Goal: Task Accomplishment & Management: Manage account settings

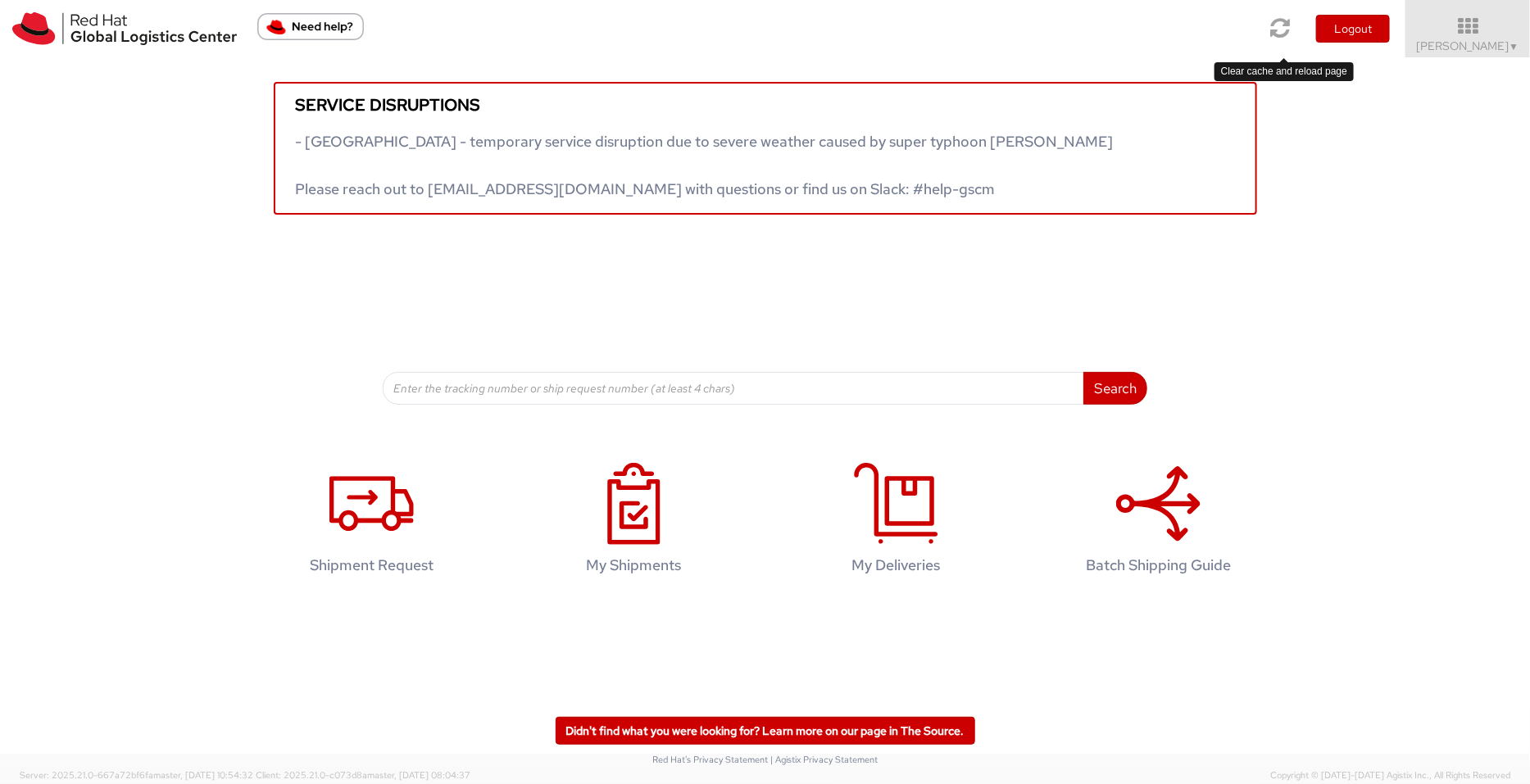
click at [1224, 14] on link at bounding box center [1280, 28] width 42 height 56
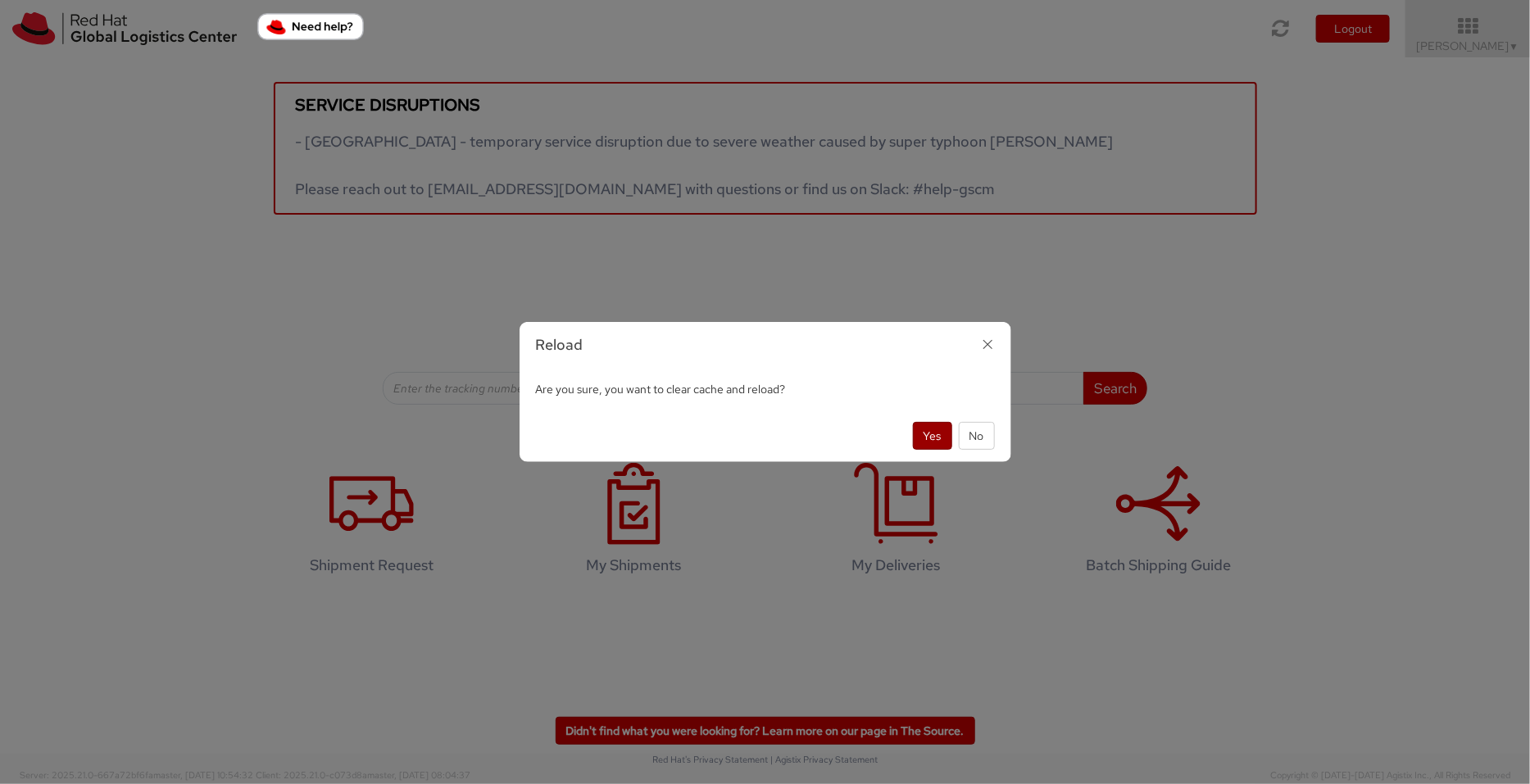
click at [934, 437] on button "Yes" at bounding box center [932, 435] width 39 height 28
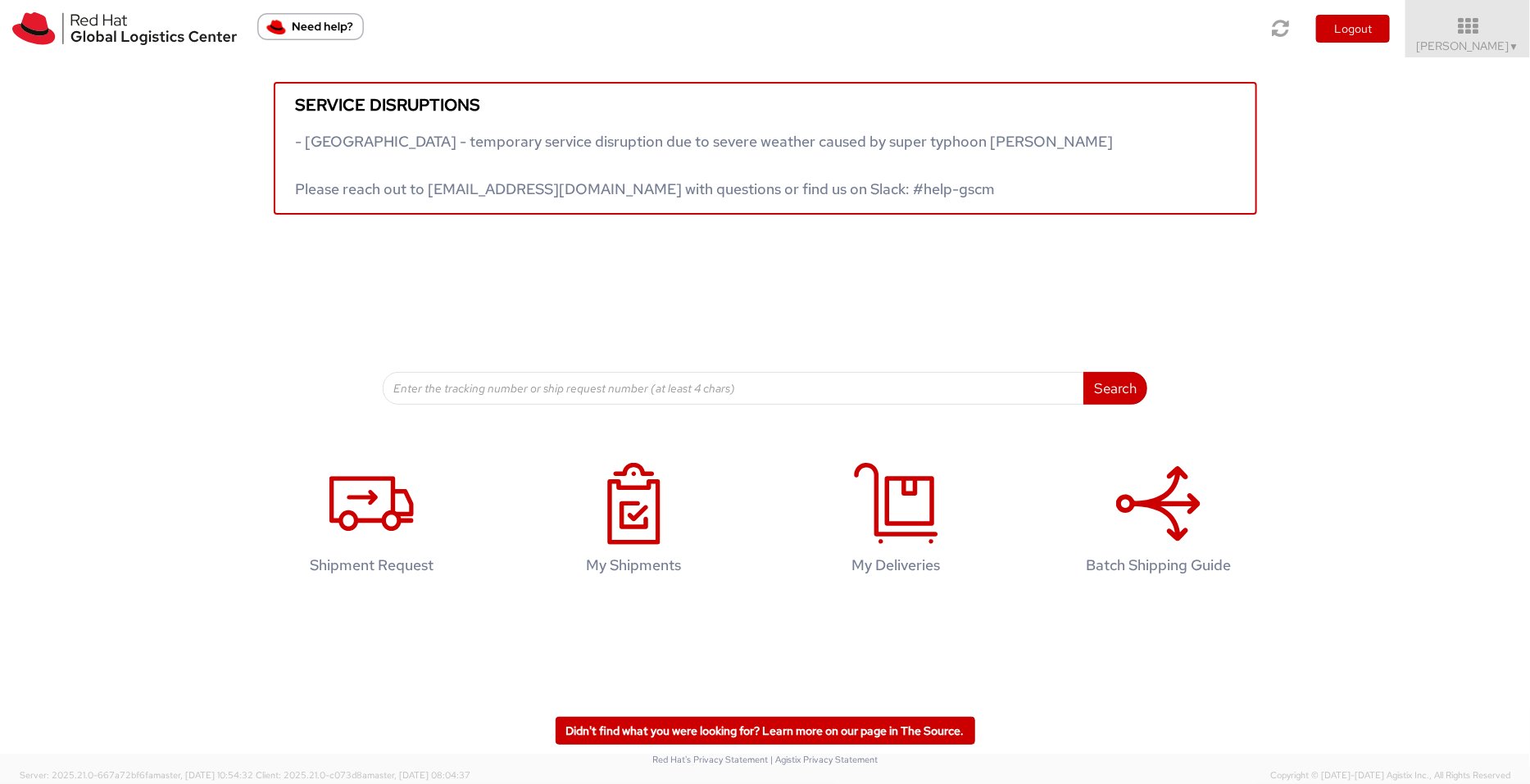
click at [934, 437] on body "annexa Batch Shipping Guide Created with Sketch. calendar Created with Sketch." at bounding box center [765, 392] width 1530 height 784
click at [1465, 44] on span "Pallav Sen Gupta ▼" at bounding box center [1467, 45] width 102 height 14
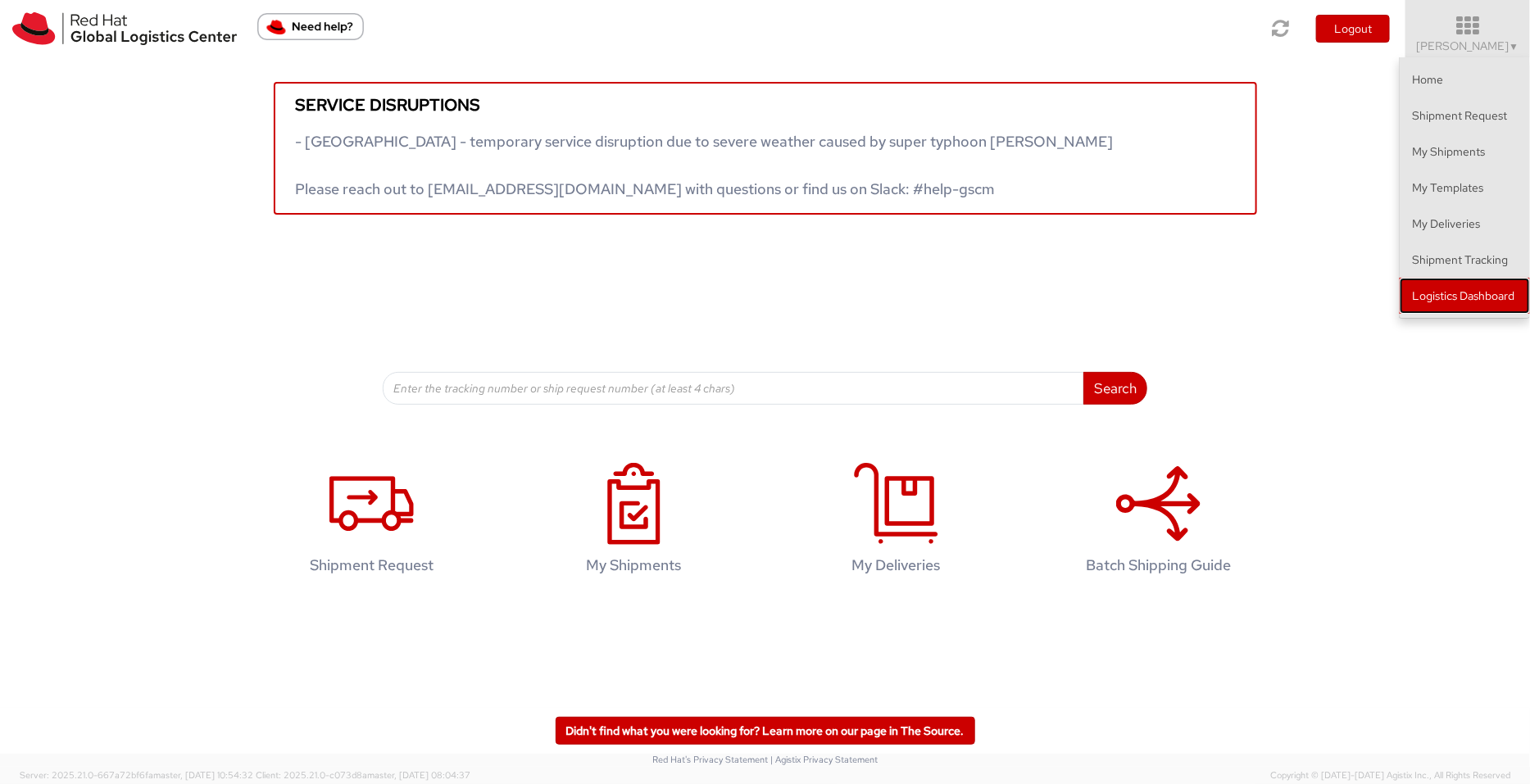
click at [1452, 288] on link "Logistics Dashboard" at bounding box center [1464, 296] width 131 height 36
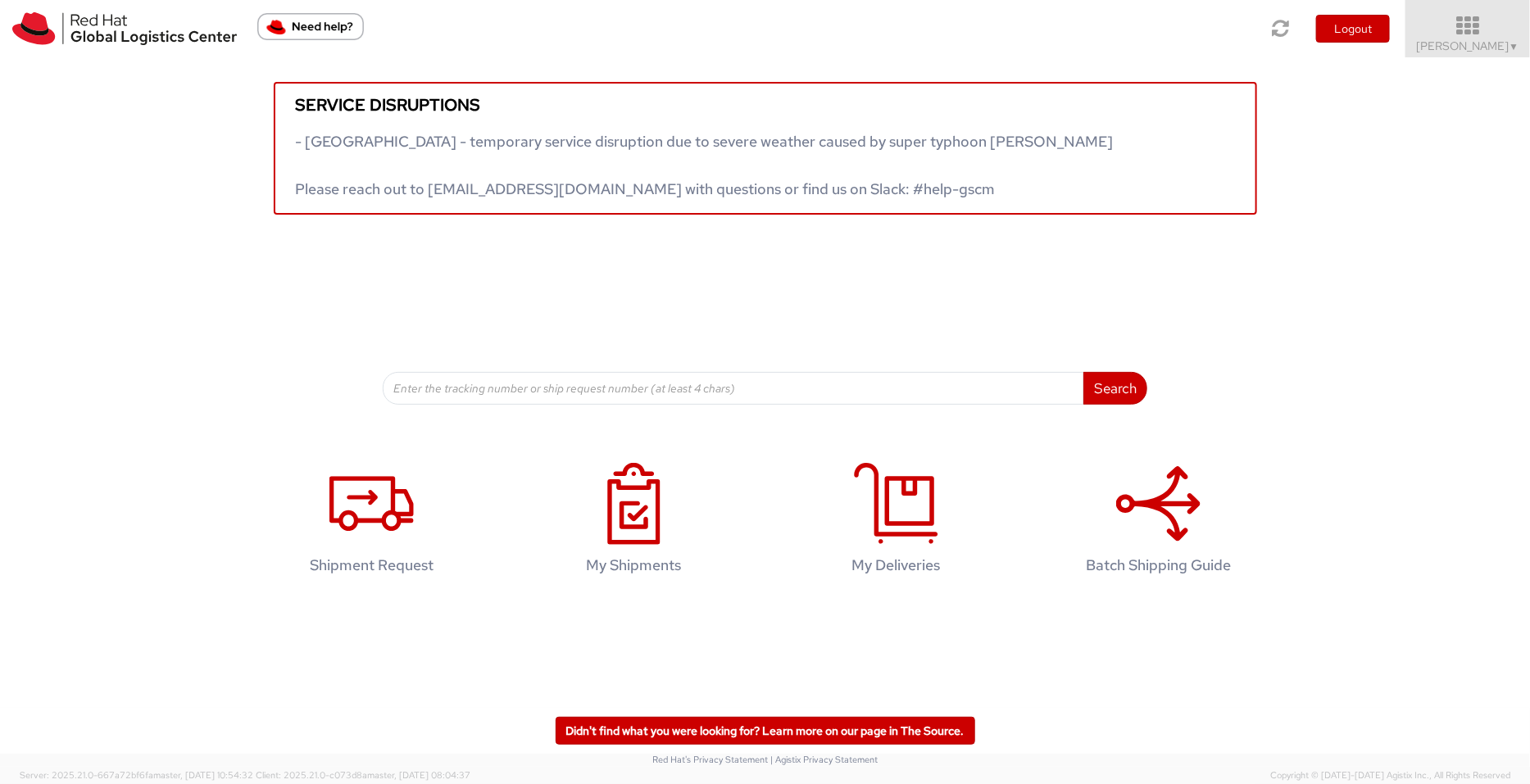
click at [1494, 41] on span "Pallav Sen Gupta ▼" at bounding box center [1467, 45] width 102 height 14
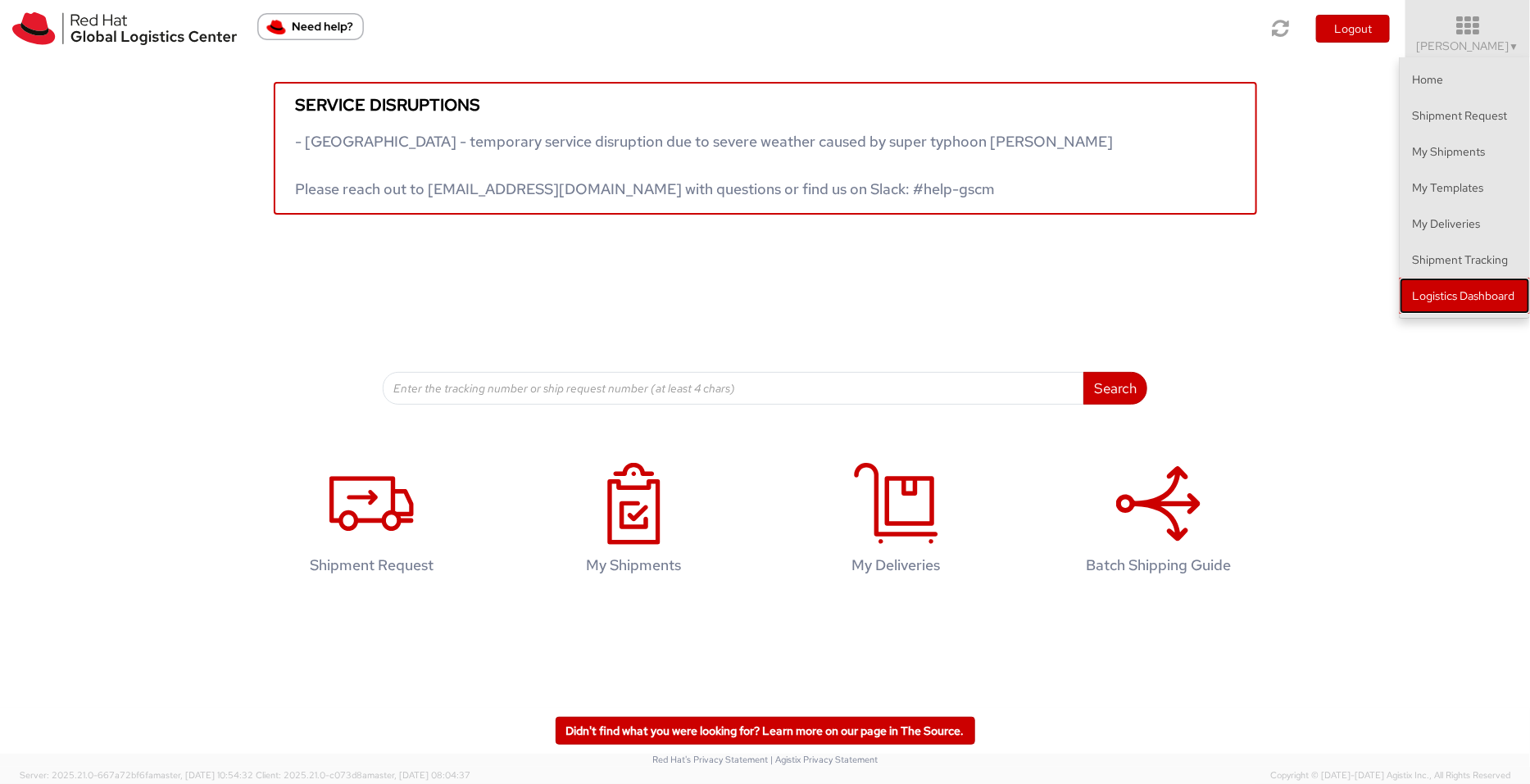
click at [1484, 309] on link "Logistics Dashboard" at bounding box center [1464, 296] width 131 height 36
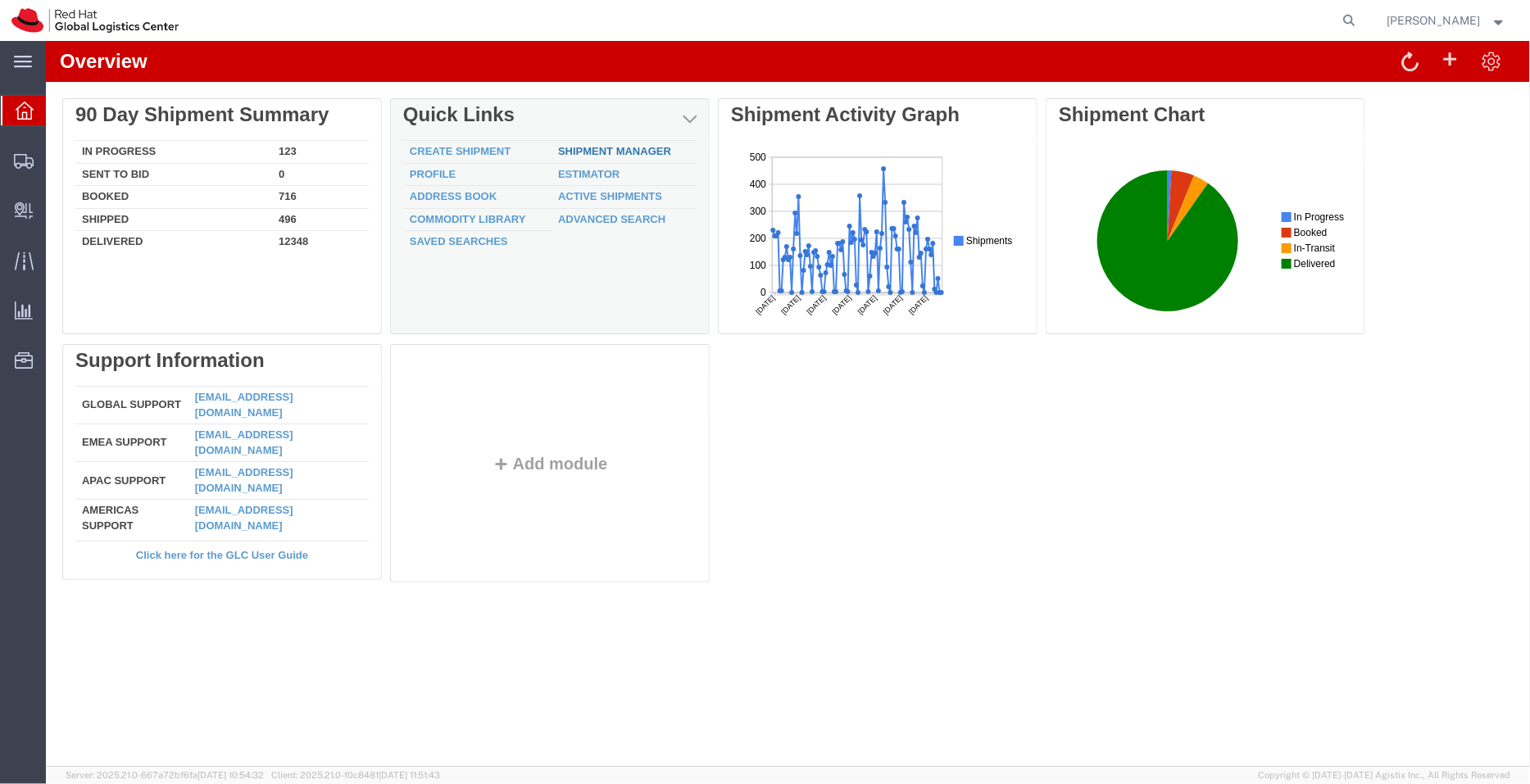
click at [603, 148] on link "Shipment Manager" at bounding box center [613, 150] width 114 height 12
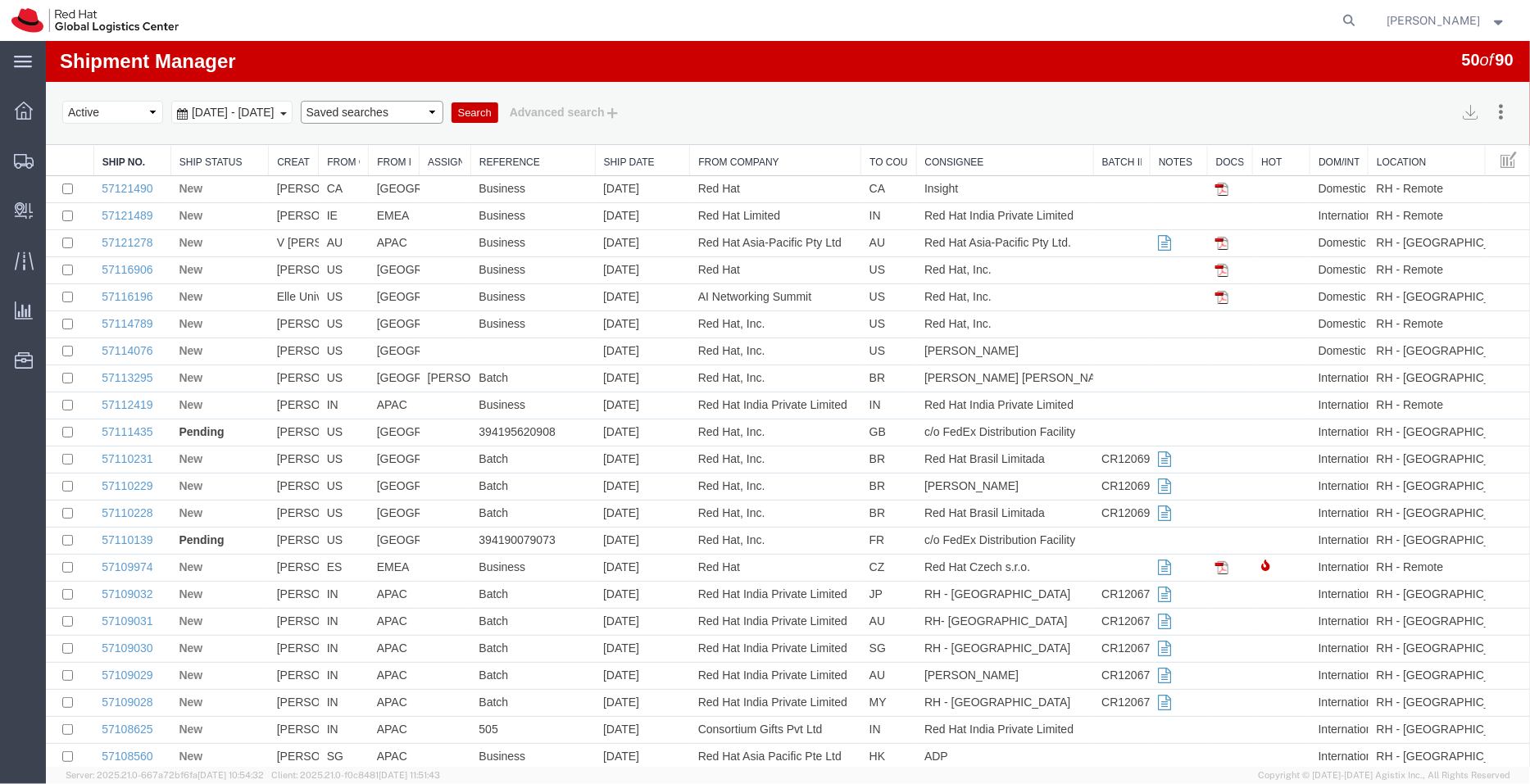
click at [428, 113] on select "Saved searches APAC EMEA [GEOGRAPHIC_DATA] [GEOGRAPHIC_DATA] - Inbounds NA/LATM" at bounding box center [370, 112] width 142 height 23
select select "APAC"
click at [325, 100] on select "Saved searches APAC EMEA [GEOGRAPHIC_DATA] [GEOGRAPHIC_DATA] - Inbounds NA/LATM" at bounding box center [370, 112] width 142 height 23
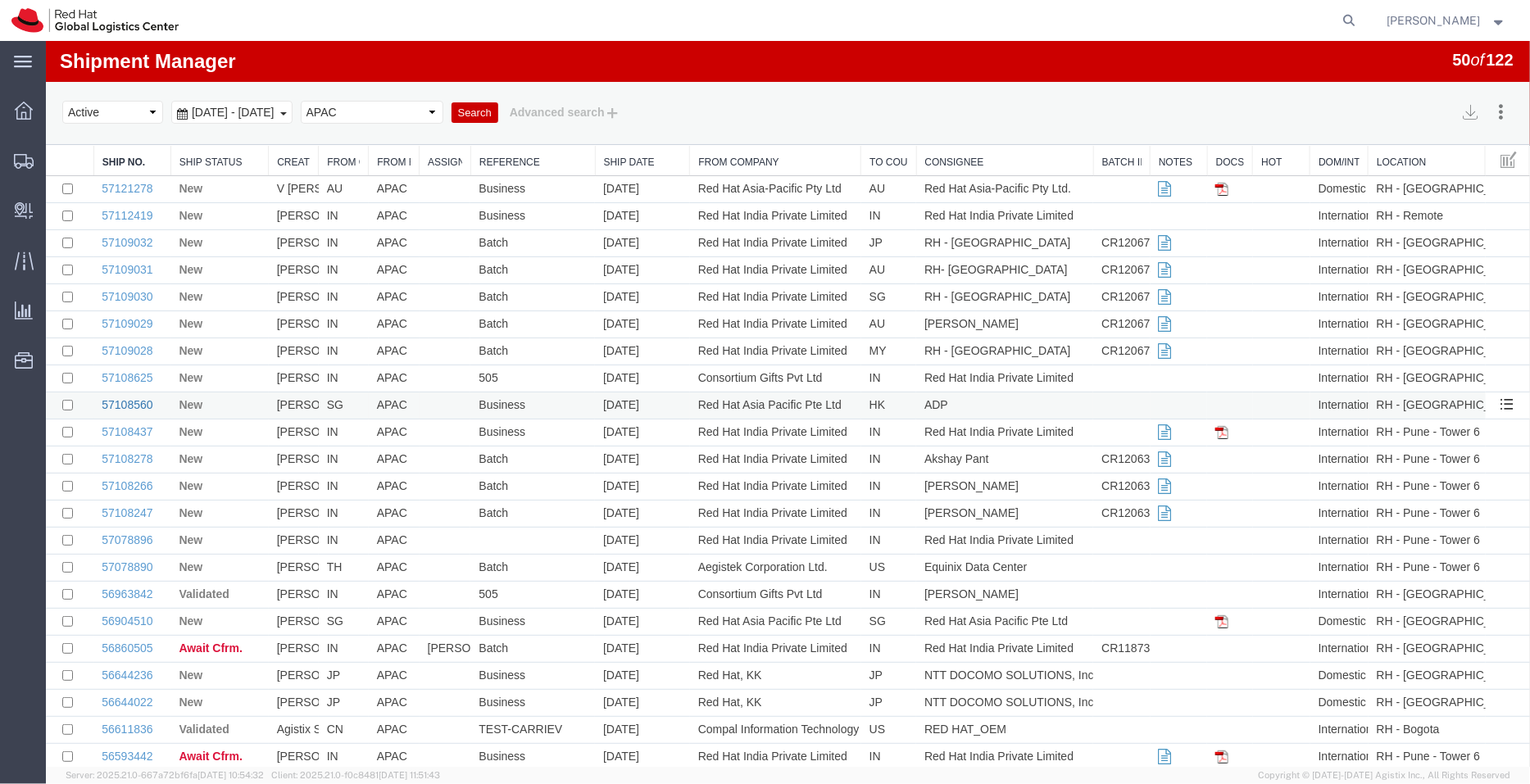
click at [135, 406] on link "57108560" at bounding box center [126, 404] width 51 height 13
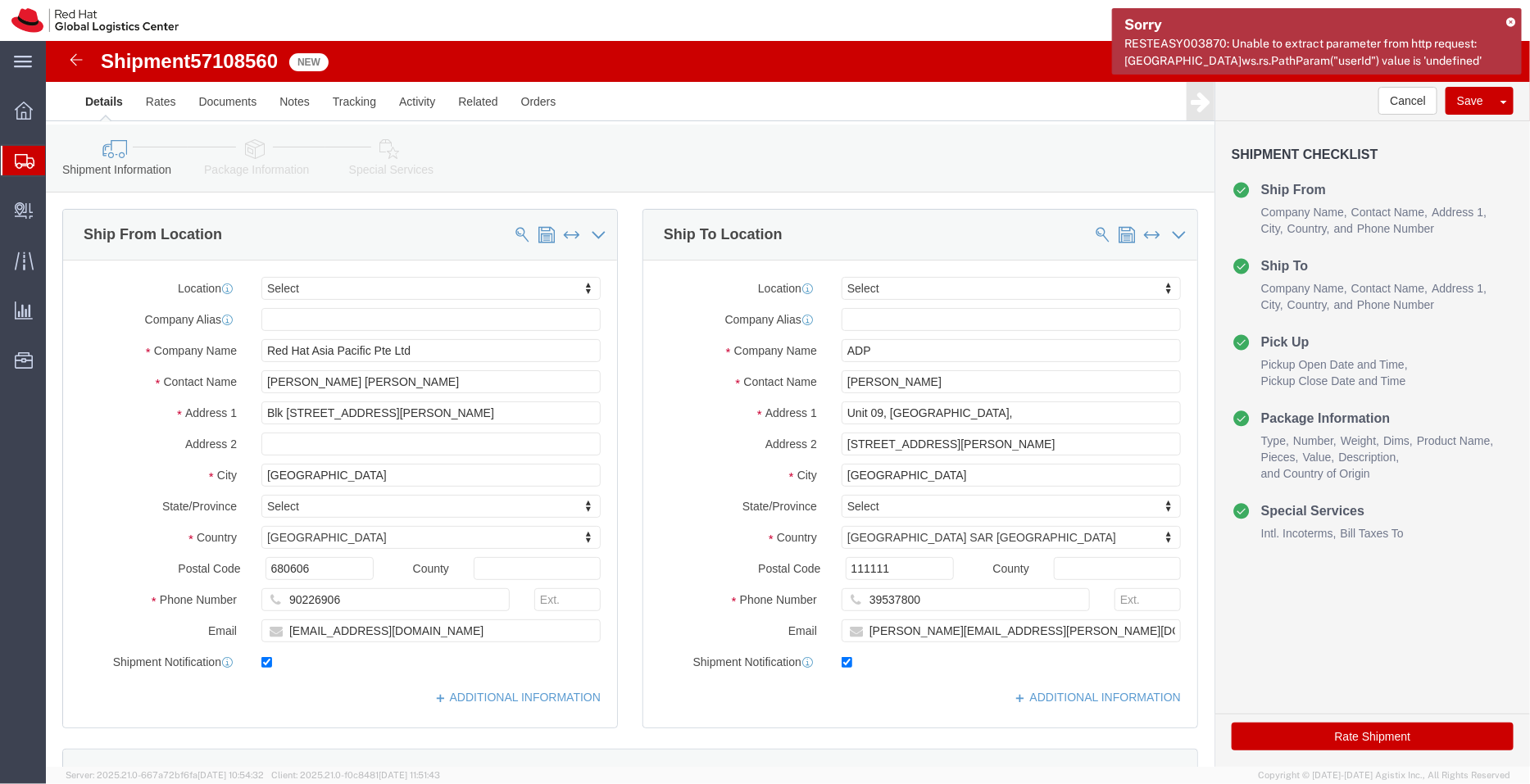
select select
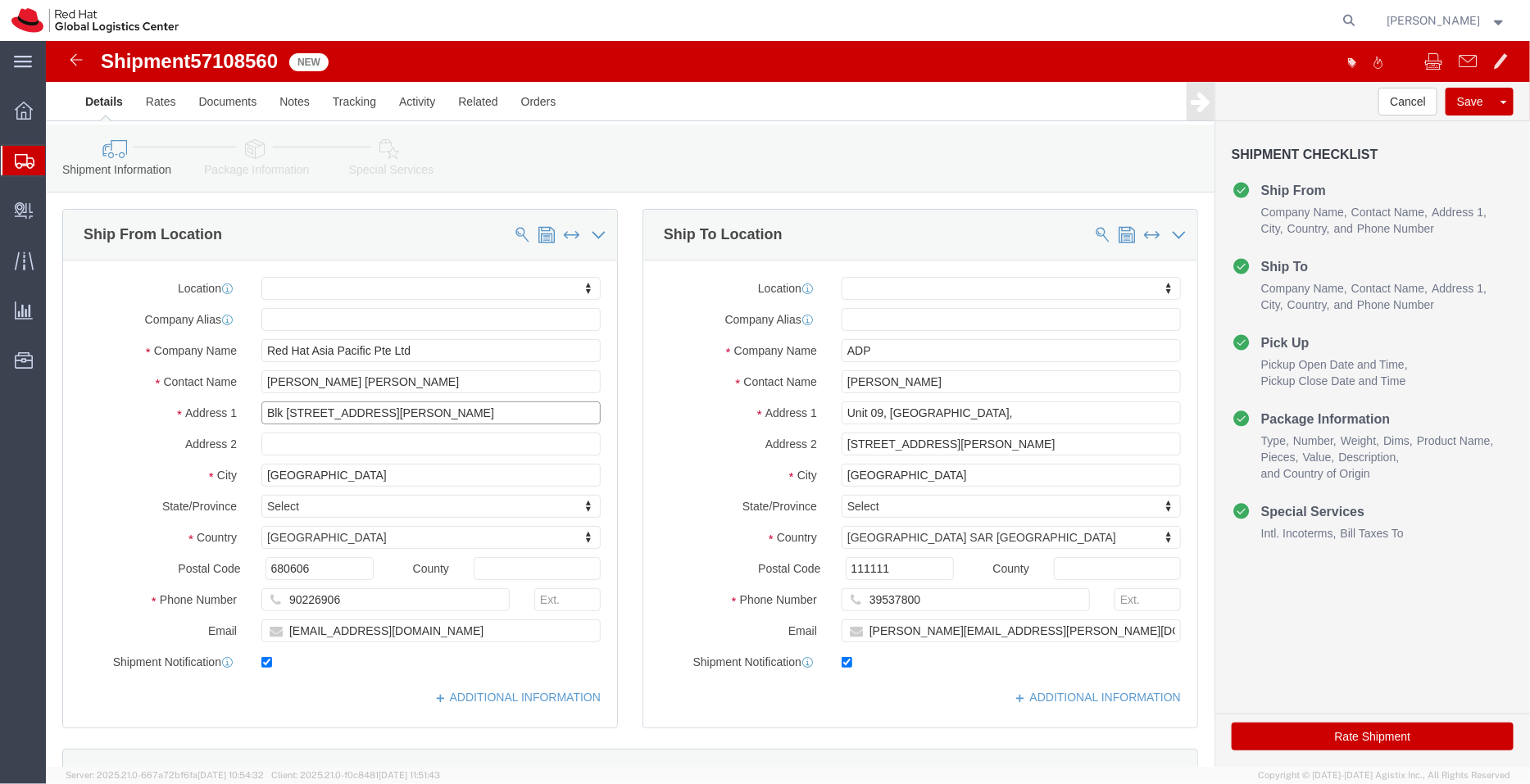
drag, startPoint x: 381, startPoint y: 374, endPoint x: 473, endPoint y: 395, distance: 94.4
click div "Location My Profile Location [GEOGRAPHIC_DATA] - [GEOGRAPHIC_DATA] - [GEOGRAPHI…"
type input "Blk [STREET_ADDRESS][PERSON_NAME],"
select select
click input "text"
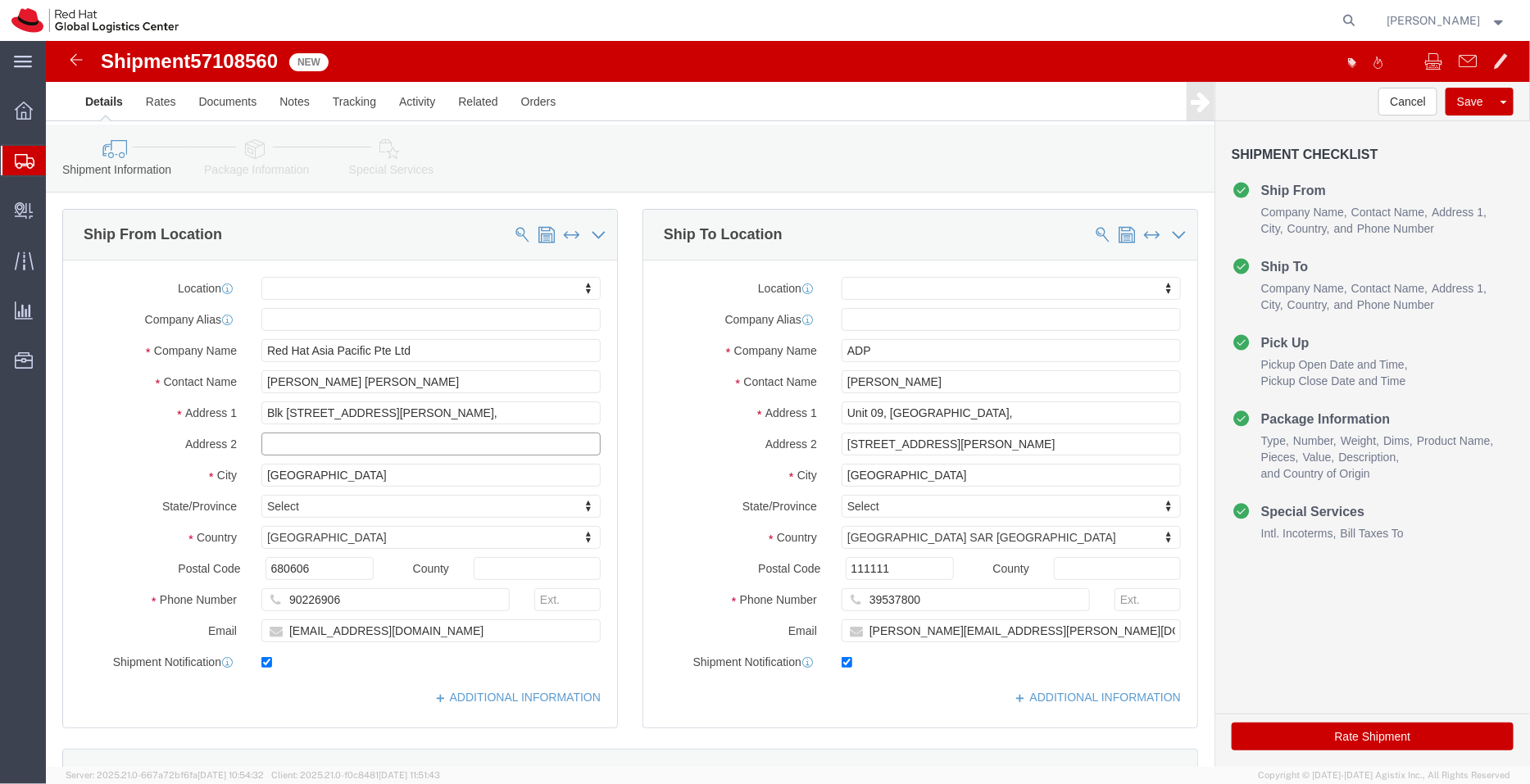
paste input "#08-139"
type input "#08-139"
drag, startPoint x: 855, startPoint y: 523, endPoint x: 744, endPoint y: 526, distance: 111.0
click div "Postal Code 111111"
select select
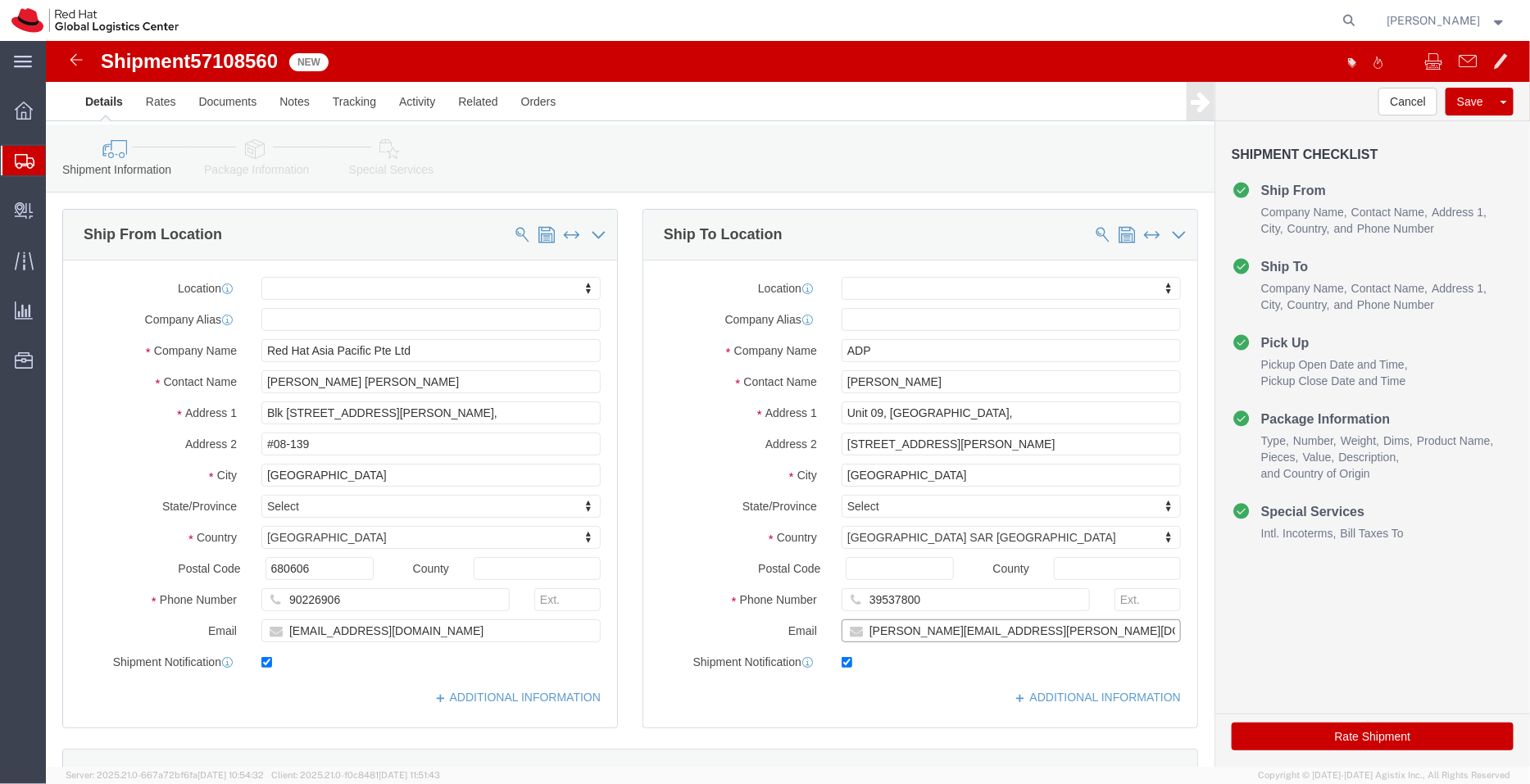
click input "[PERSON_NAME][EMAIL_ADDRESS][PERSON_NAME][DOMAIN_NAME]"
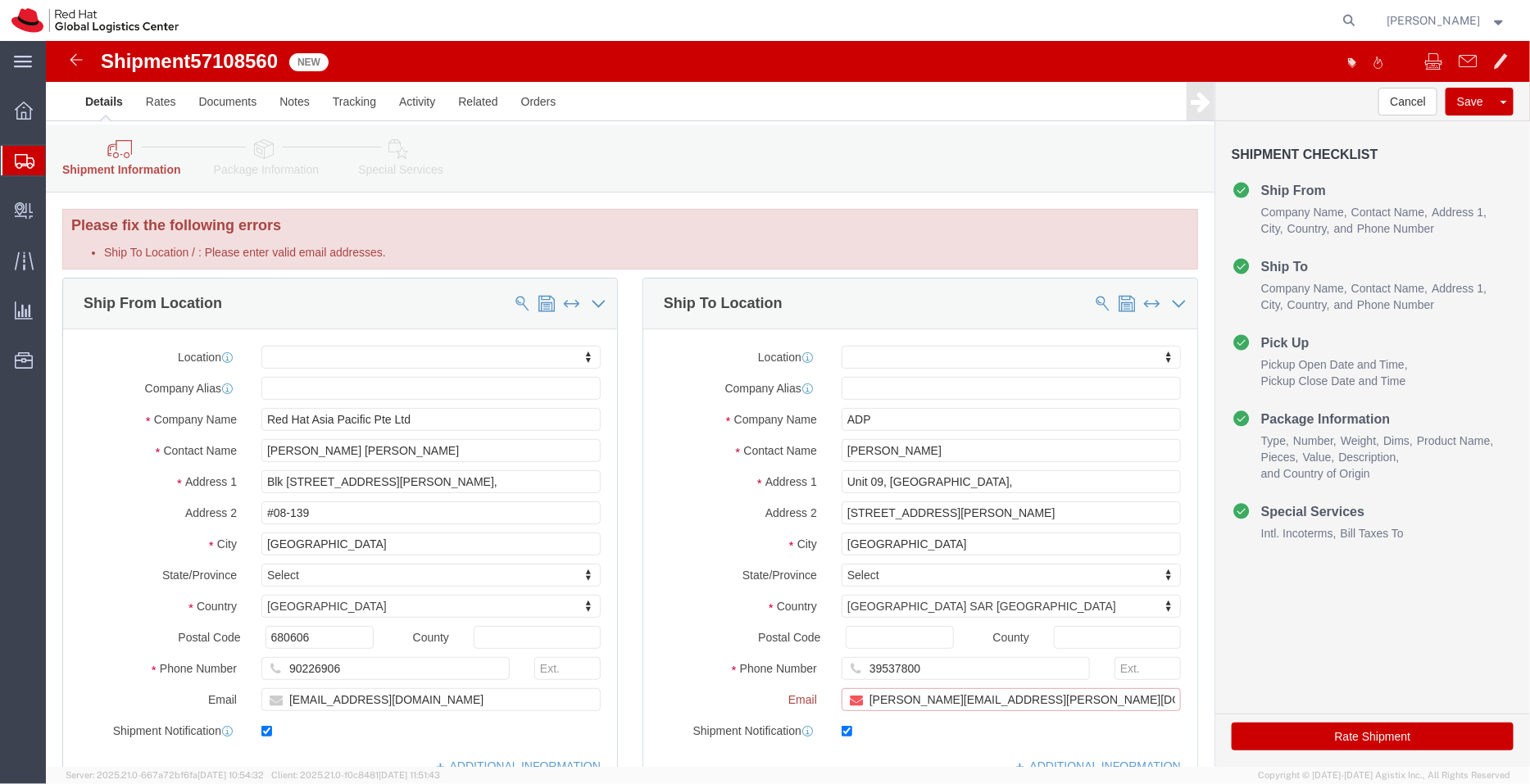
paste input "[EMAIL_ADDRESS][DOMAIN_NAME]"
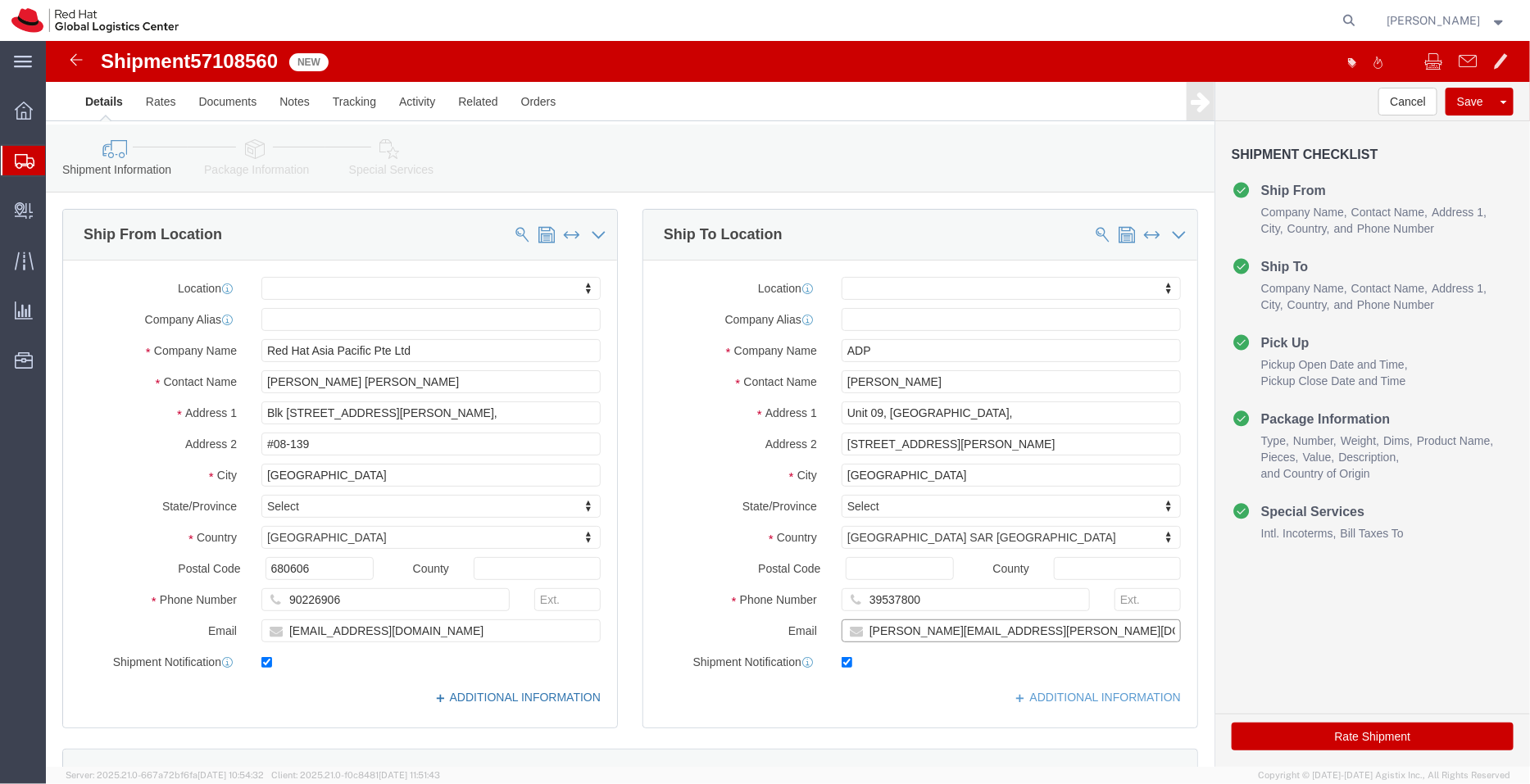
type input "[PERSON_NAME][EMAIL_ADDRESS][PERSON_NAME][DOMAIN_NAME],[EMAIL_ADDRESS][DOMAIN_N…"
click link "ADDITIONAL INFORMATION"
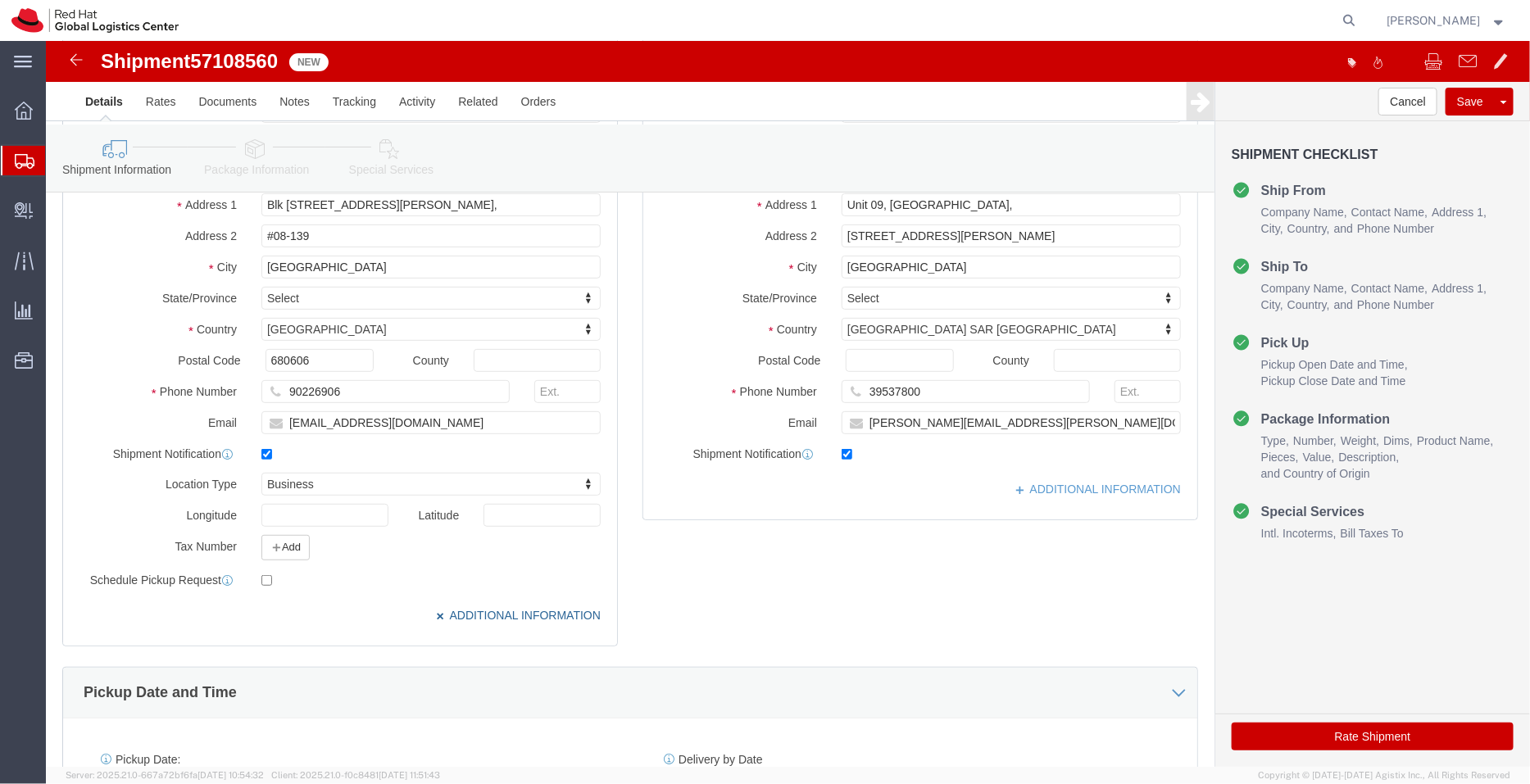
scroll to position [218, 0]
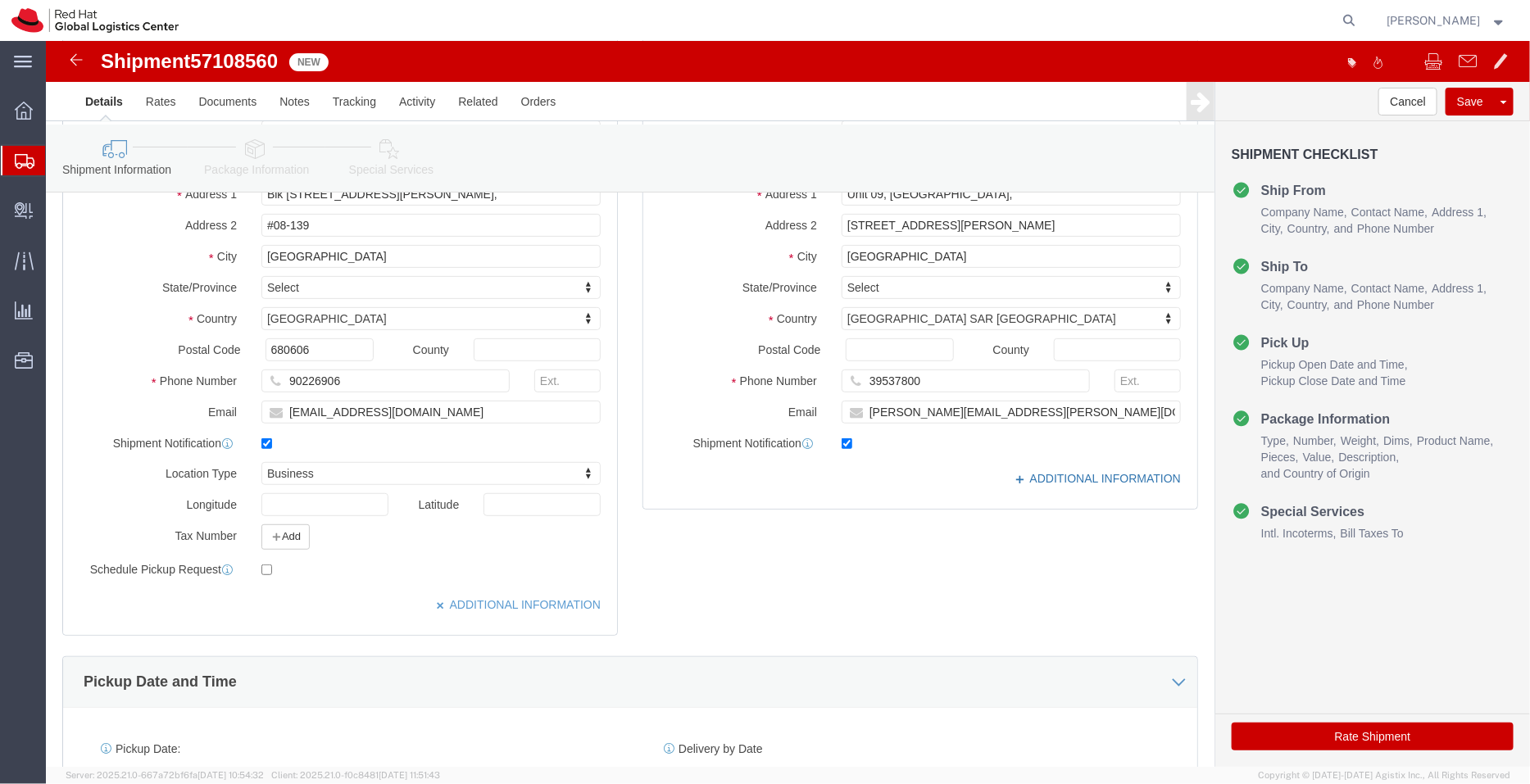
click link "ADDITIONAL INFORMATION"
click input "[STREET_ADDRESS][PERSON_NAME]"
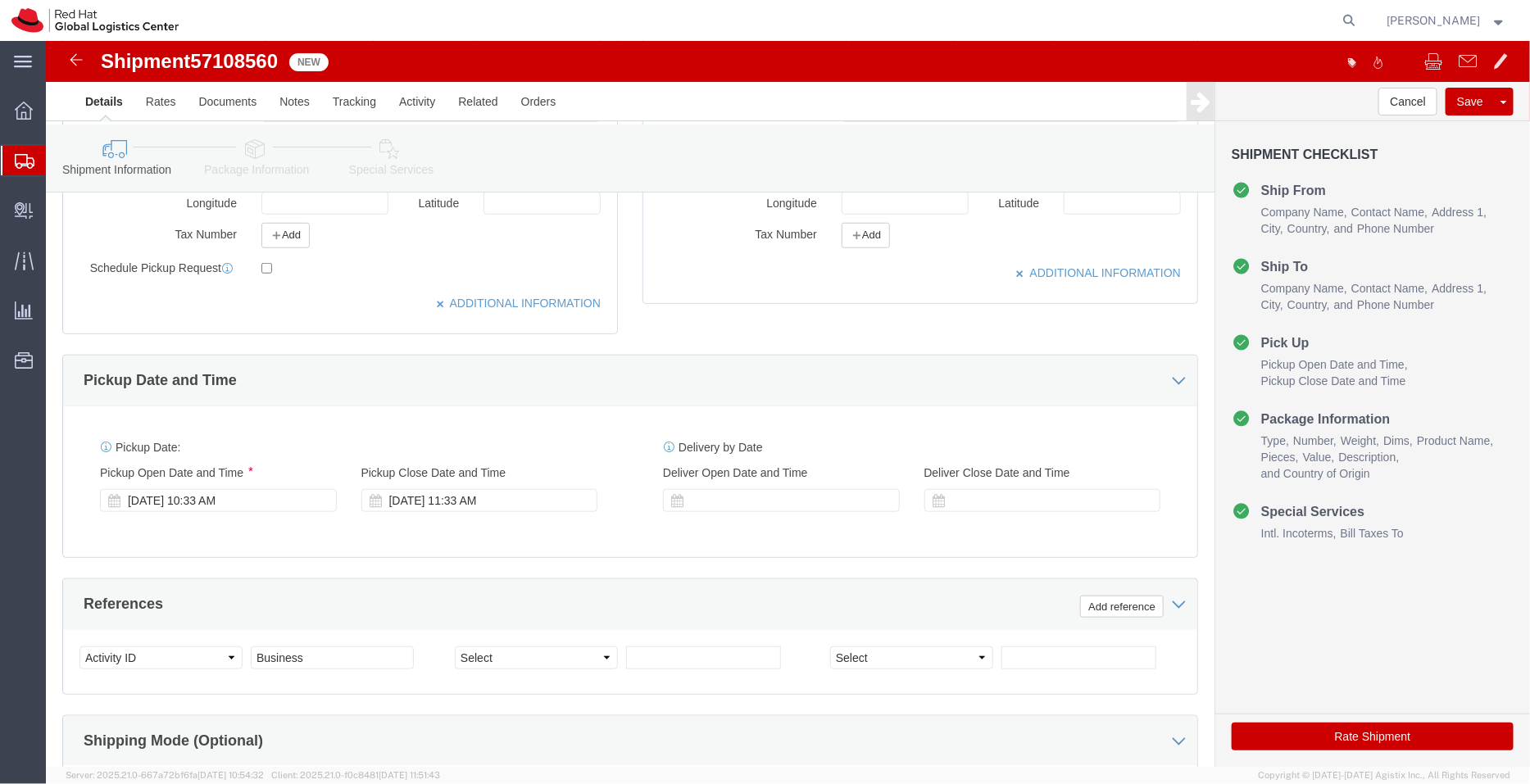
scroll to position [523, 0]
type input "[STREET_ADDRESS][PERSON_NAME]"
click div "[DATE] 10:33 AM"
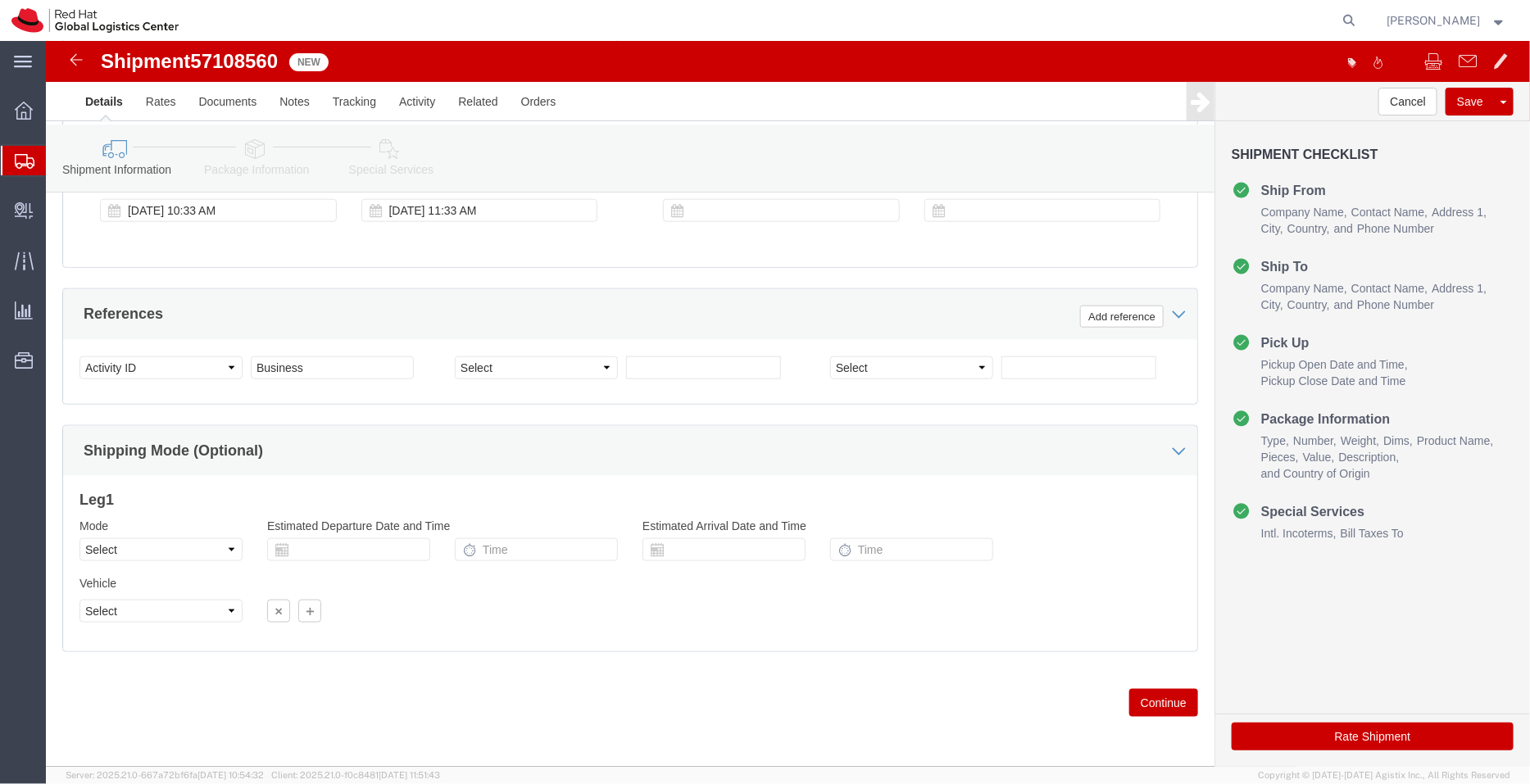
click div "Leg 1 Mode Select Air Less than Truckload Multi-Leg Ocean Freight Rail Small Pa…"
click icon
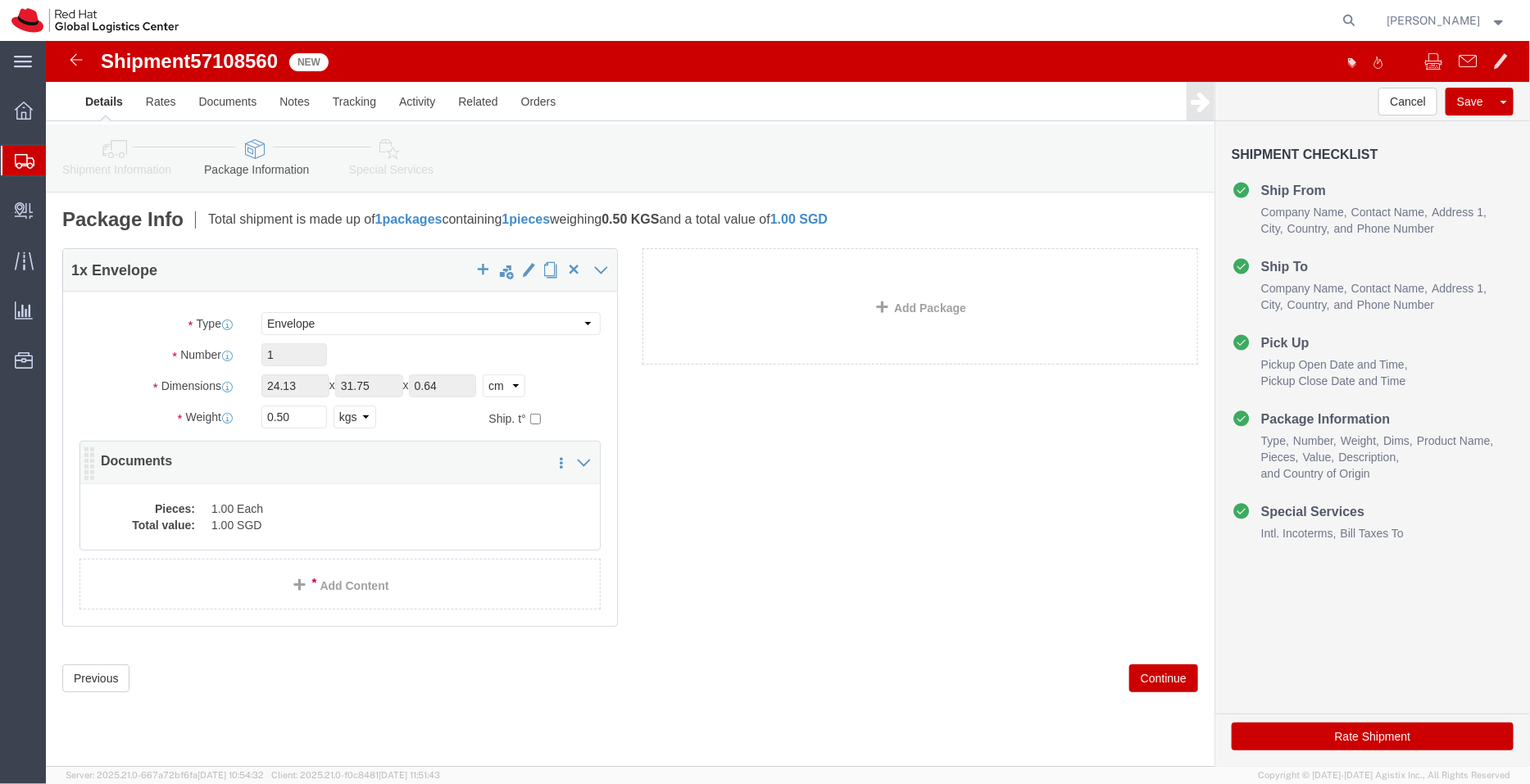
click dd "1.00 SGD"
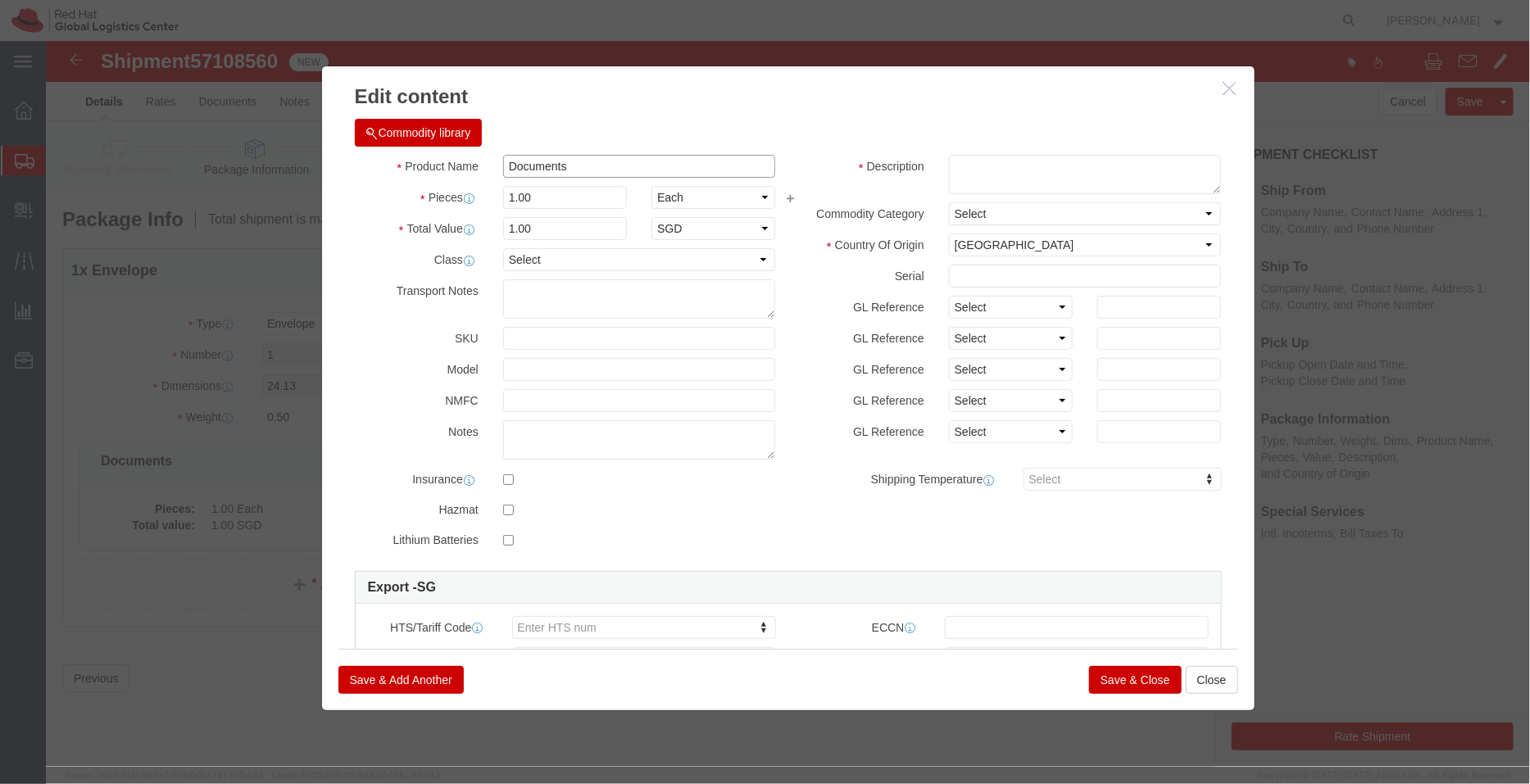
click div "Commodity library Product Name Documents Pieces 1.00 Select Bag Barrels 100Boar…"
click textarea
paste textarea "Documents"
type textarea "Documents"
click button "Save & Close"
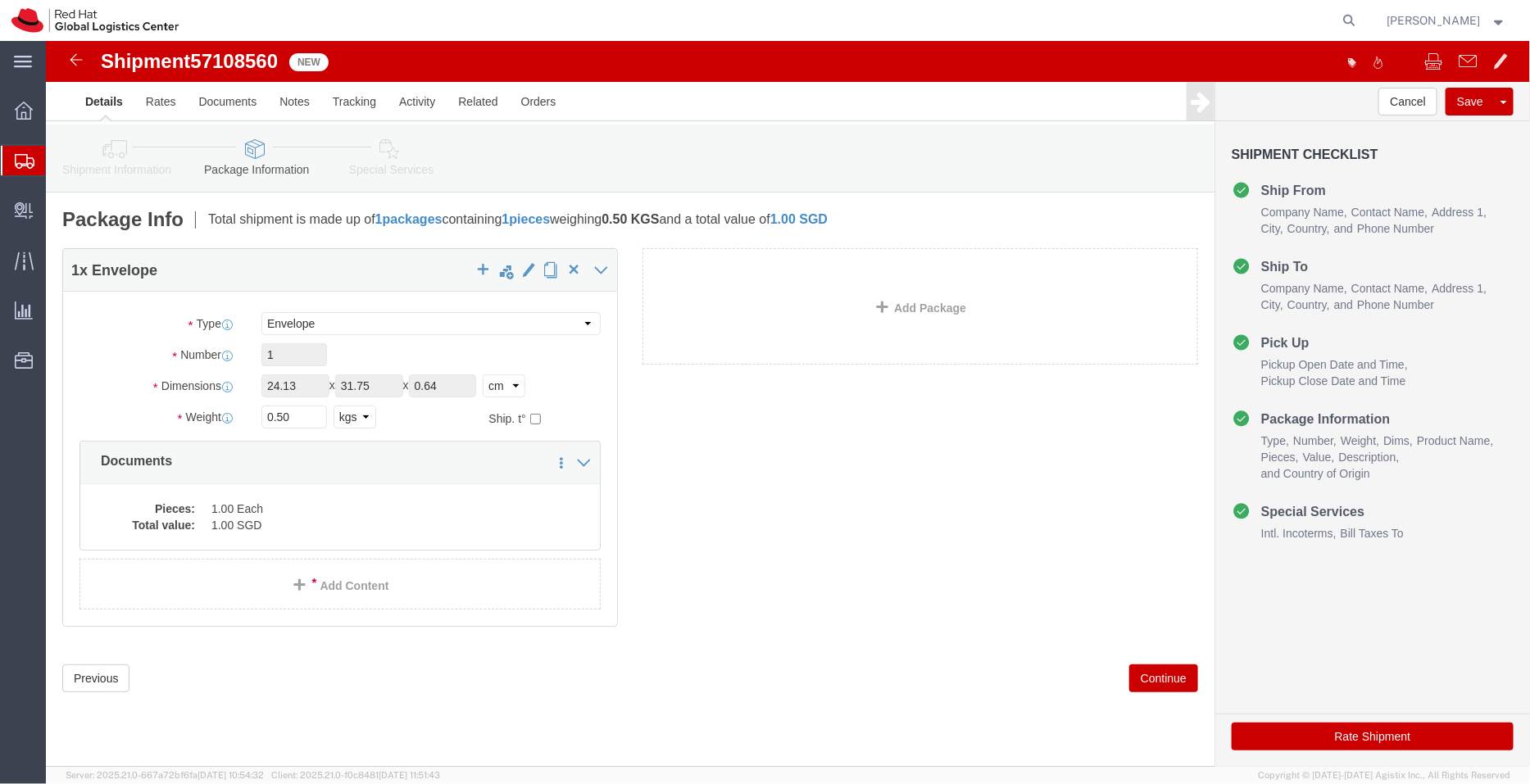
click icon
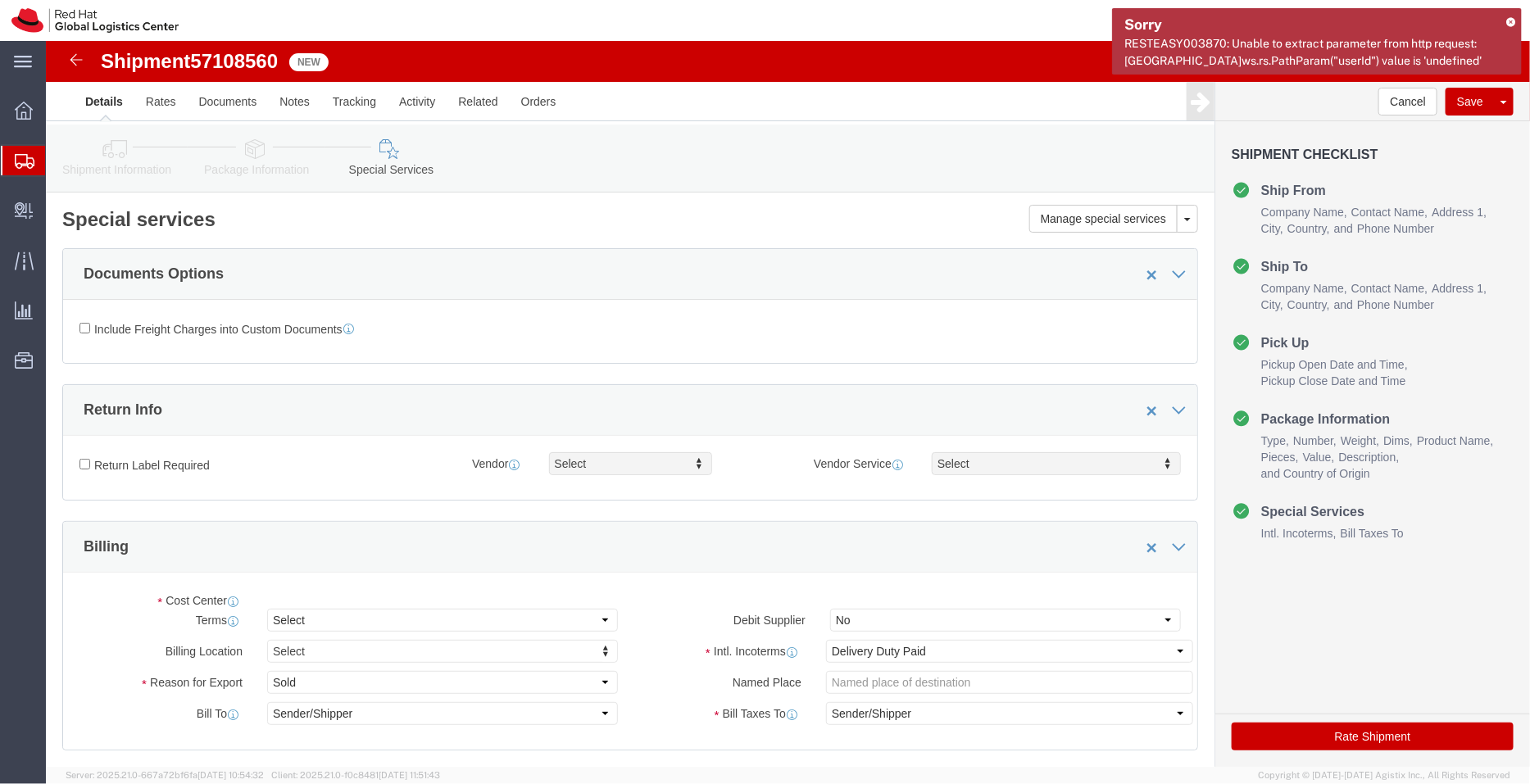
select select "COSTCENTER"
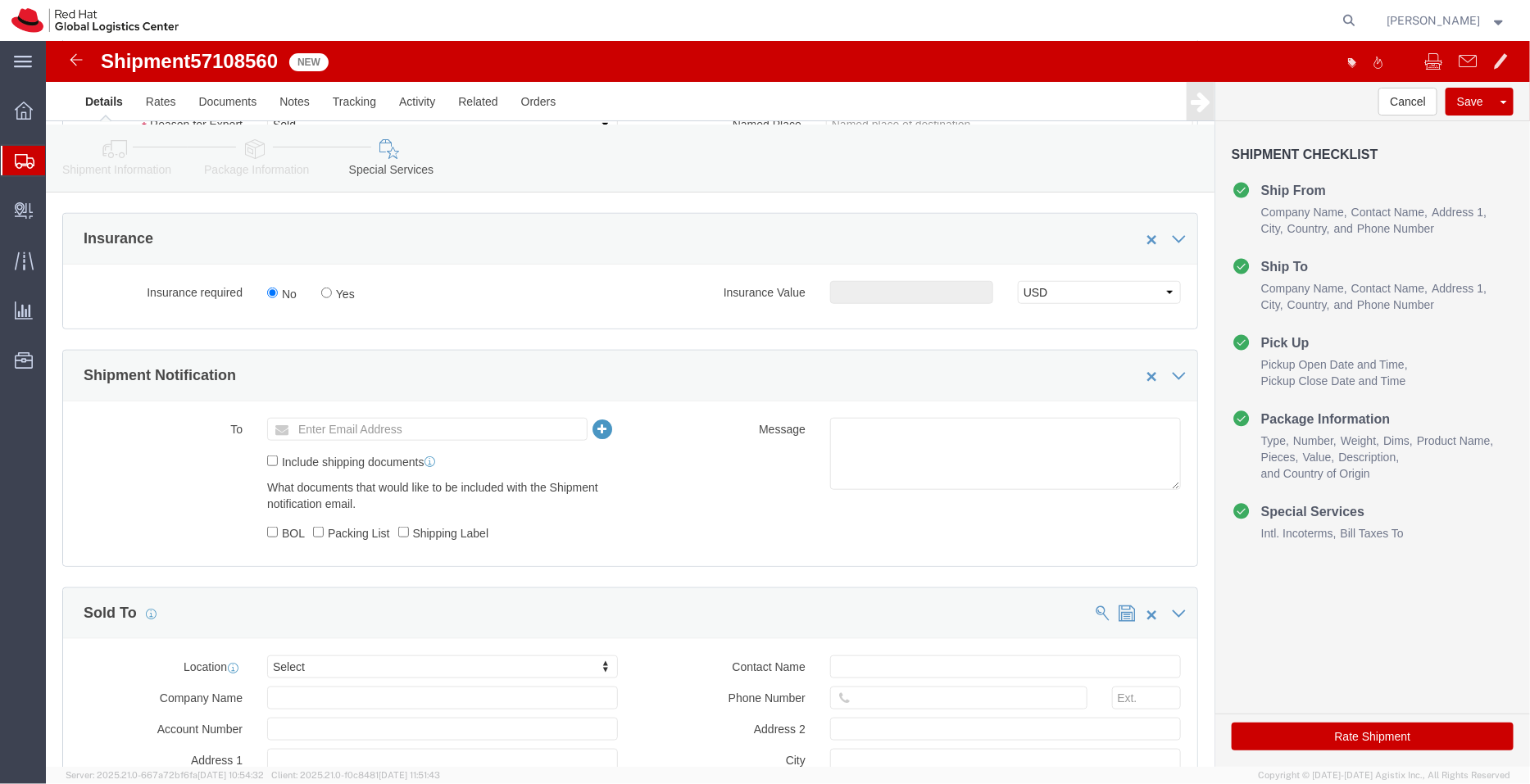
scroll to position [576, 0]
click textarea
type textarea "Documents"
click button "Rate Shipment"
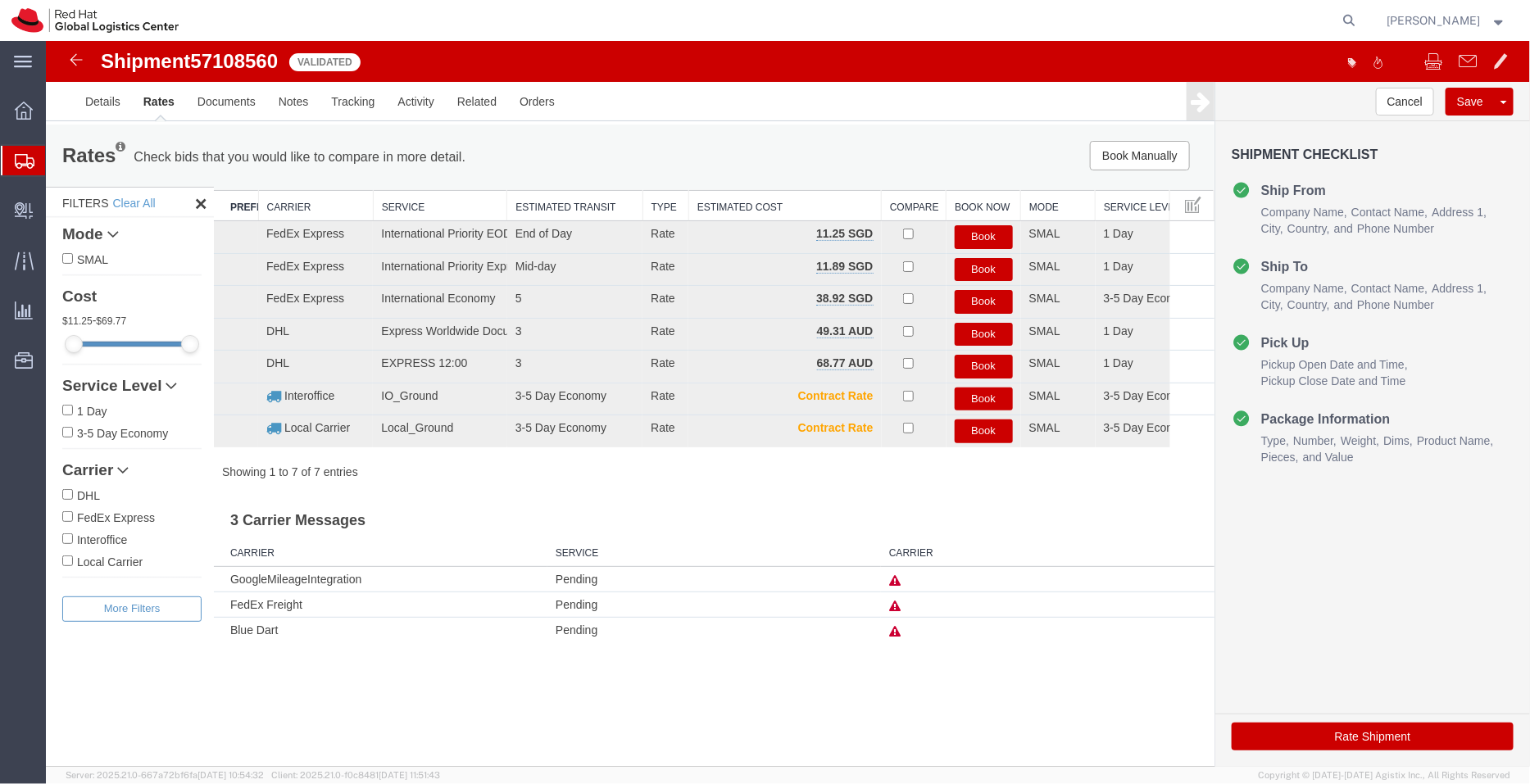
scroll to position [0, 0]
click at [982, 230] on button "Book" at bounding box center [982, 236] width 58 height 24
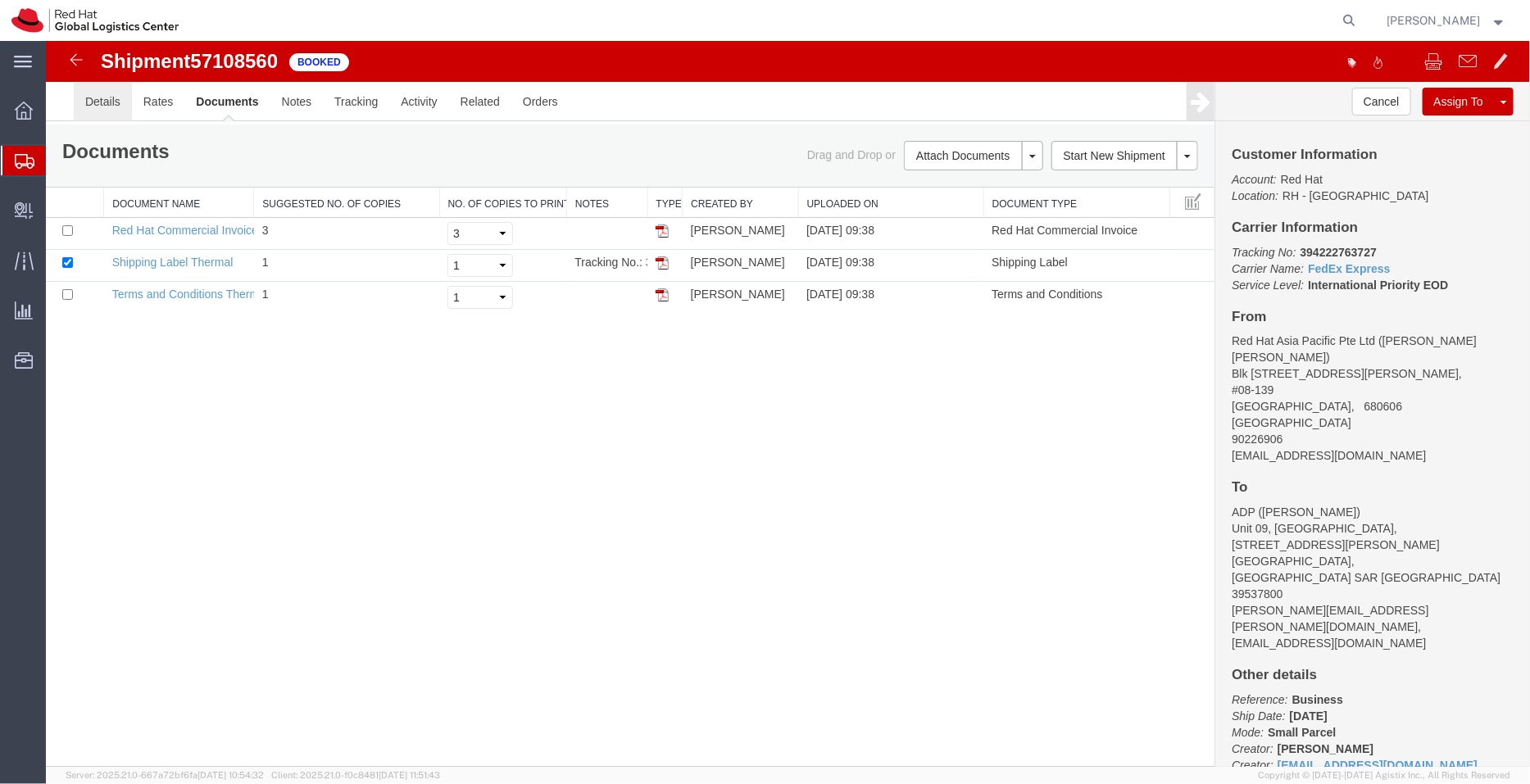
click at [96, 115] on link "Details" at bounding box center [101, 100] width 58 height 39
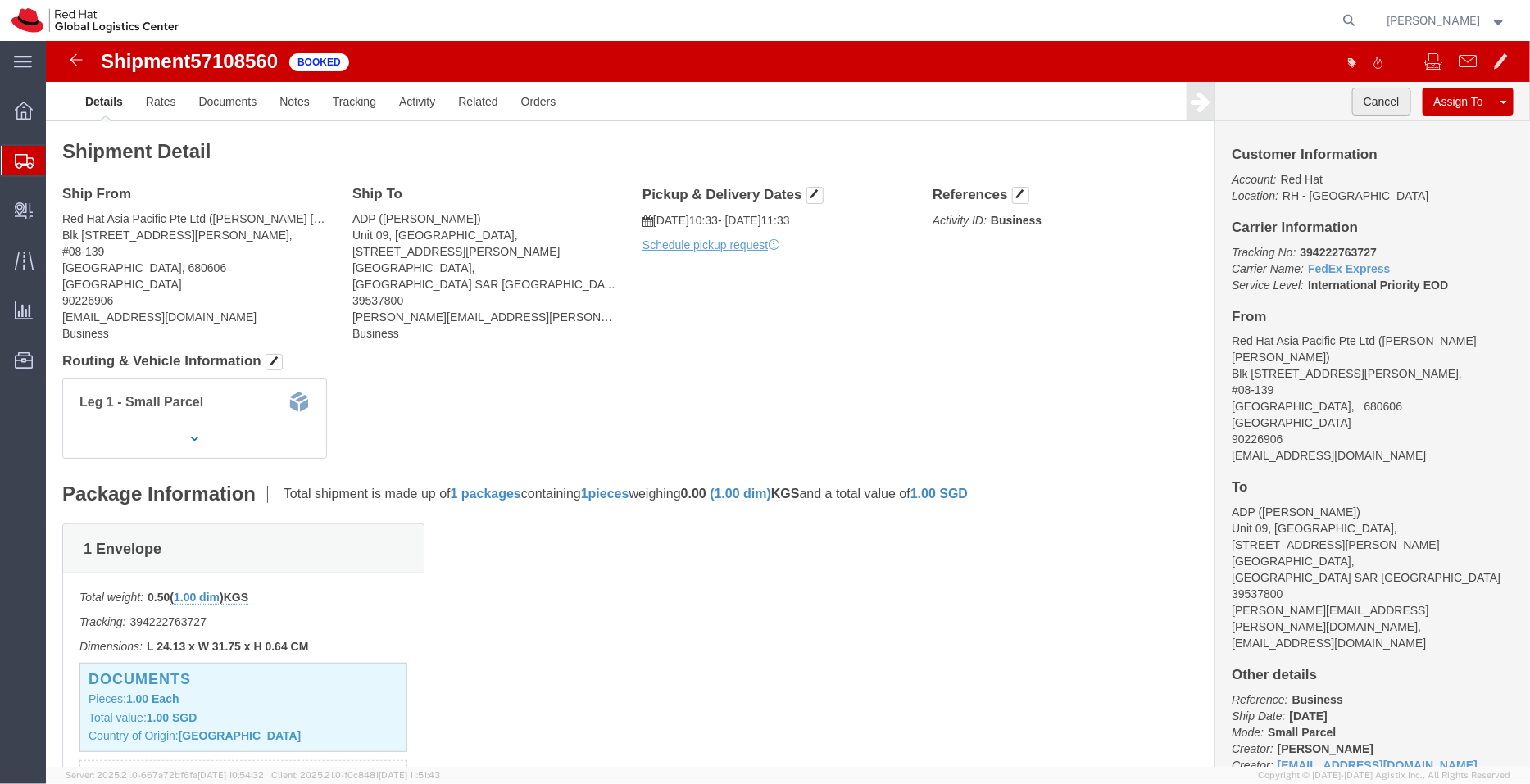
click button "Cancel"
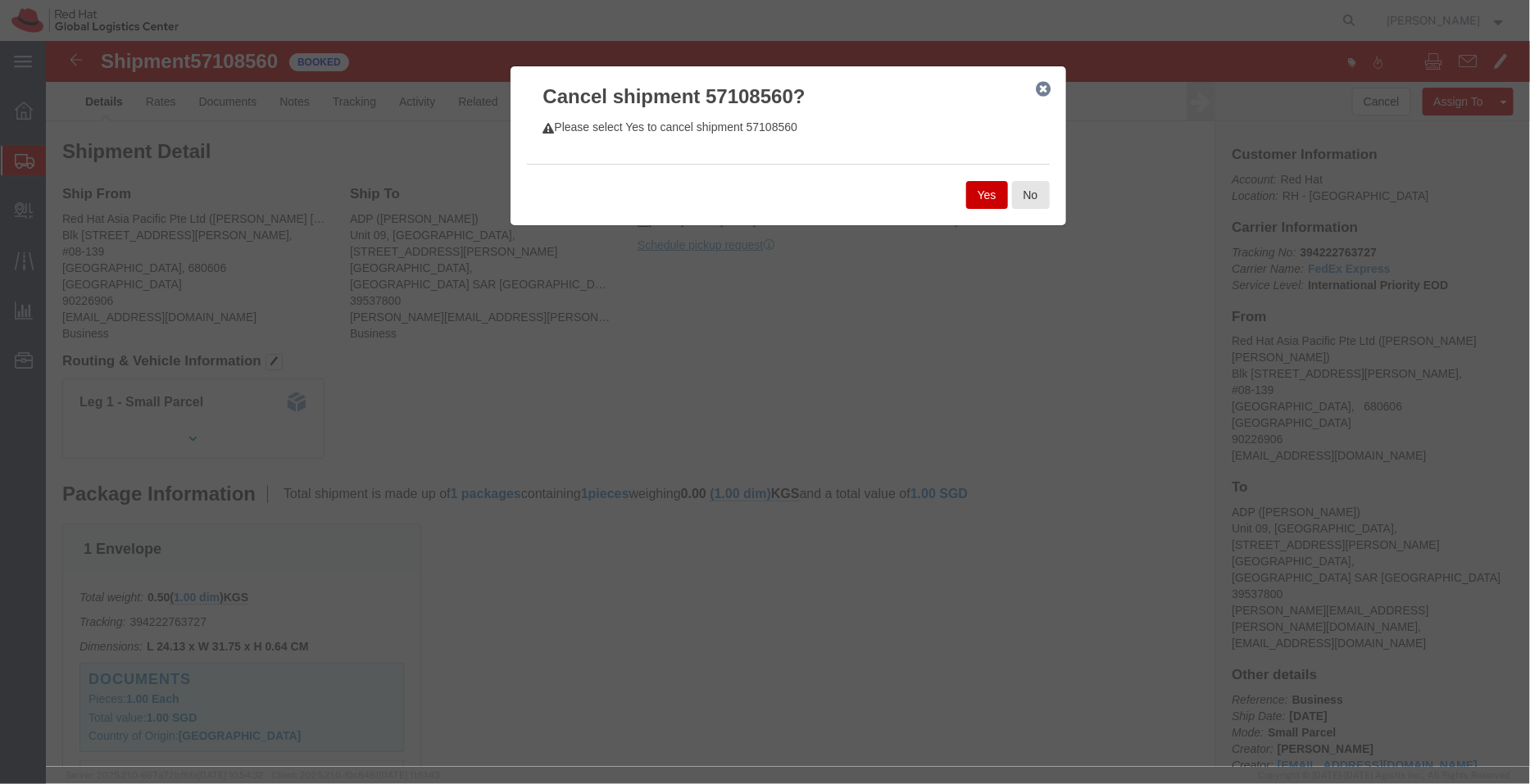
click button "Yes"
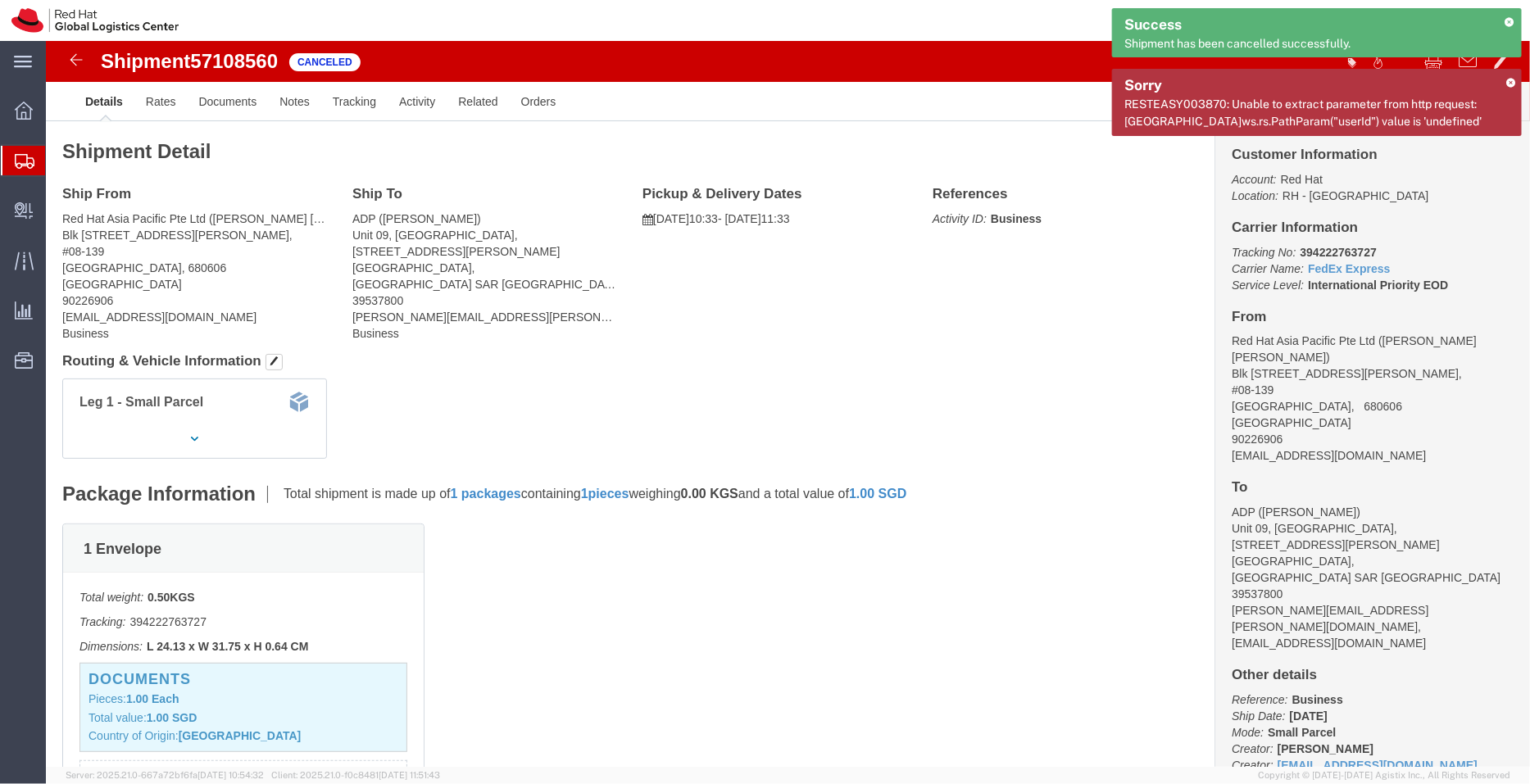
click at [1510, 80] on icon at bounding box center [1510, 82] width 9 height 9
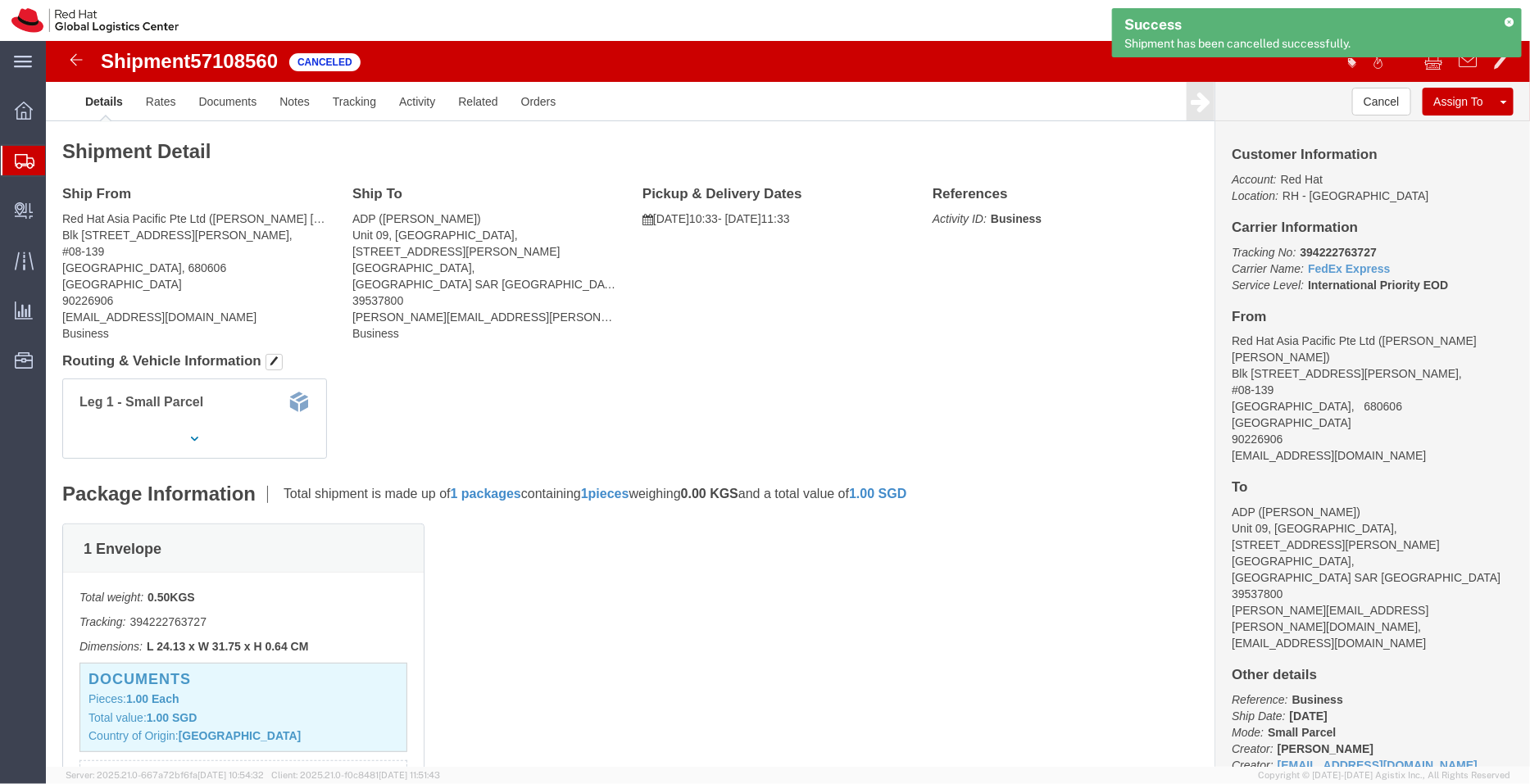
click at [1511, 26] on div "Success Shipment has been cancelled successfully." at bounding box center [1317, 33] width 410 height 50
click link "Clone Shipment"
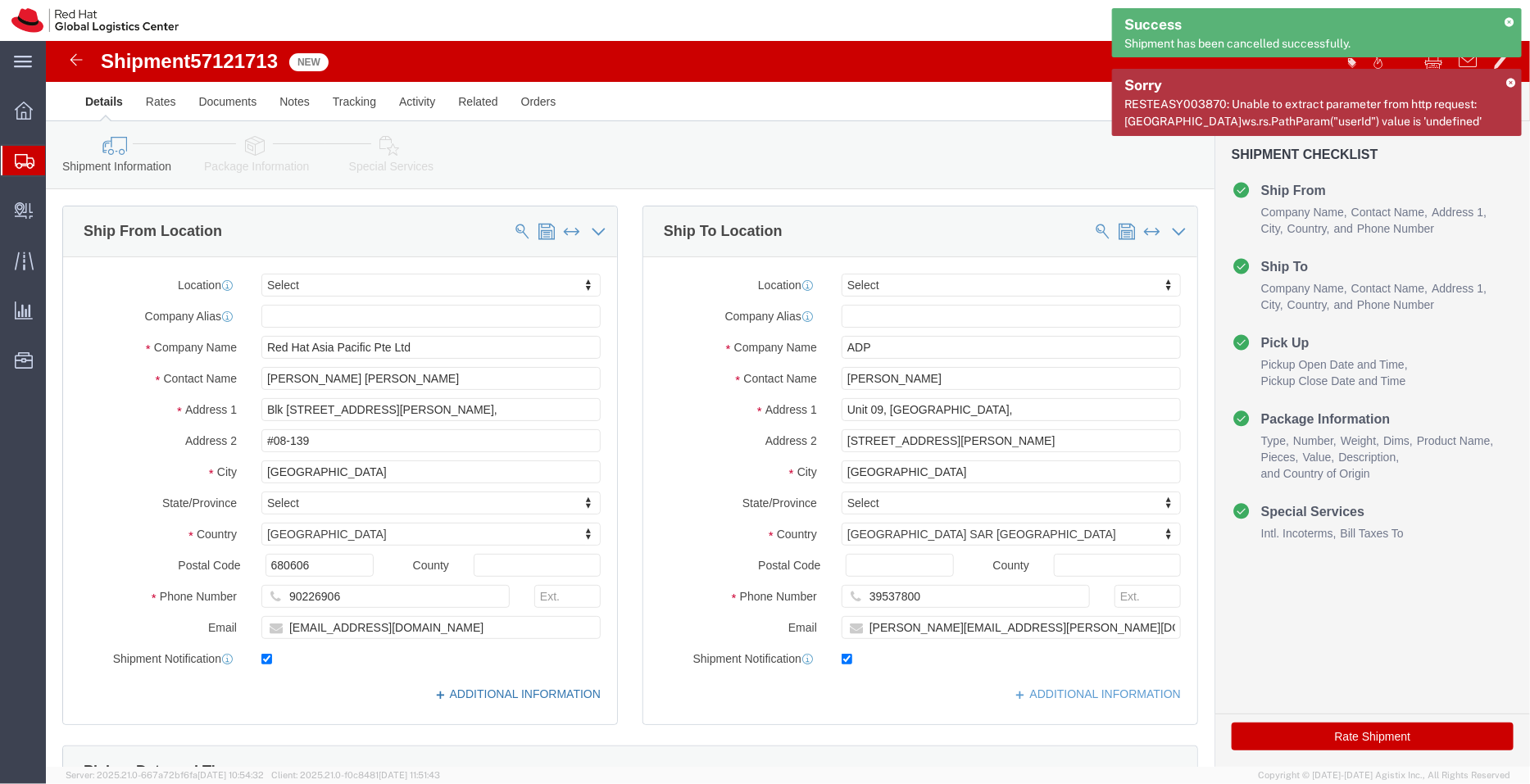
click link "ADDITIONAL INFORMATION"
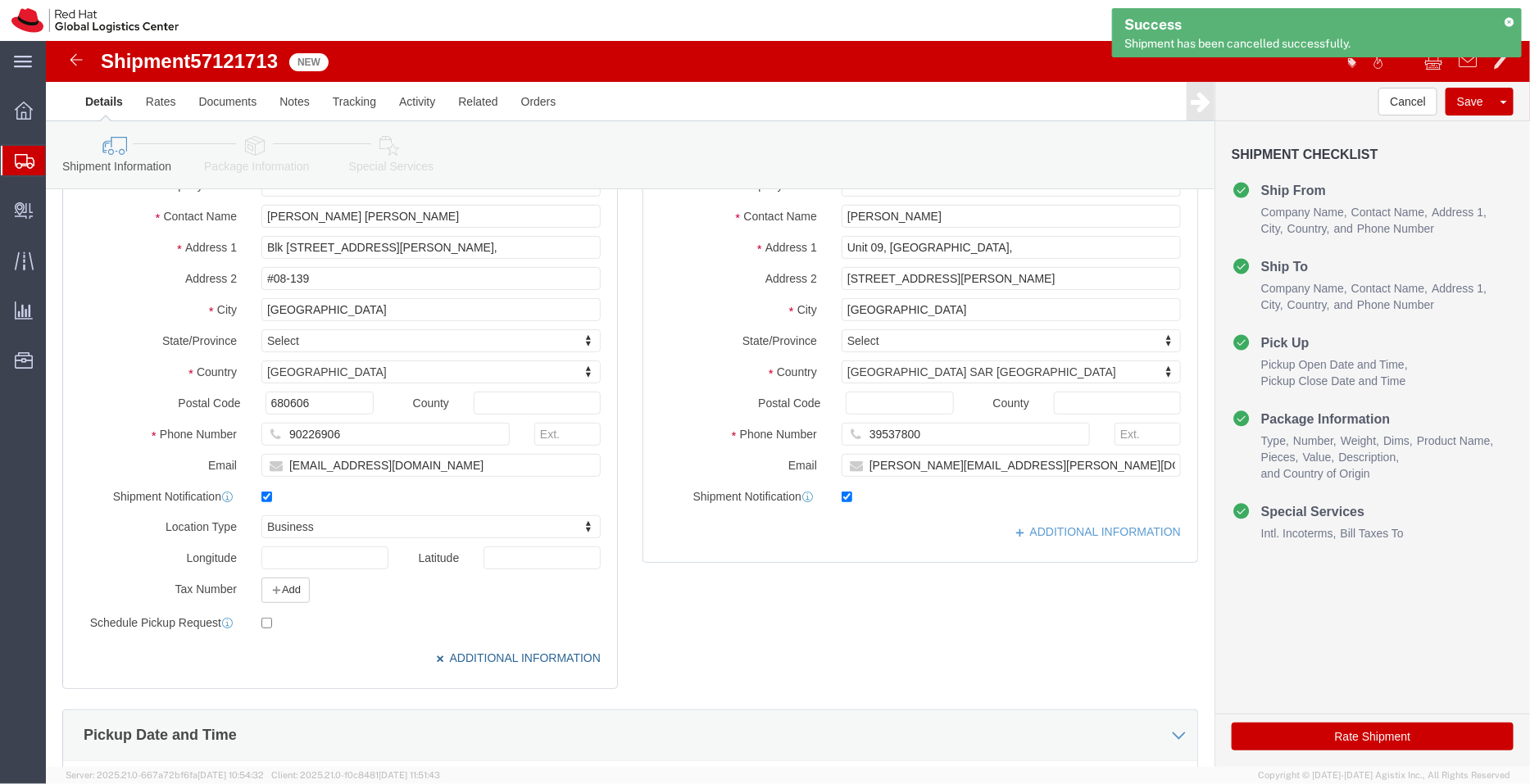
scroll to position [200, 0]
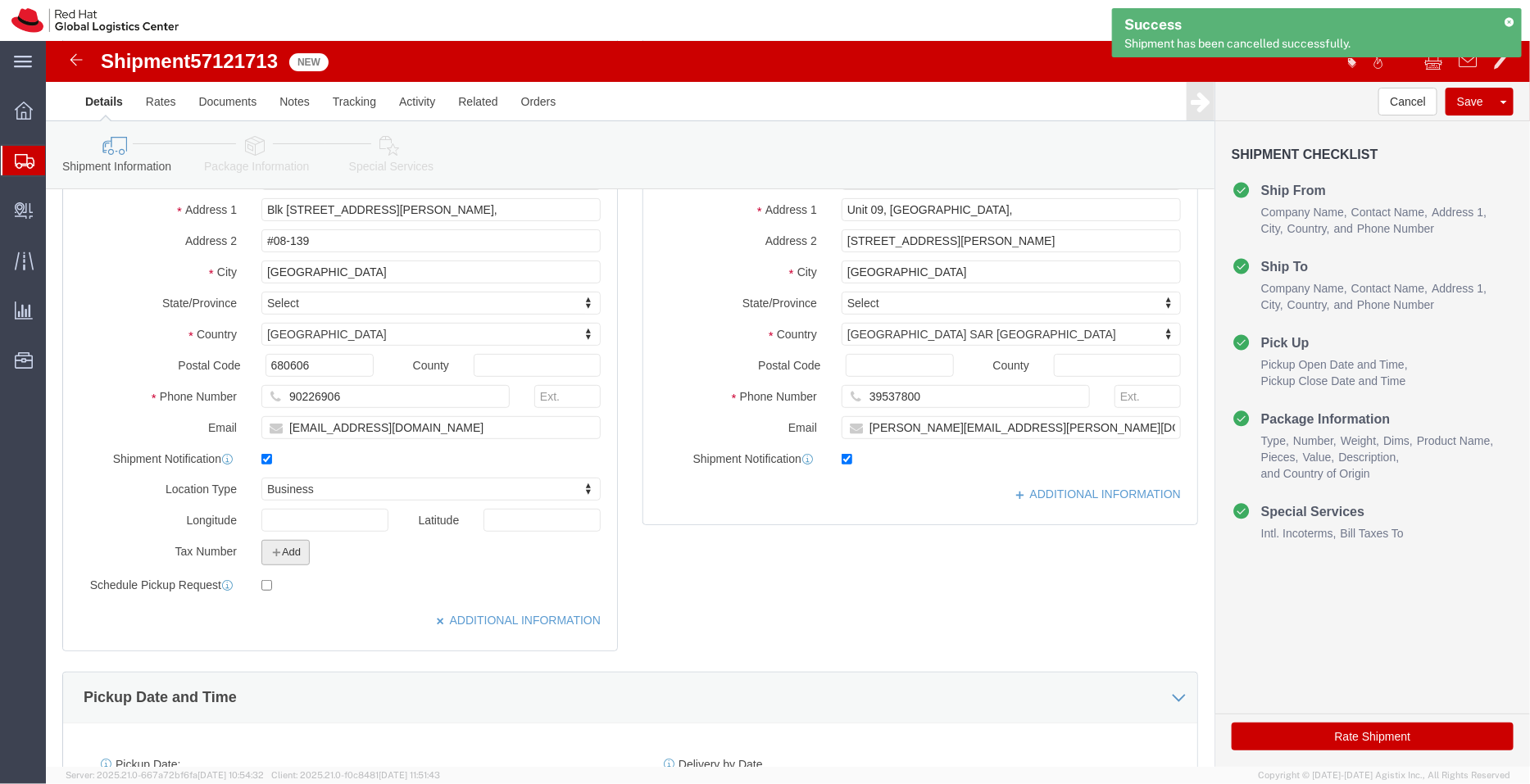
click button "Add"
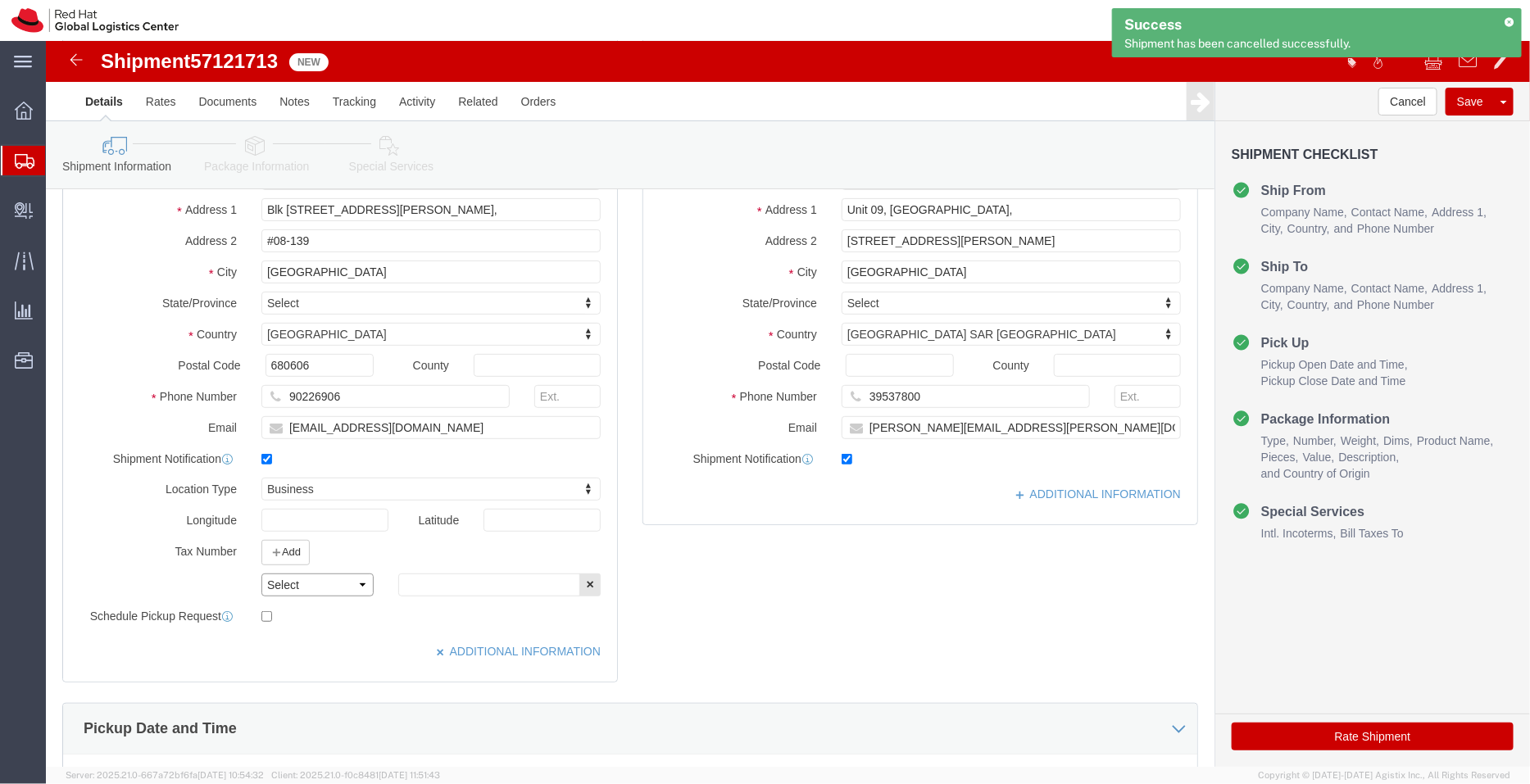
click select "Select EIN EORI TIN VAT Other"
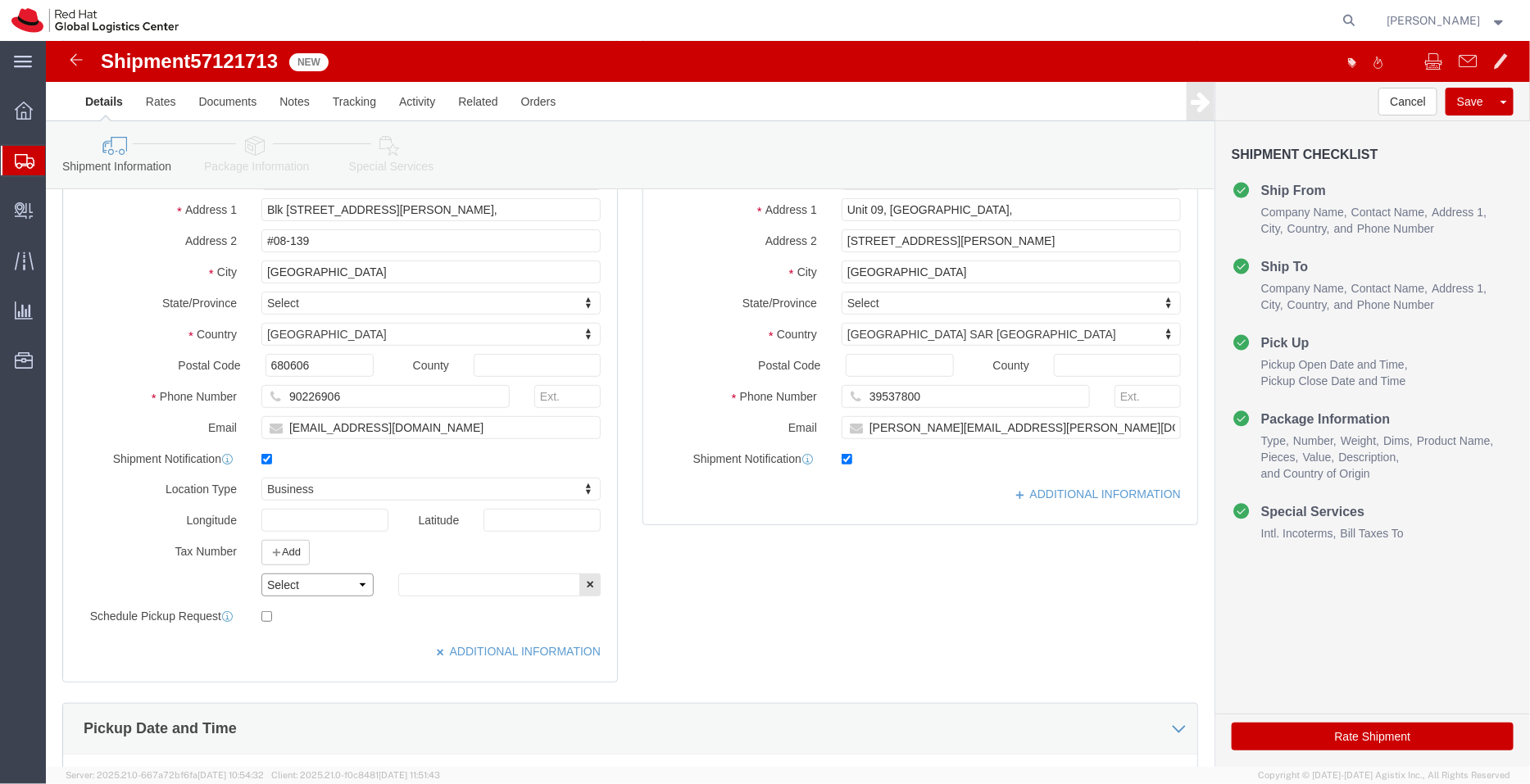
select select "TIN"
click select "Select EIN EORI TIN VAT Other"
click input "text"
paste input "200004388R"
type input "200004388R"
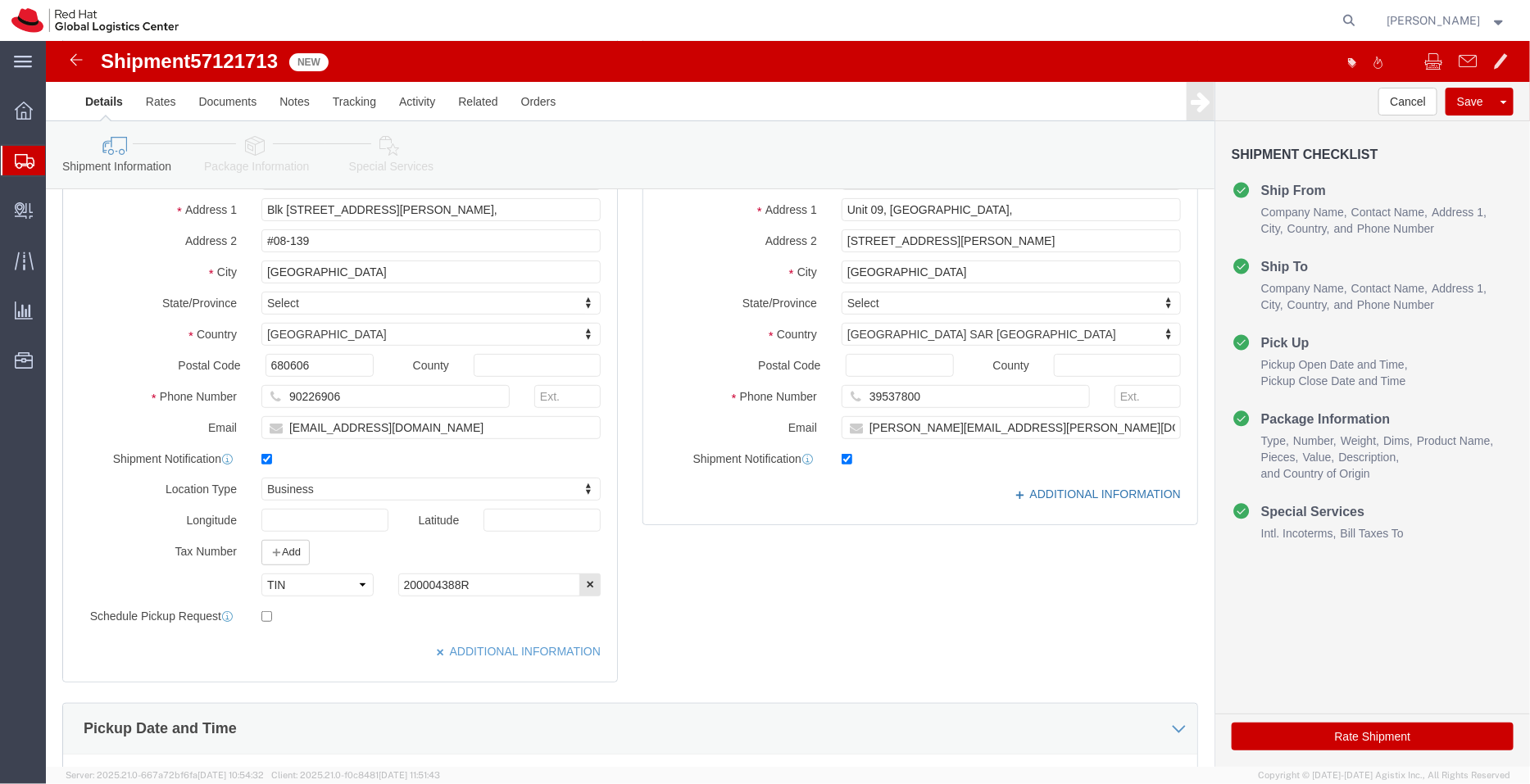
click link "ADDITIONAL INFORMATION"
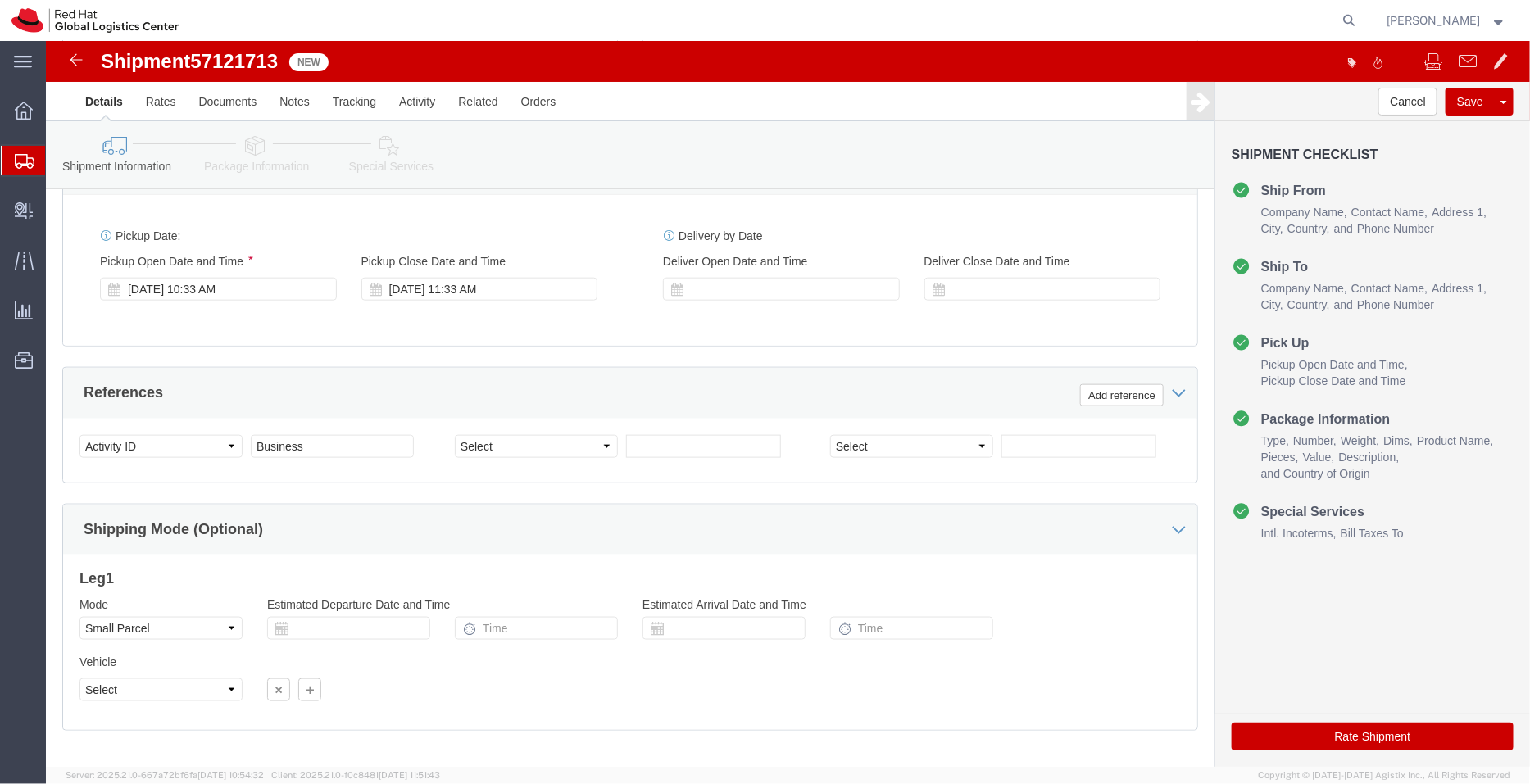
scroll to position [788, 0]
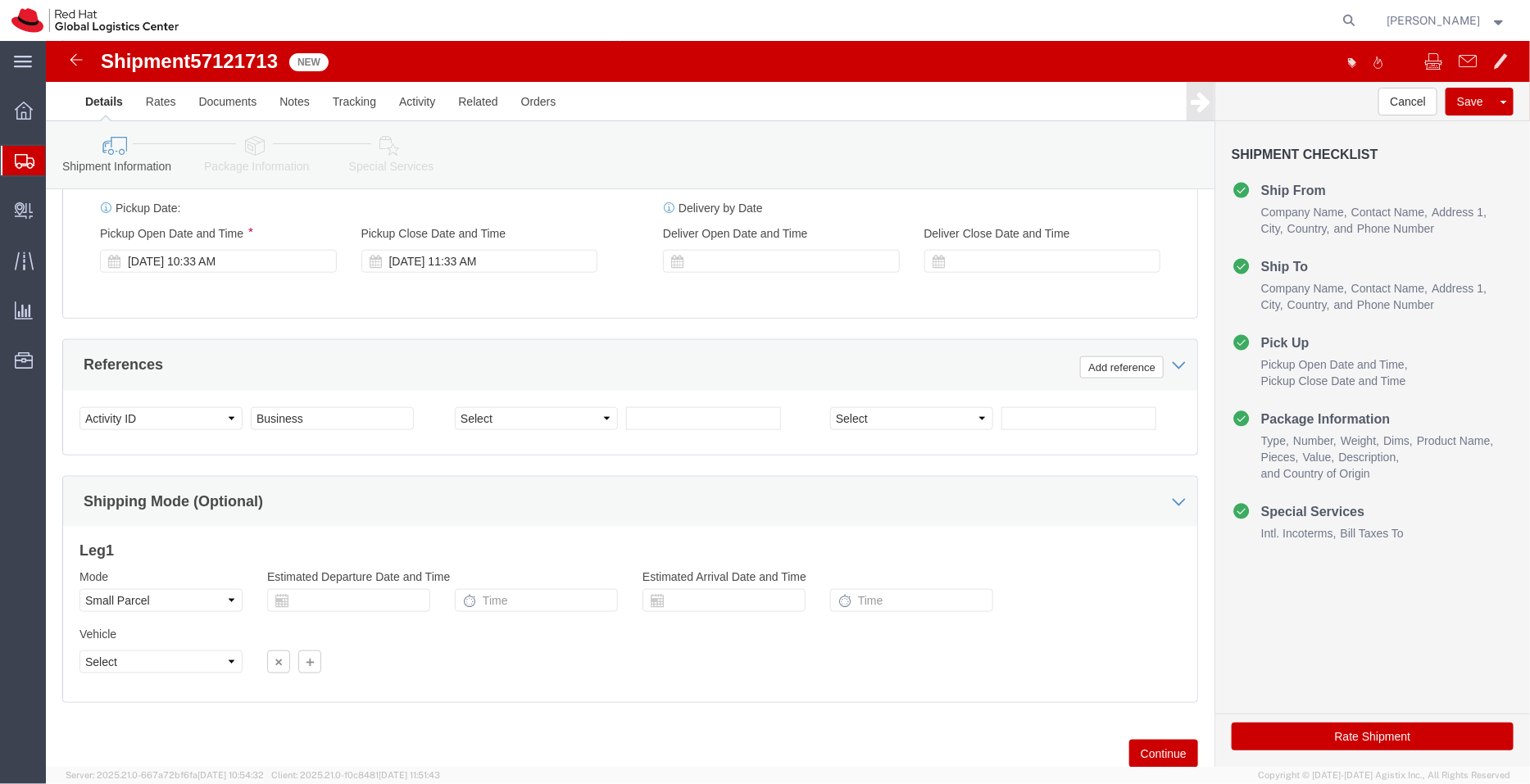
click icon
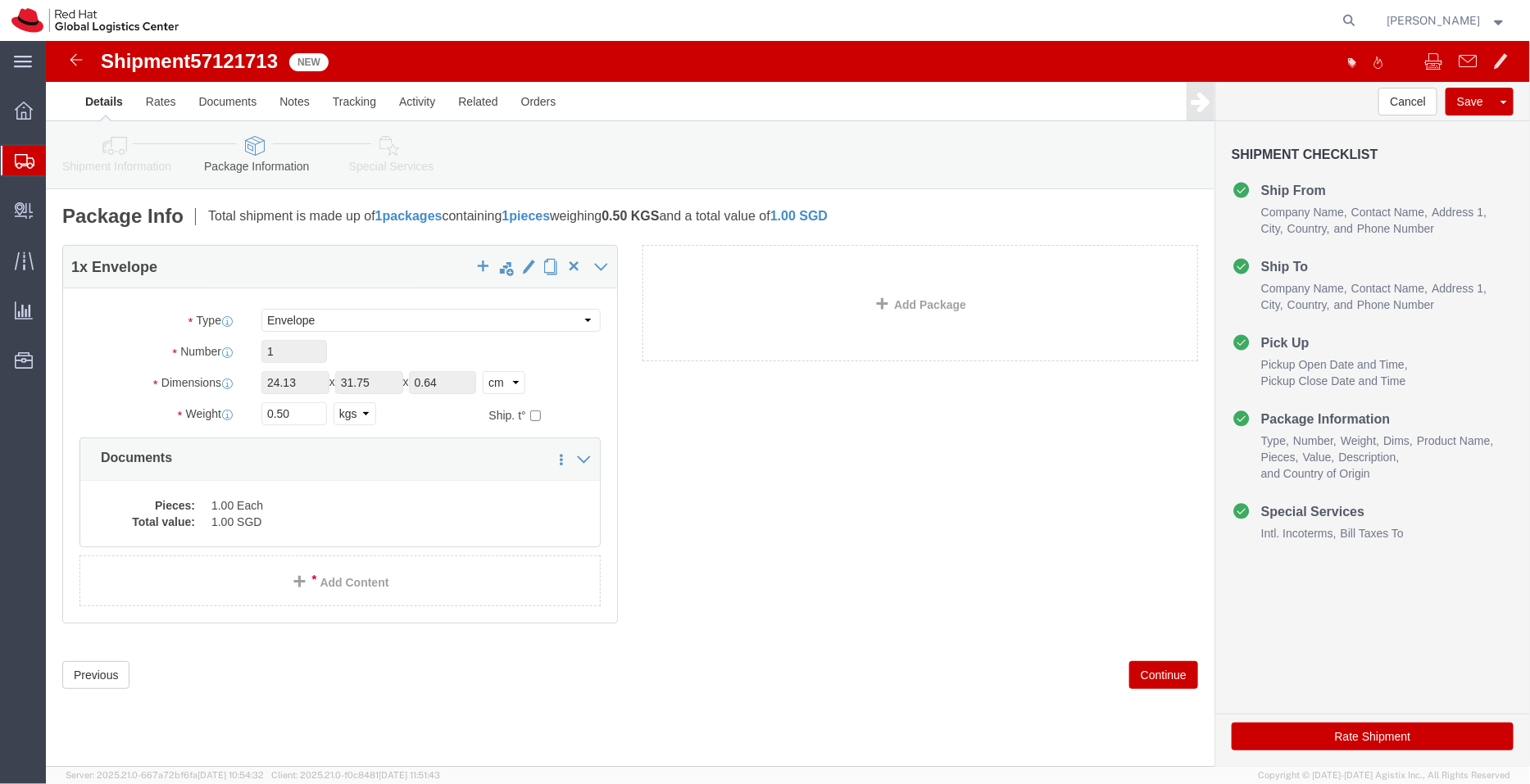
click icon
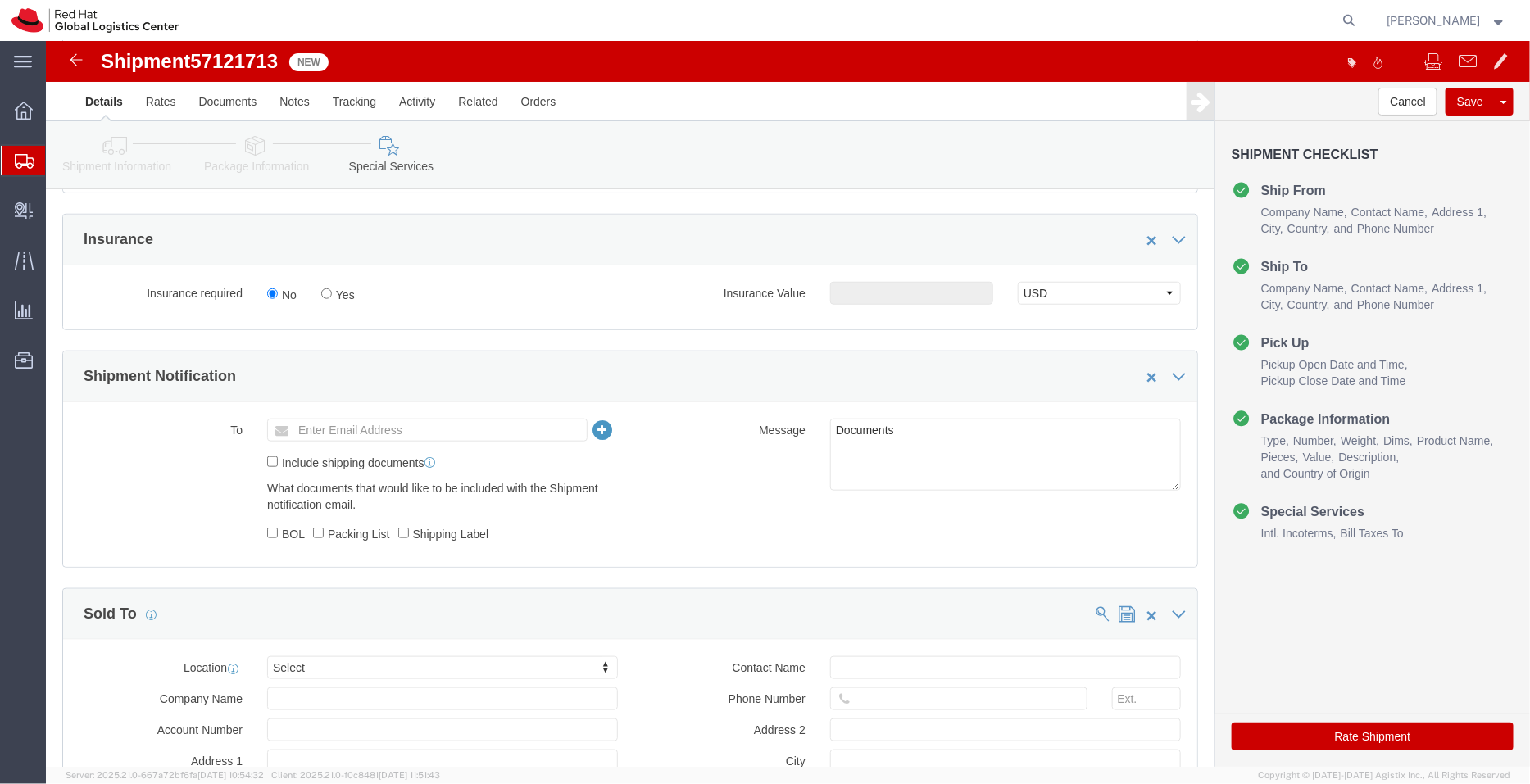
scroll to position [761, 0]
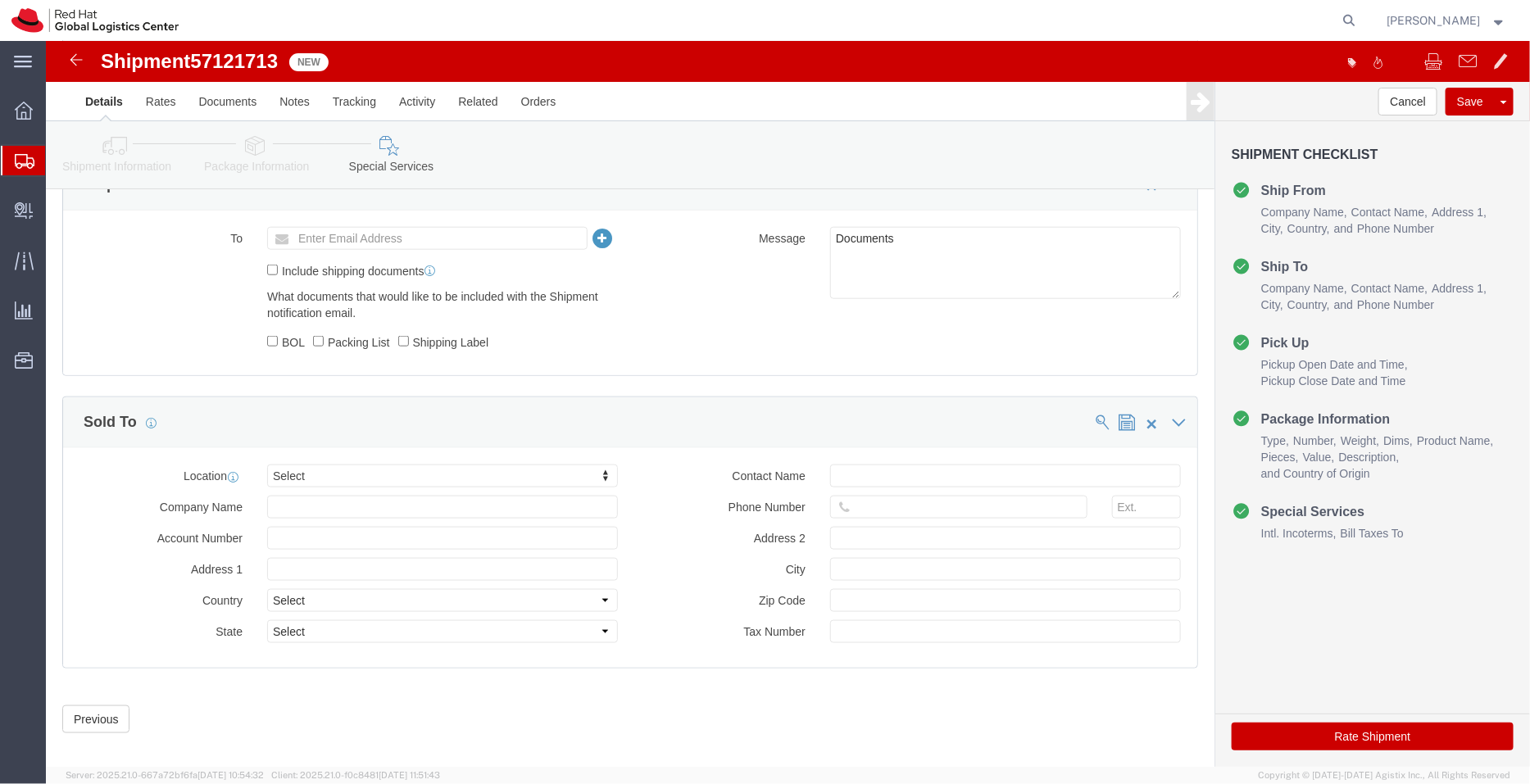
click button "Rate Shipment"
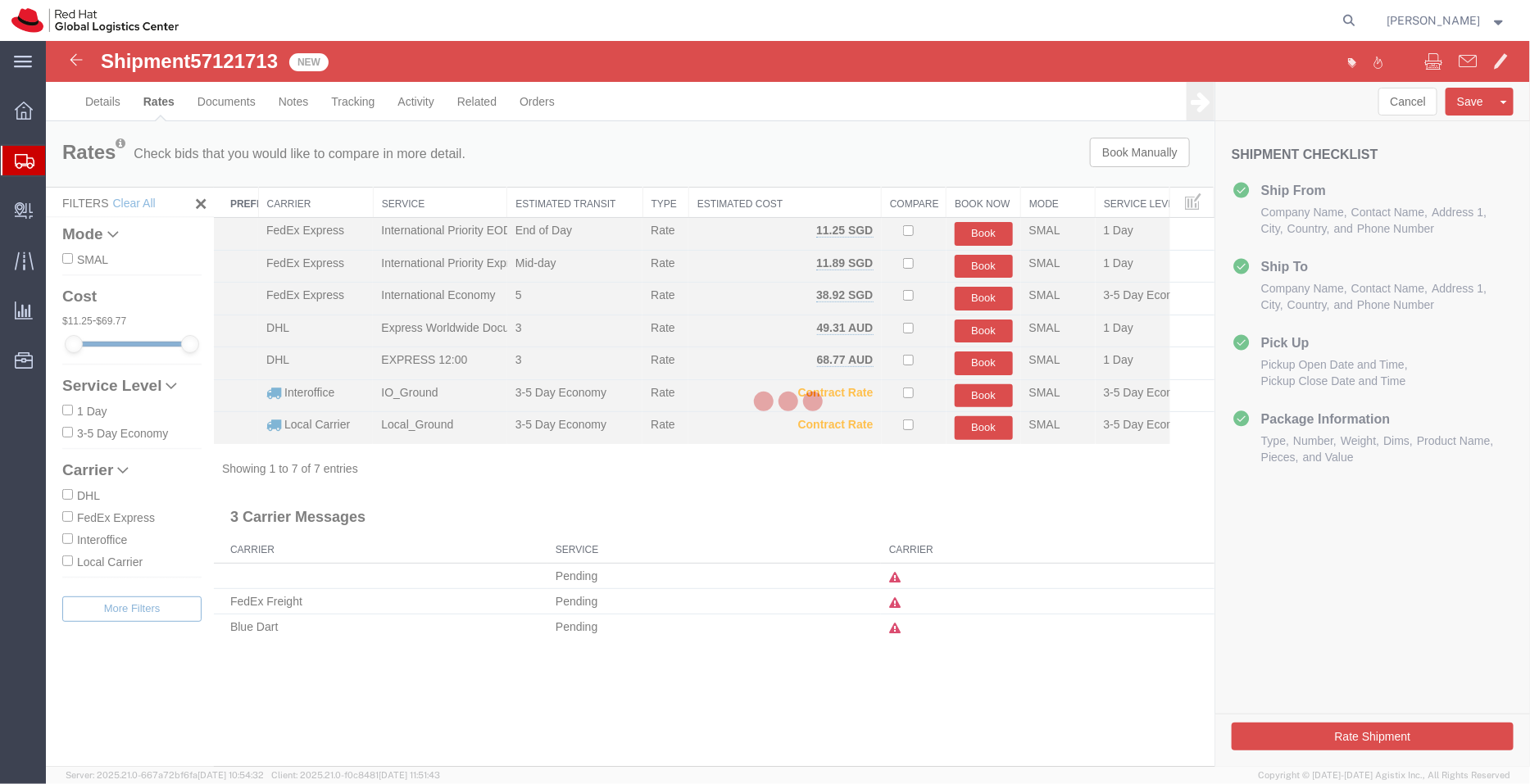
scroll to position [0, 0]
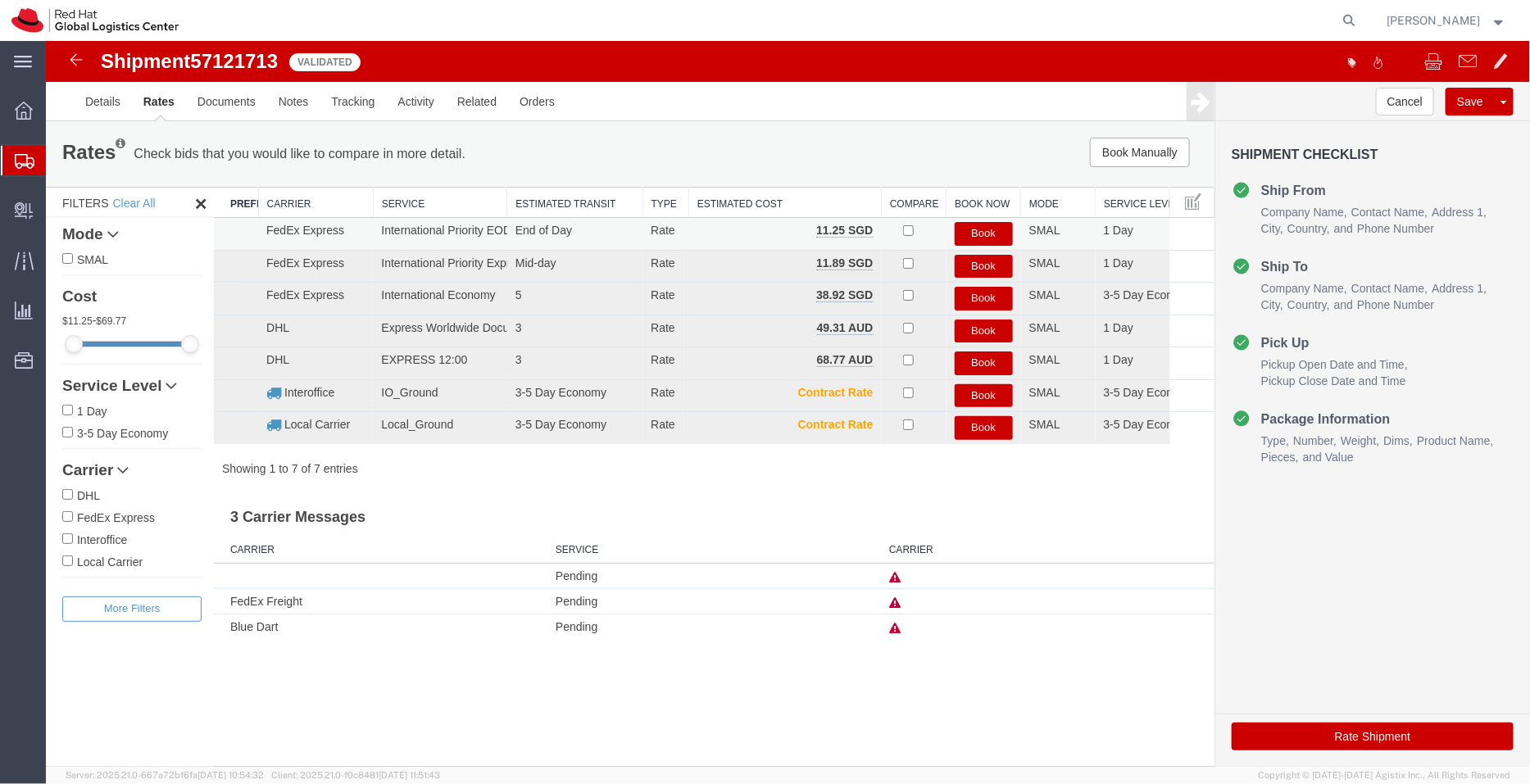
click at [979, 235] on button "Book" at bounding box center [982, 233] width 58 height 24
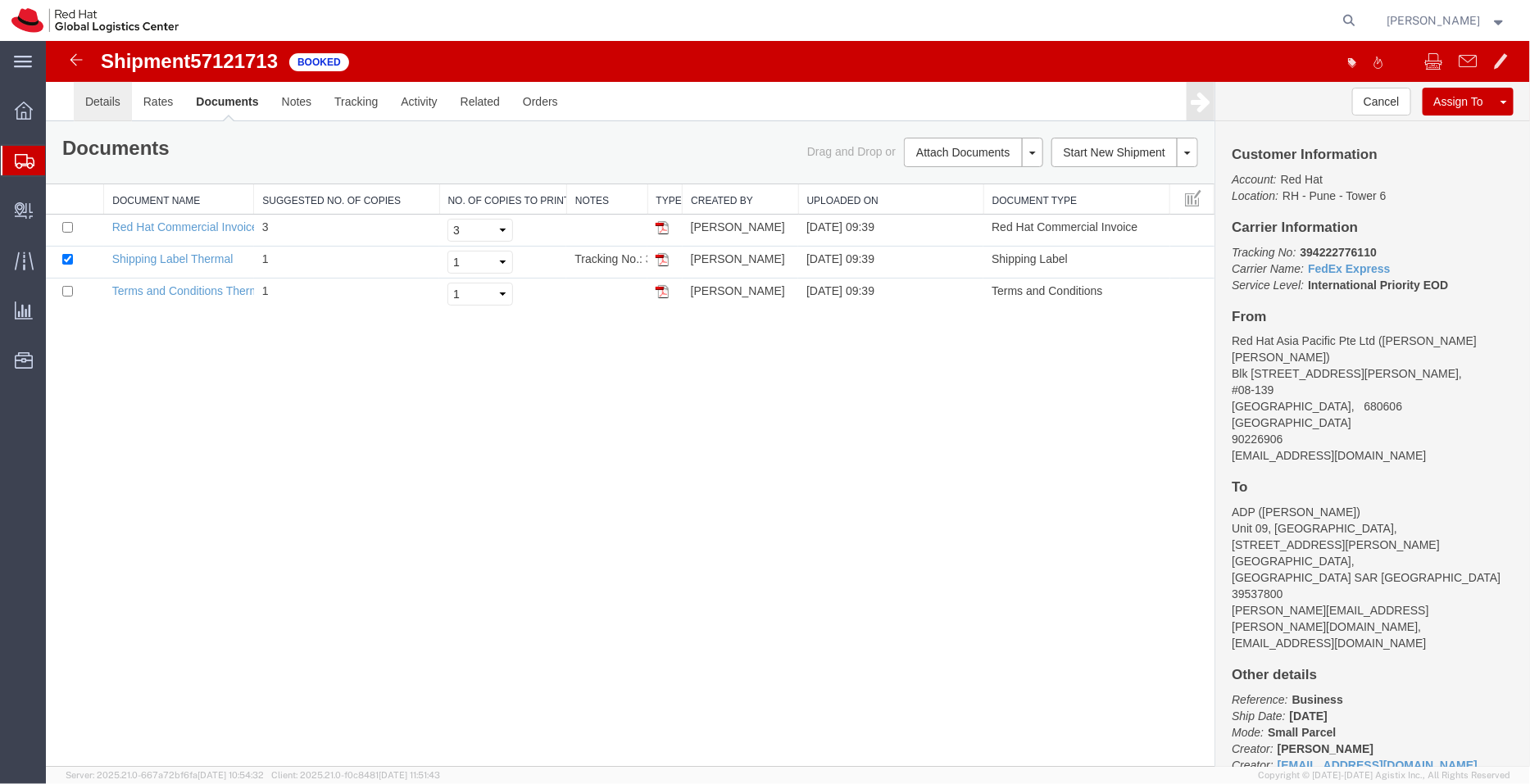
click at [88, 95] on link "Details" at bounding box center [101, 100] width 58 height 39
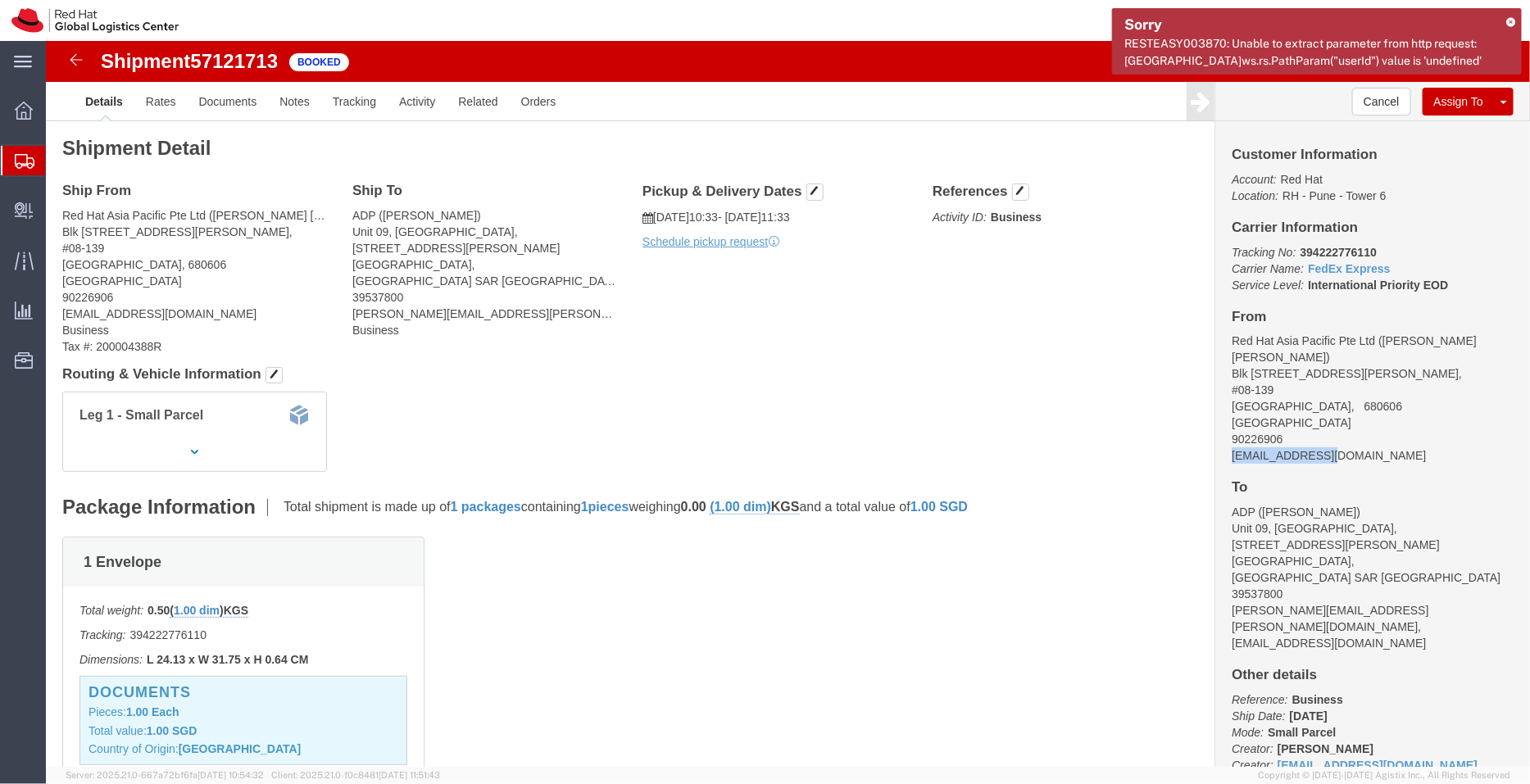
drag, startPoint x: 1277, startPoint y: 401, endPoint x: 1177, endPoint y: 394, distance: 100.2
click address "Red Hat Asia Pacific Pte Ltd ([PERSON_NAME] [PERSON_NAME]) Blk [STREET_ADDRESS]…"
copy address "[EMAIL_ADDRESS][DOMAIN_NAME]"
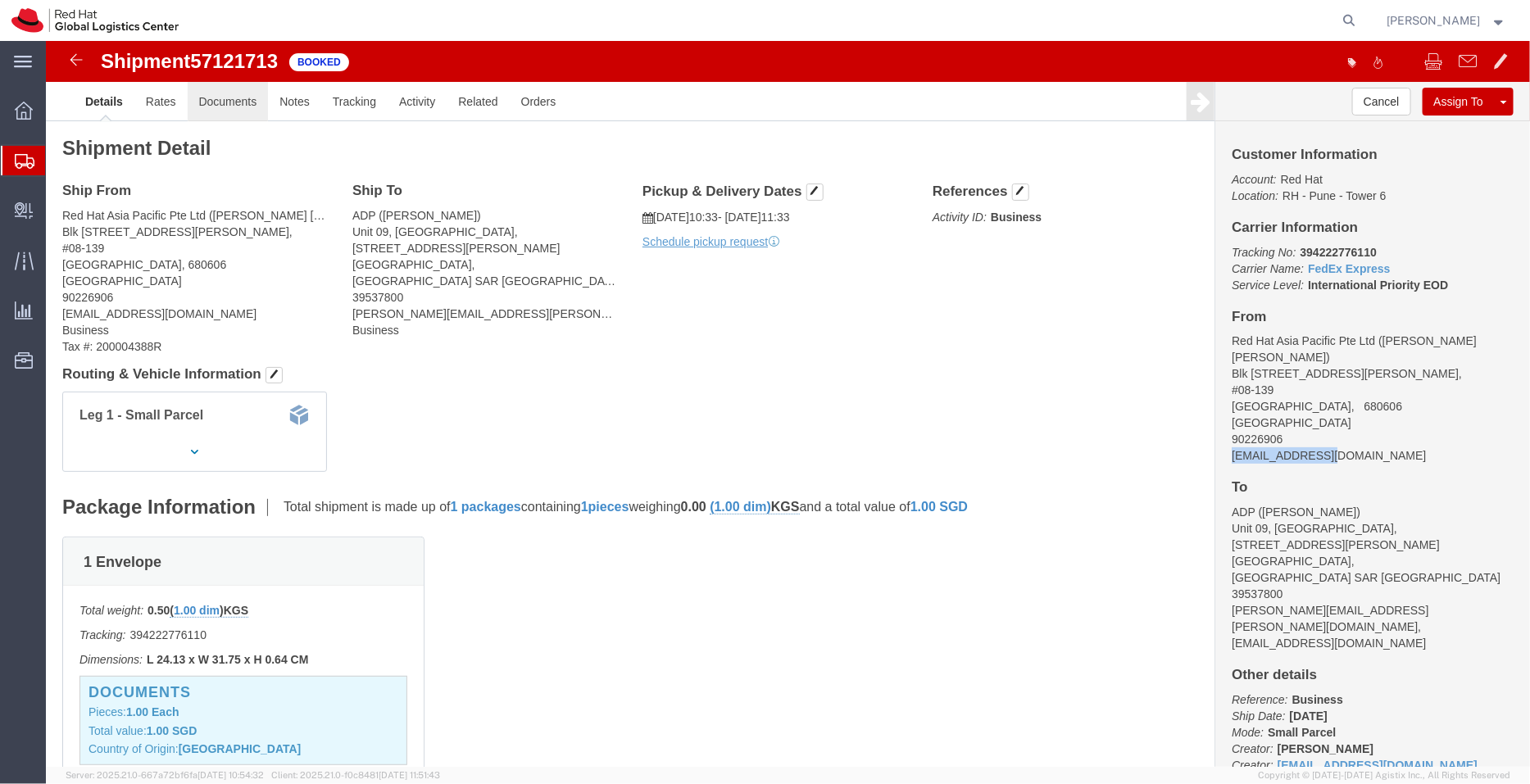
click link "Documents"
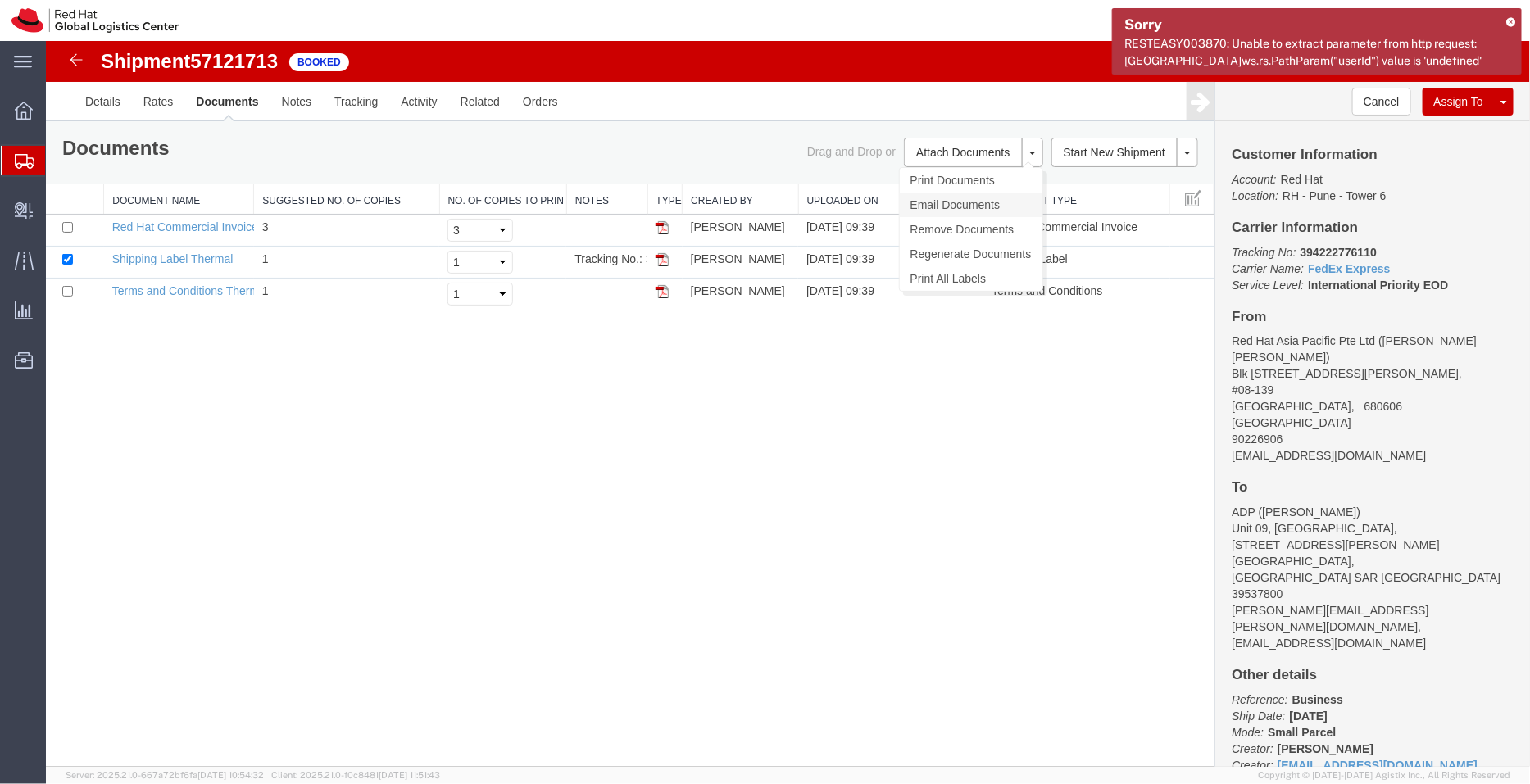
click at [944, 201] on link "Email Documents" at bounding box center [969, 204] width 142 height 25
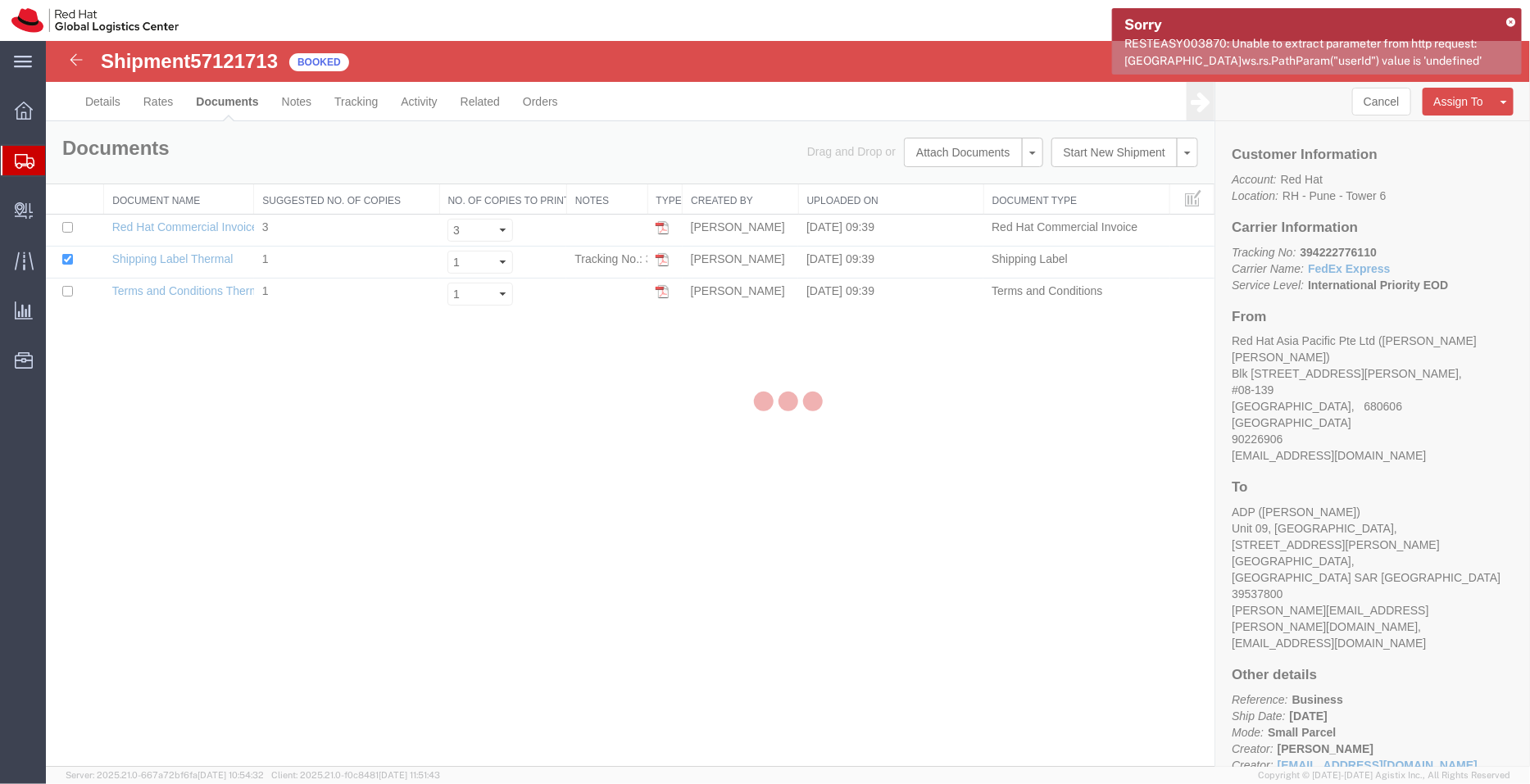
checkbox input "true"
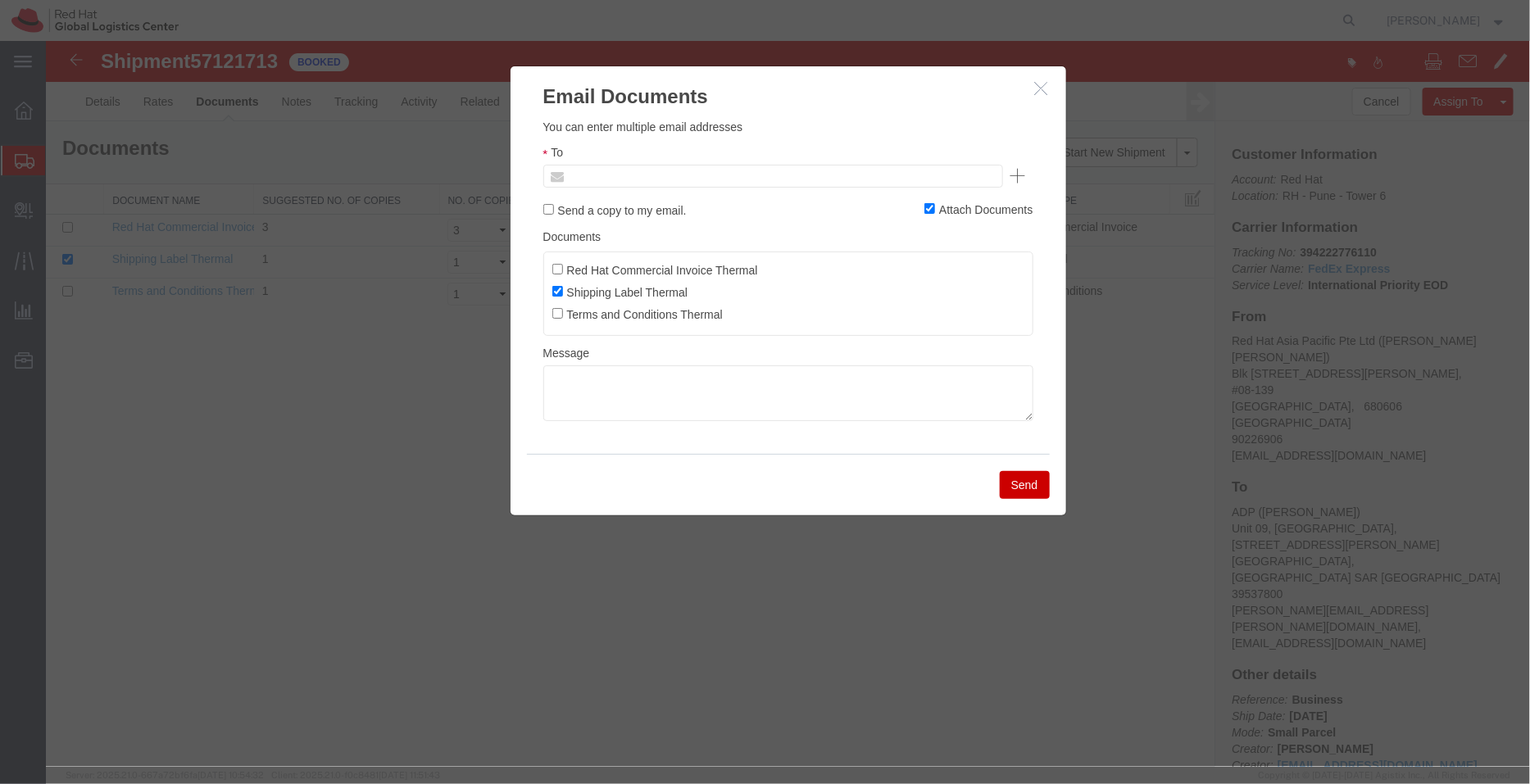
click at [657, 174] on input "text" at bounding box center [661, 175] width 192 height 21
paste input "[EMAIL_ADDRESS][DOMAIN_NAME]"
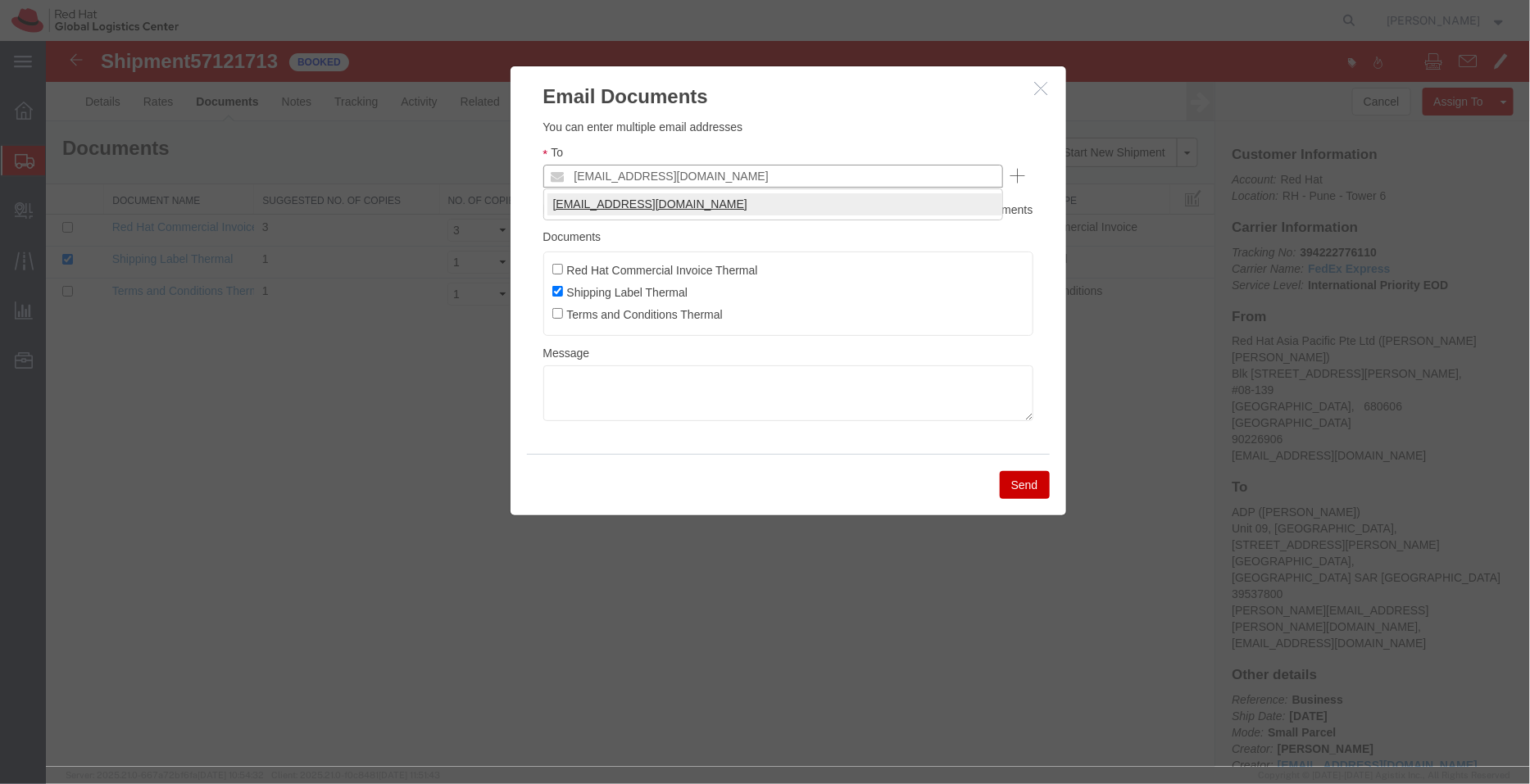
type input "[EMAIL_ADDRESS][DOMAIN_NAME]"
paste input "[EMAIL_ADDRESS][DOMAIN_NAME]"
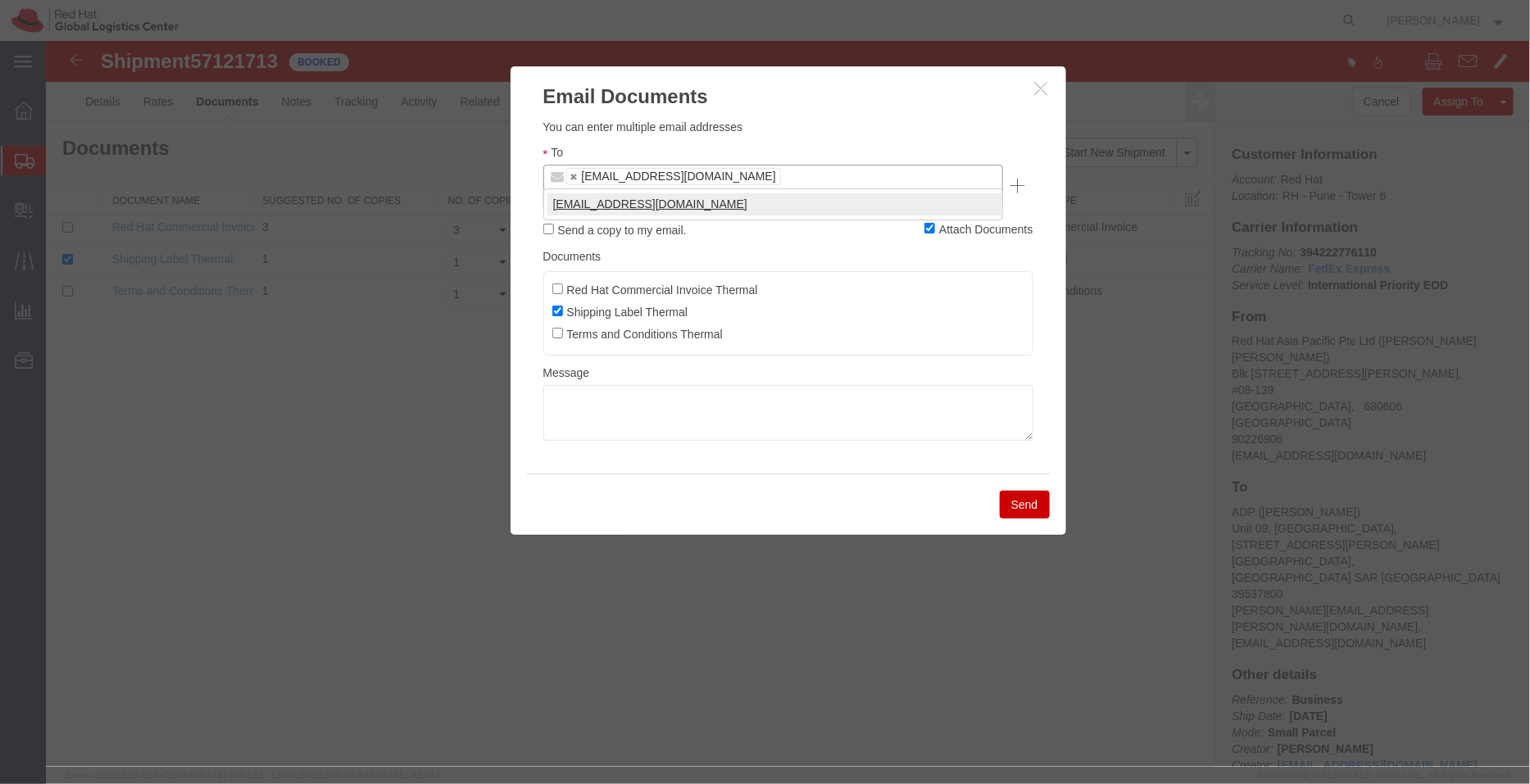
type input "[EMAIL_ADDRESS][DOMAIN_NAME]"
type input "[EMAIL_ADDRESS][DOMAIN_NAME],[EMAIL_ADDRESS][DOMAIN_NAME]"
click at [1032, 490] on button "Send" at bounding box center [1023, 504] width 50 height 28
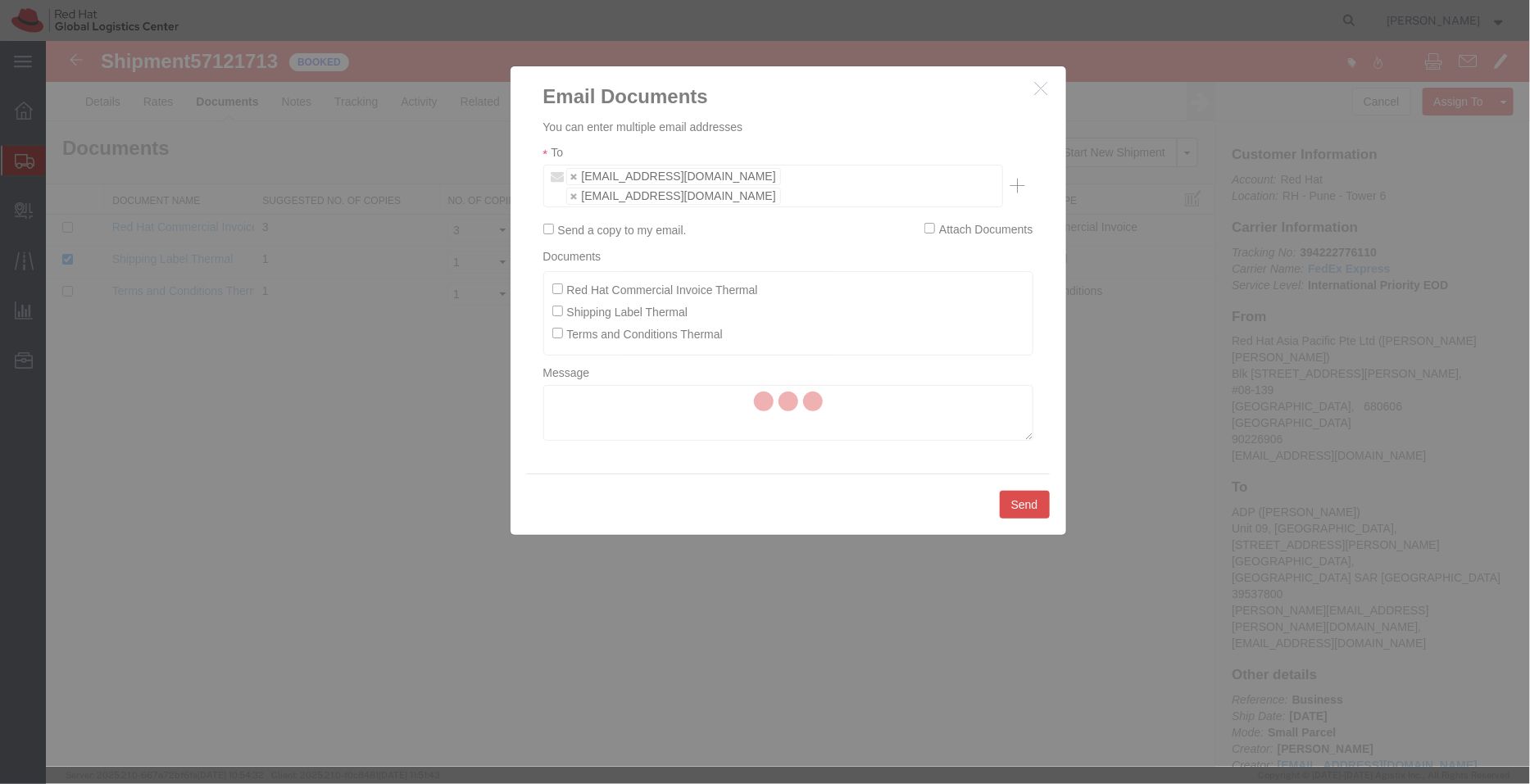
checkbox input "false"
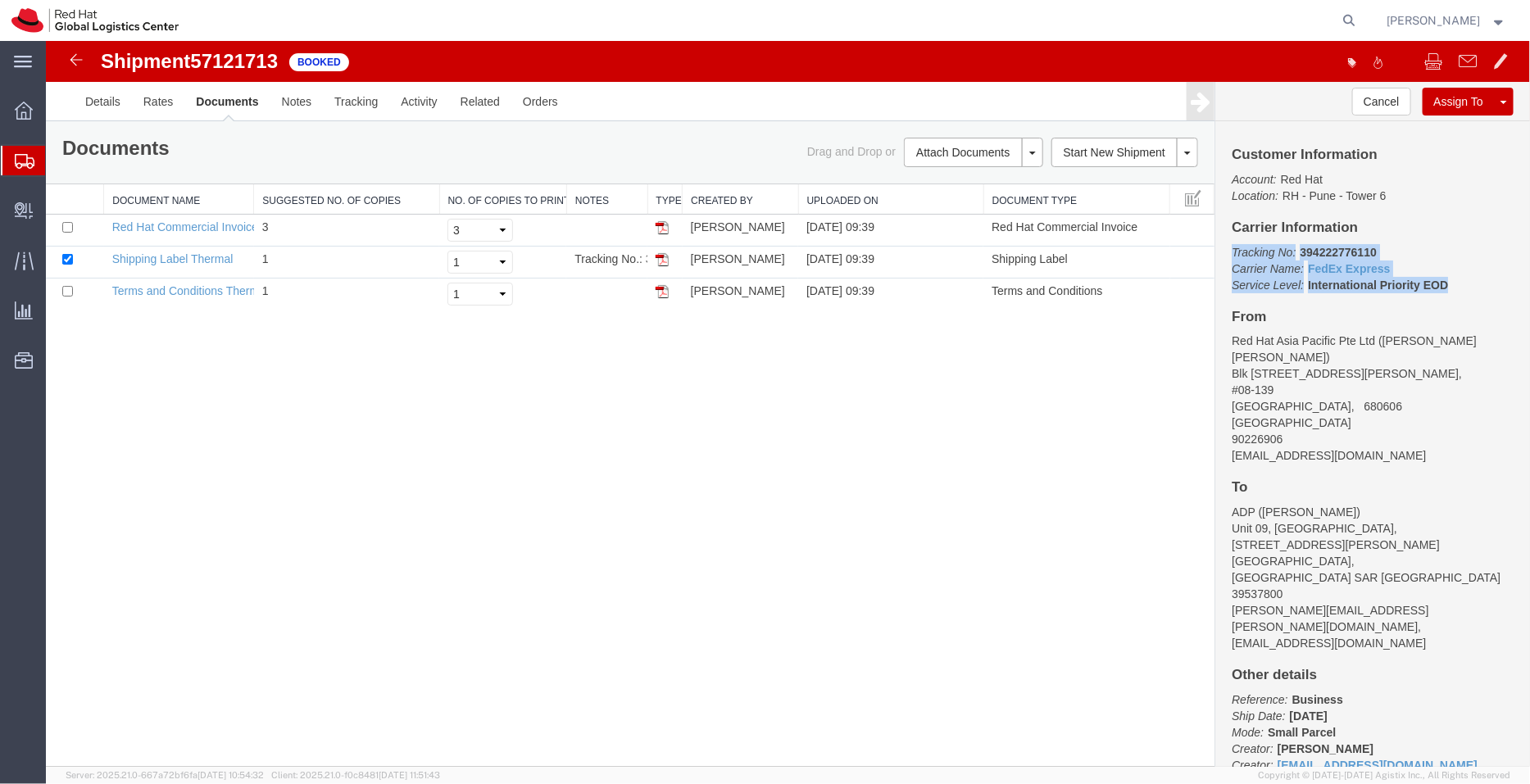
drag, startPoint x: 1375, startPoint y: 279, endPoint x: 1228, endPoint y: 253, distance: 149.3
click at [1228, 253] on div "Customer Information Account: Red Hat Location: [GEOGRAPHIC_DATA] 6 Carrier Inf…" at bounding box center [1372, 443] width 315 height 646
copy p "Tracking No: 394222776110 Carrier Name: FedEx Express FedEx Express Service Lev…"
click at [0, 0] on span "Shipment Manager" at bounding box center [0, 0] width 0 height 0
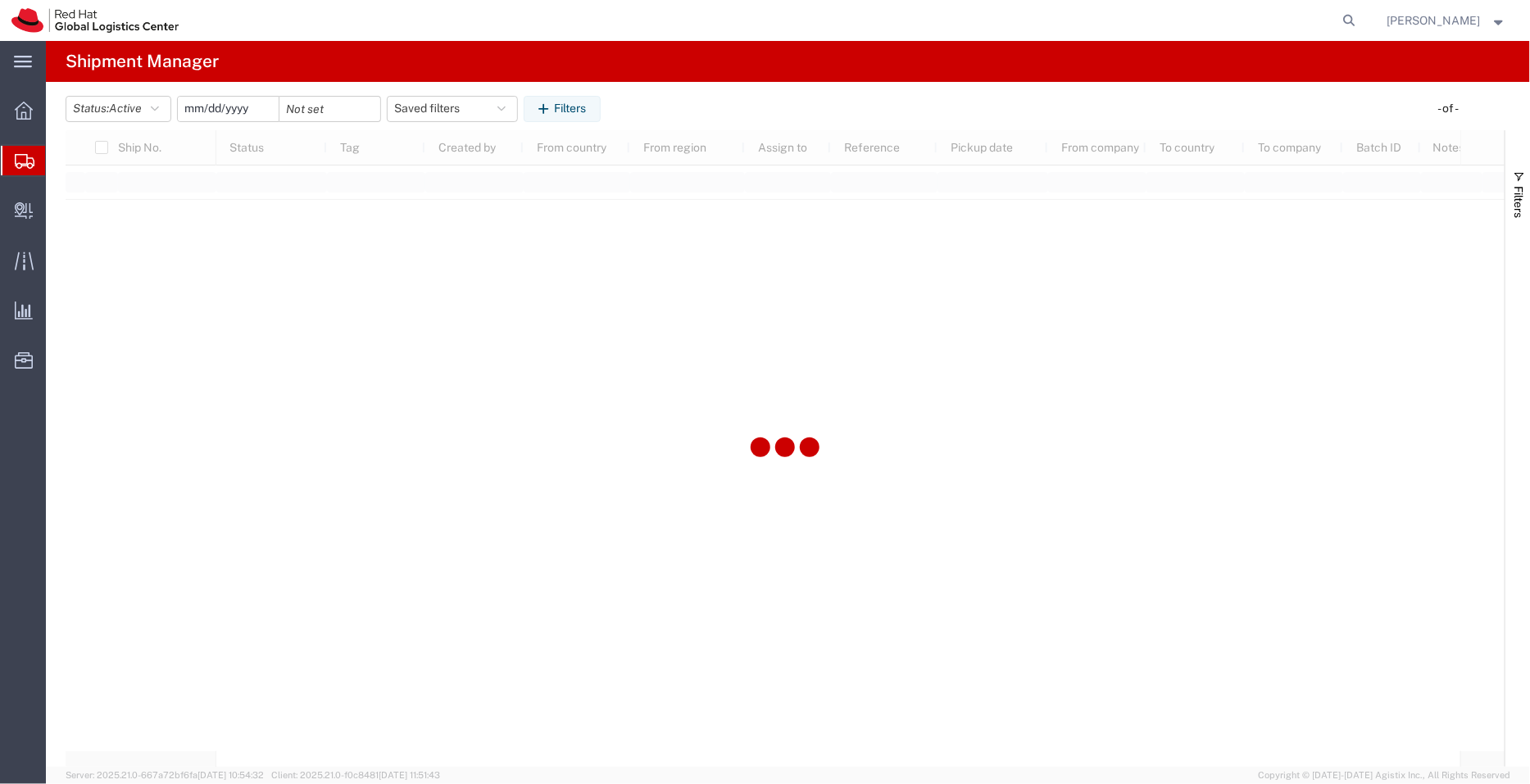
type input "[DATE]"
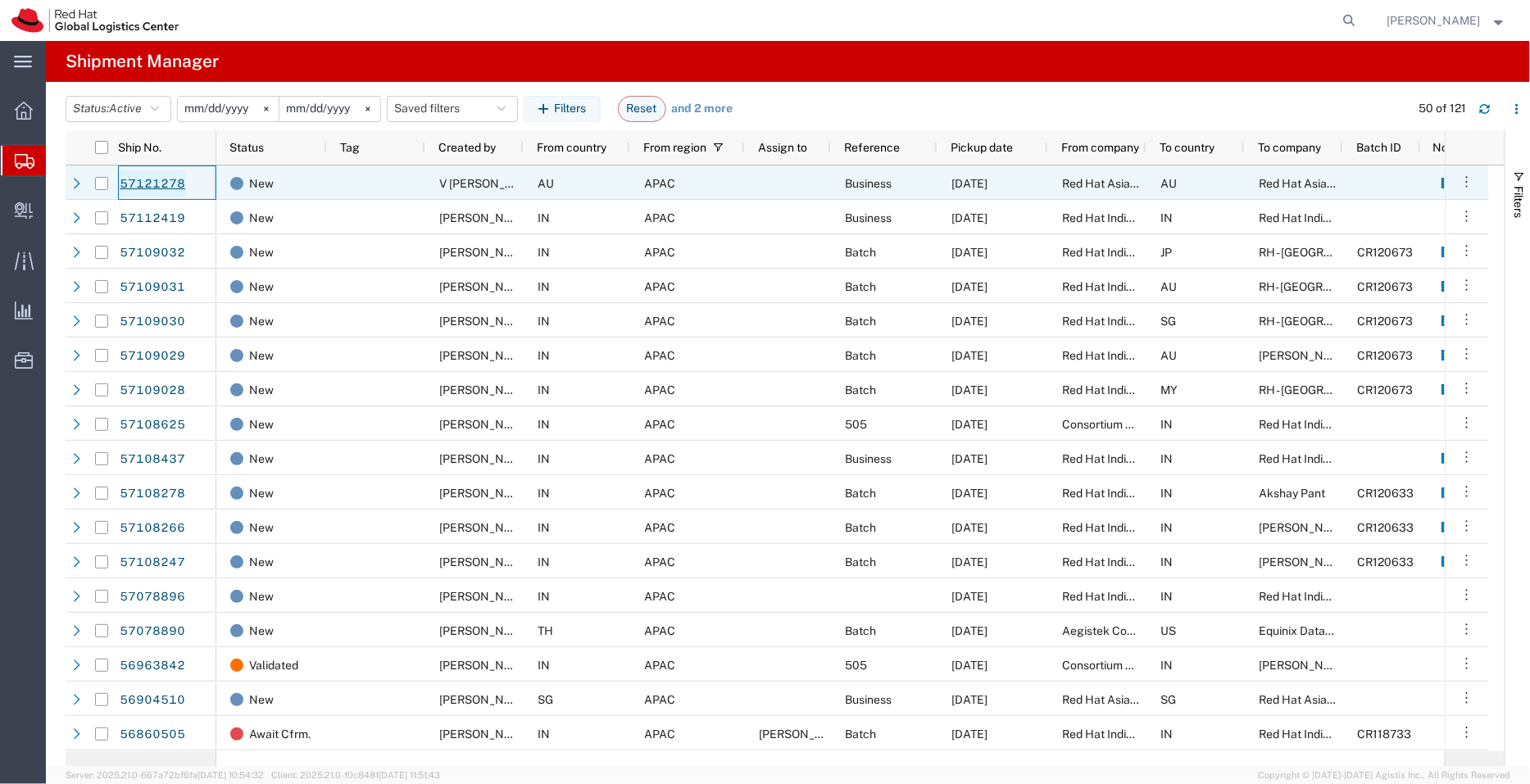
click at [166, 187] on link "57121278" at bounding box center [153, 183] width 67 height 26
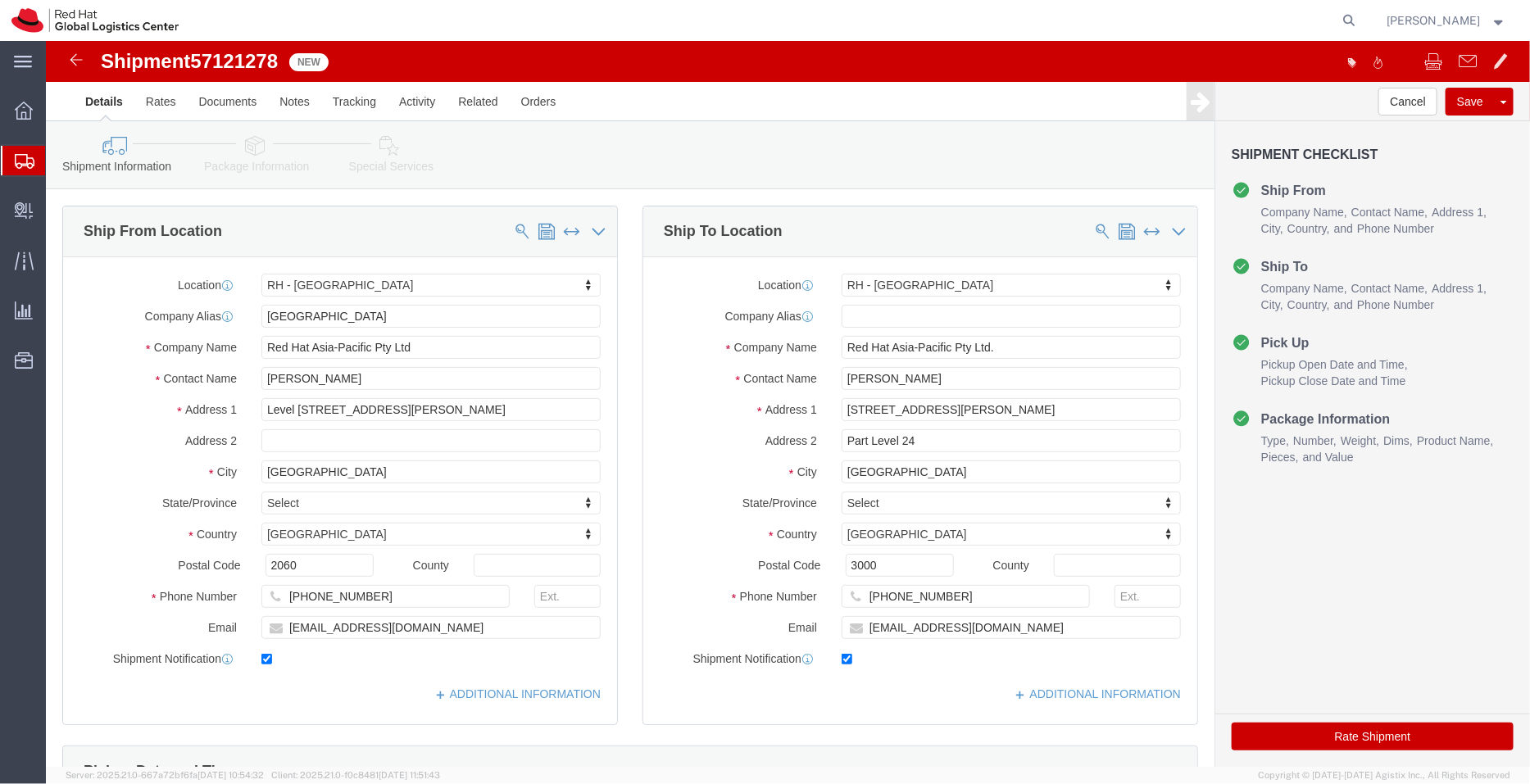
select select "50511"
select select "37980"
click link "ADDITIONAL INFORMATION"
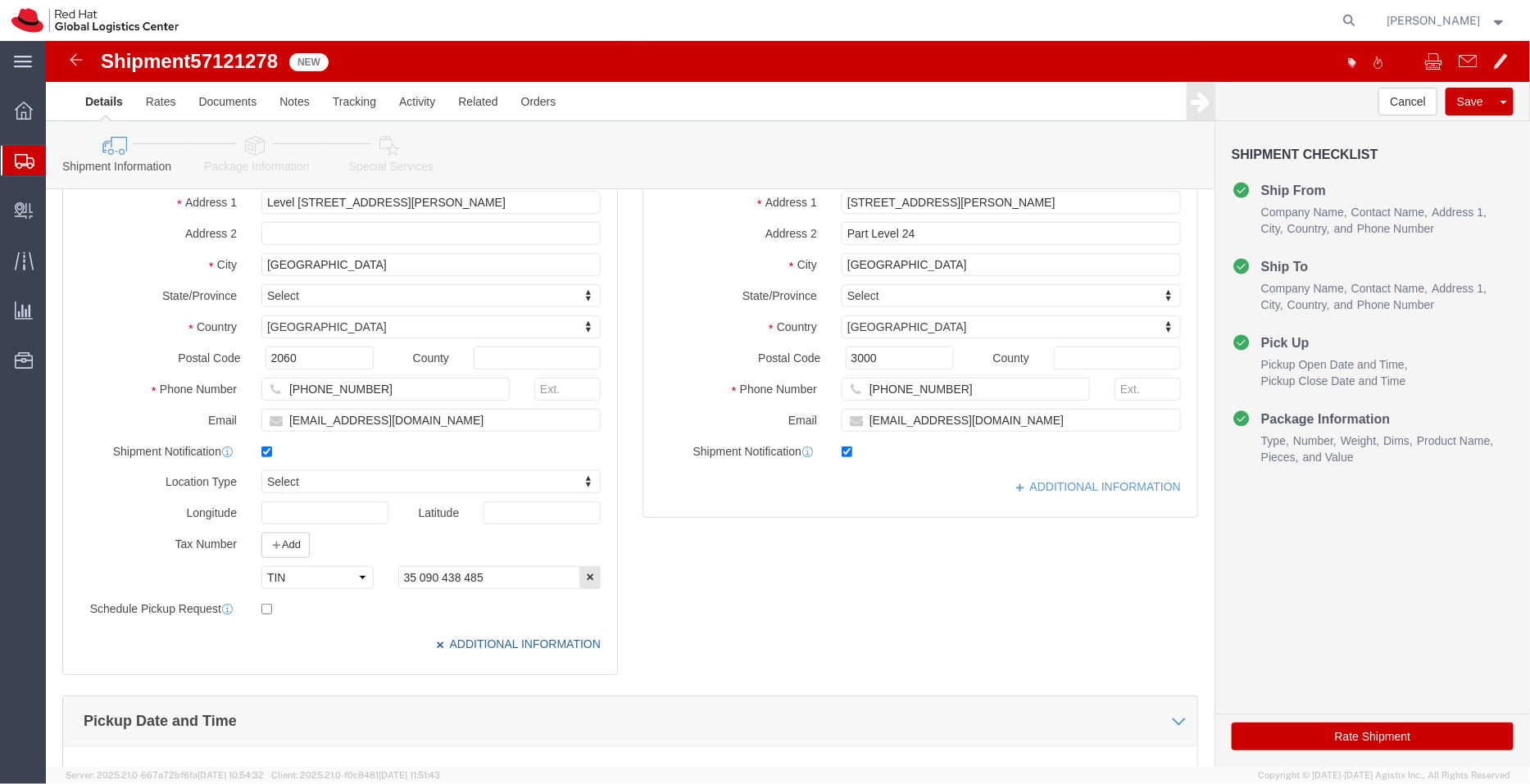
scroll to position [212, 0]
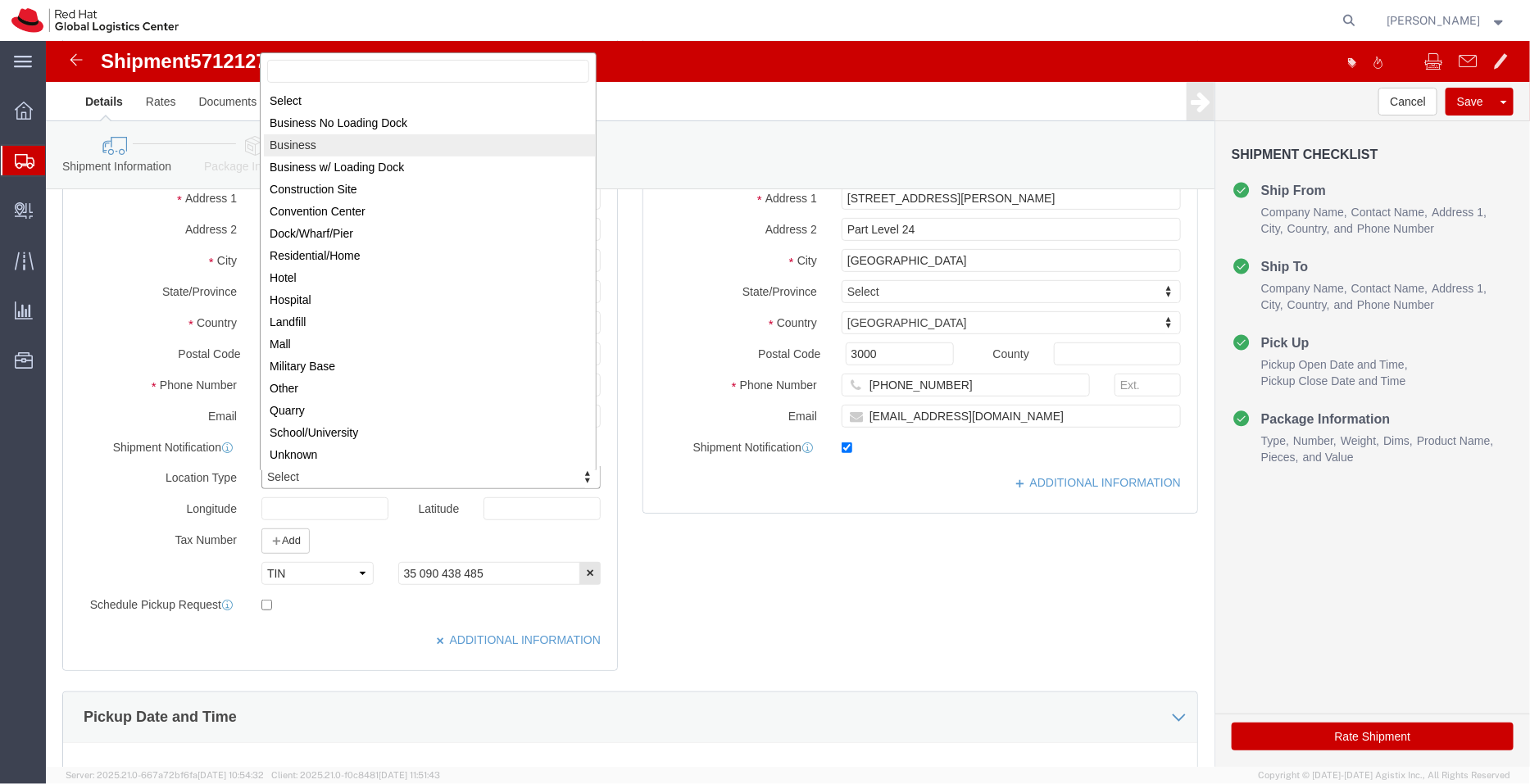
select select "BUSI"
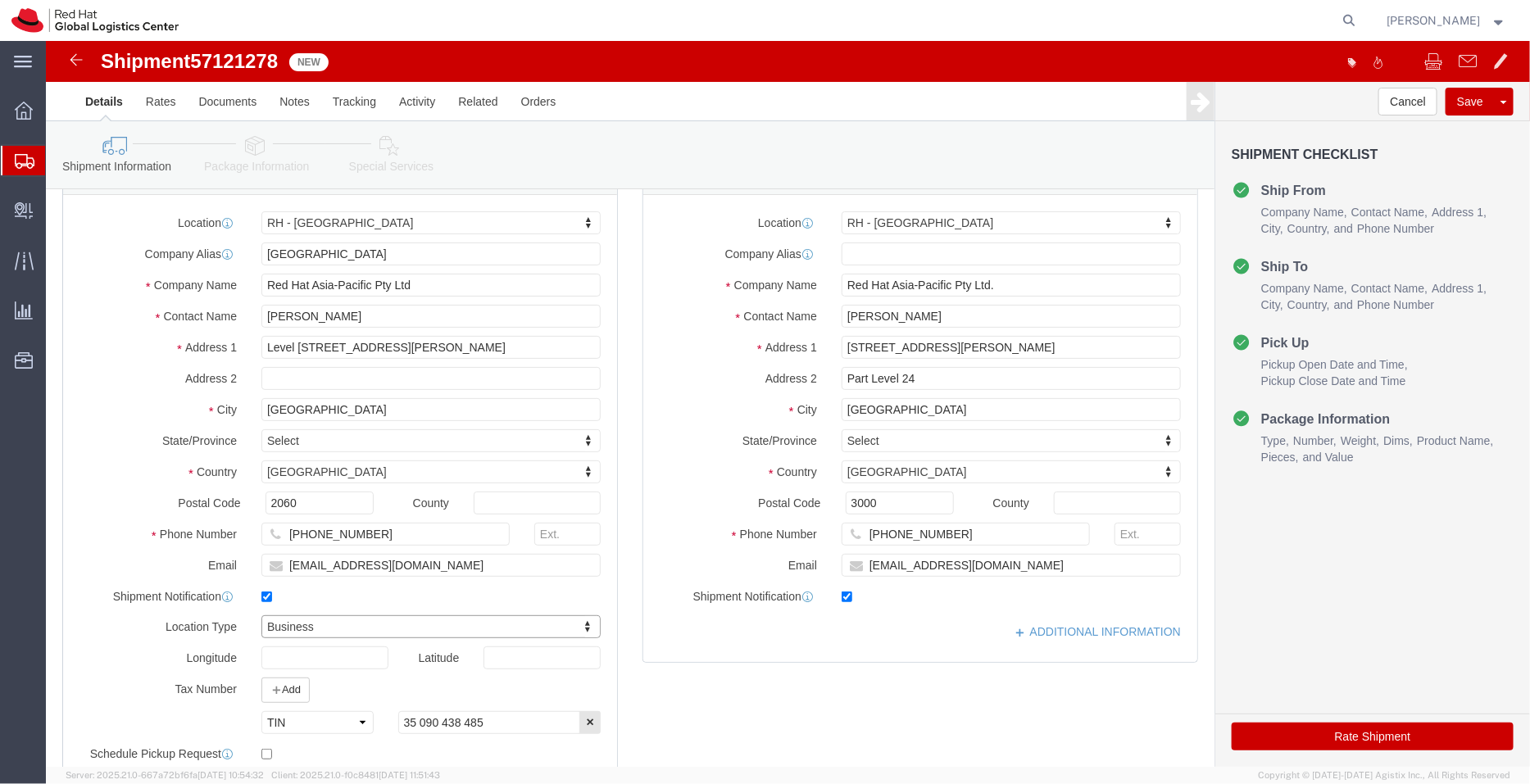
scroll to position [51, 0]
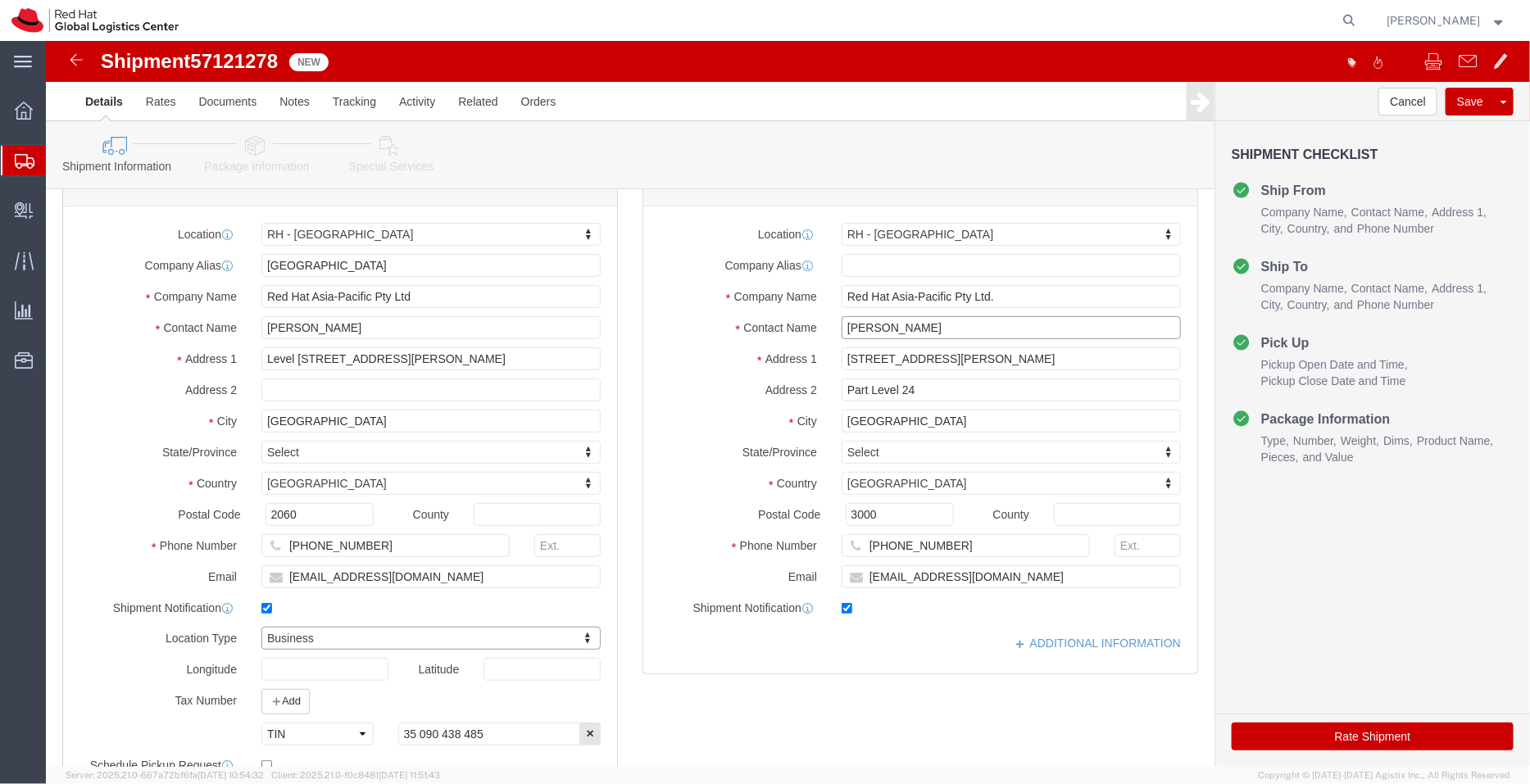
click input "[PERSON_NAME]"
paste input "[PERSON_NAME]"
type input "[PERSON_NAME] for [PERSON_NAME]"
drag, startPoint x: 921, startPoint y: 536, endPoint x: 744, endPoint y: 515, distance: 178.2
click div "Location [GEOGRAPHIC_DATA] - [GEOGRAPHIC_DATA] My Profile Location [GEOGRAPHIC_…"
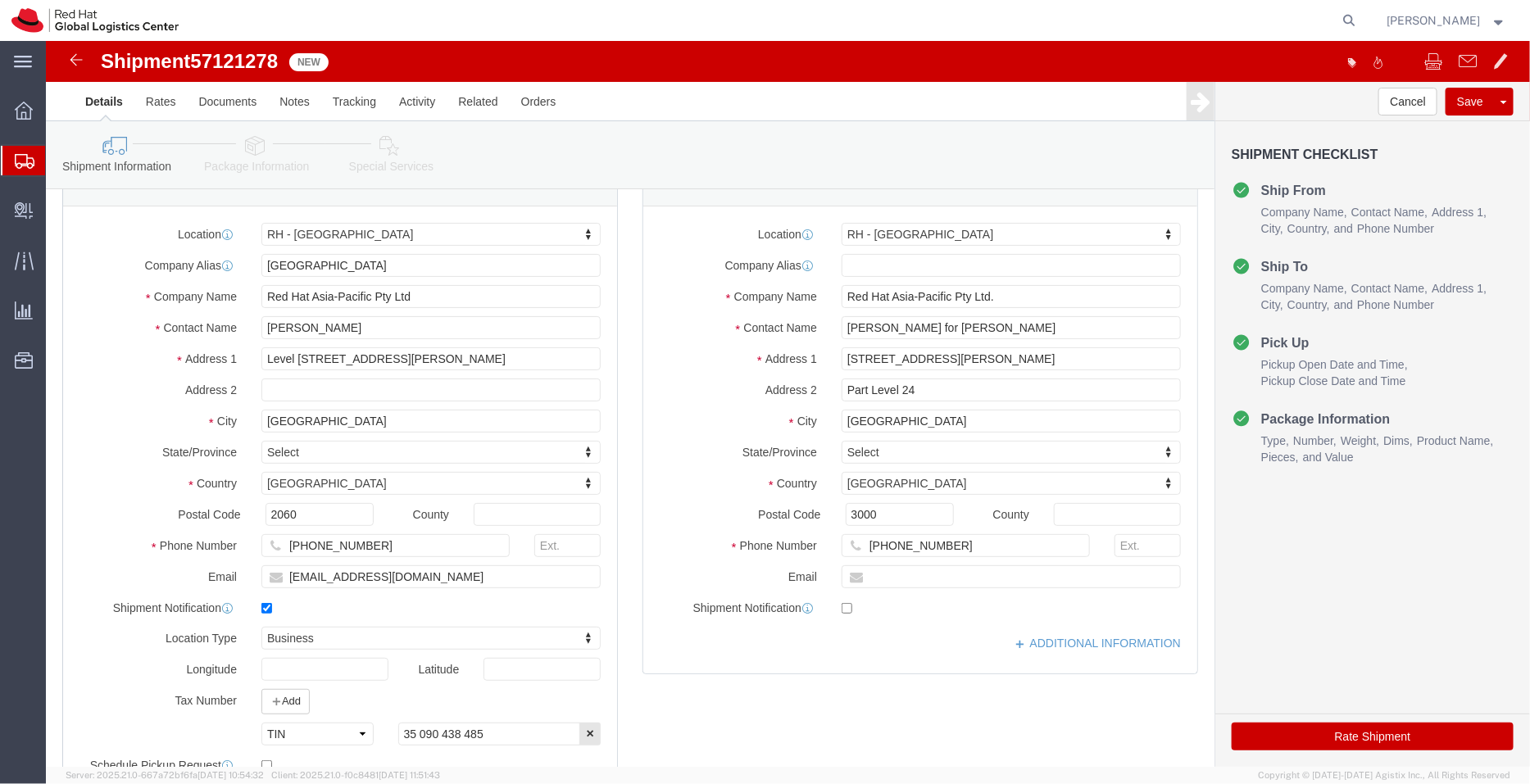
checkbox input "false"
click icon
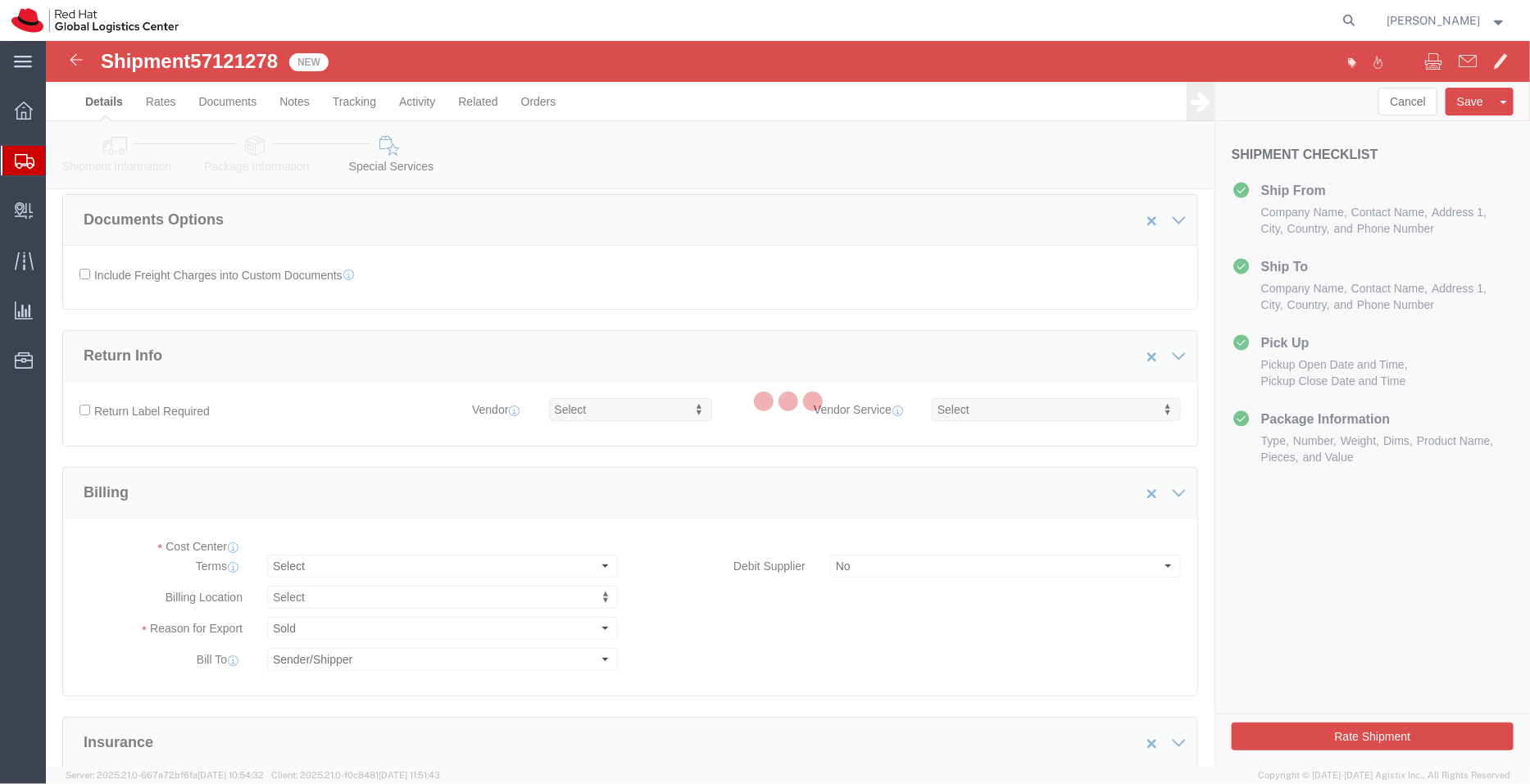
select select "COSTCENTER"
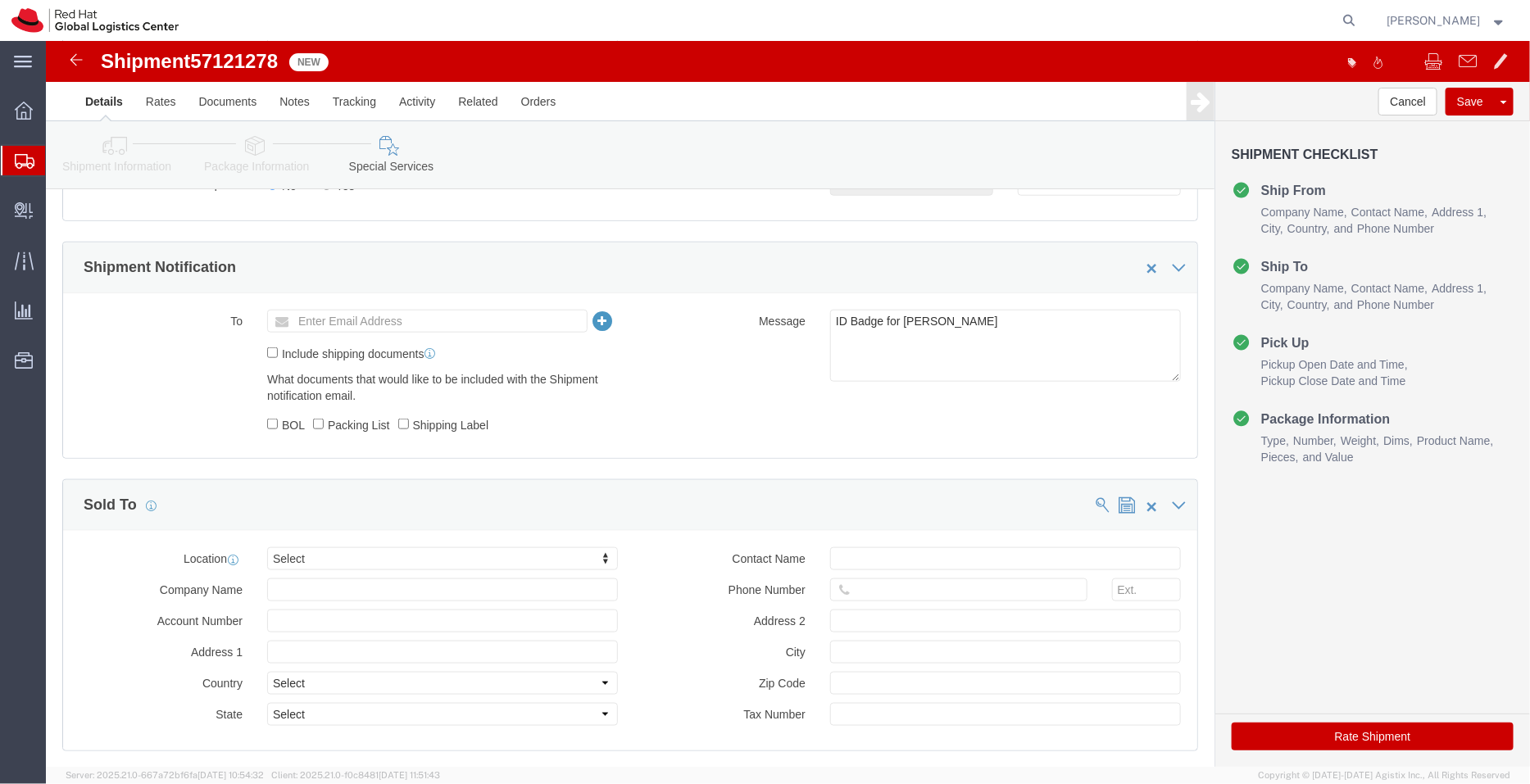
scroll to position [698, 0]
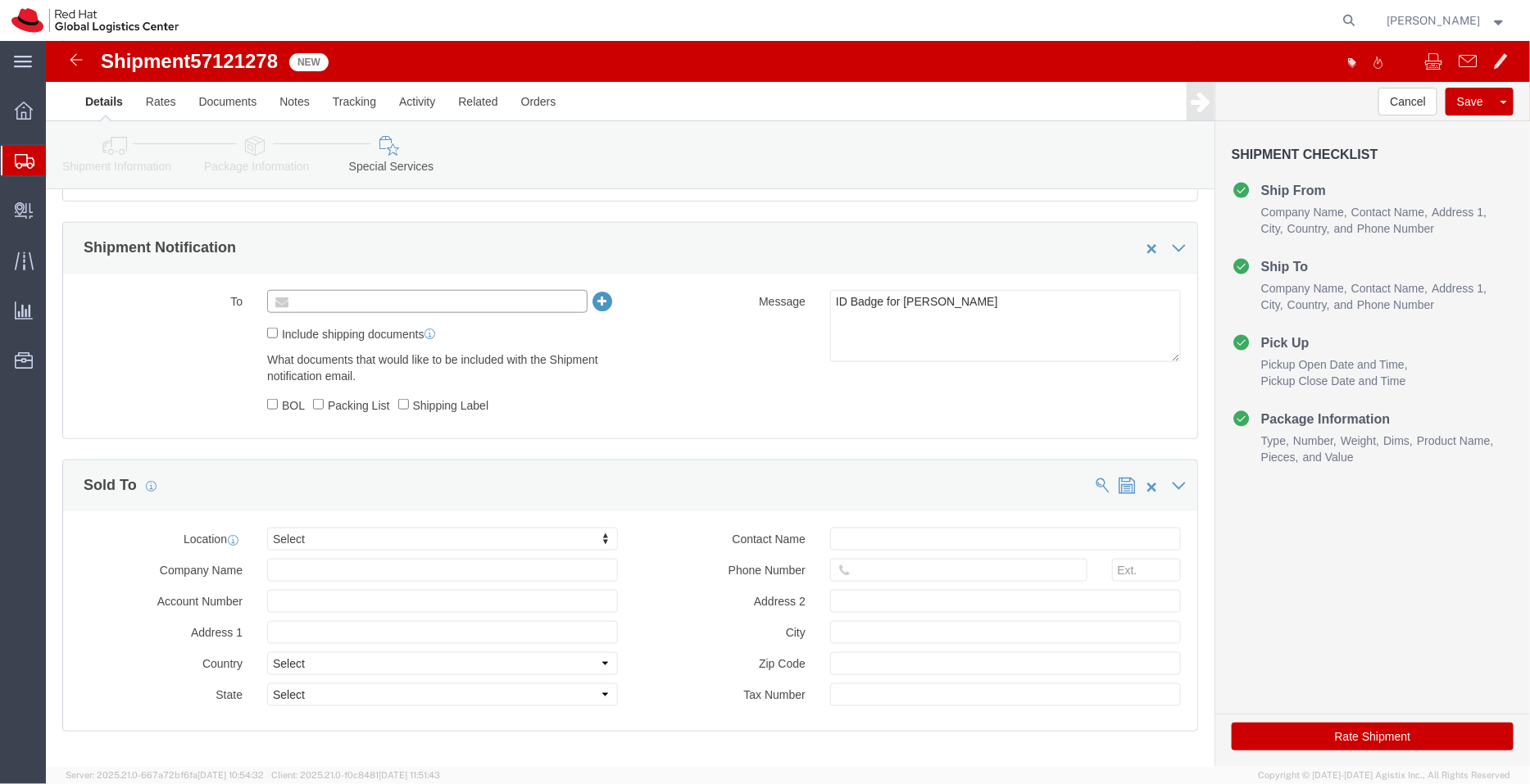
click input "text"
paste input "[EMAIL_ADDRESS][DOMAIN_NAME]"
type input "[EMAIL_ADDRESS][DOMAIN_NAME]"
click link "Shipment Information"
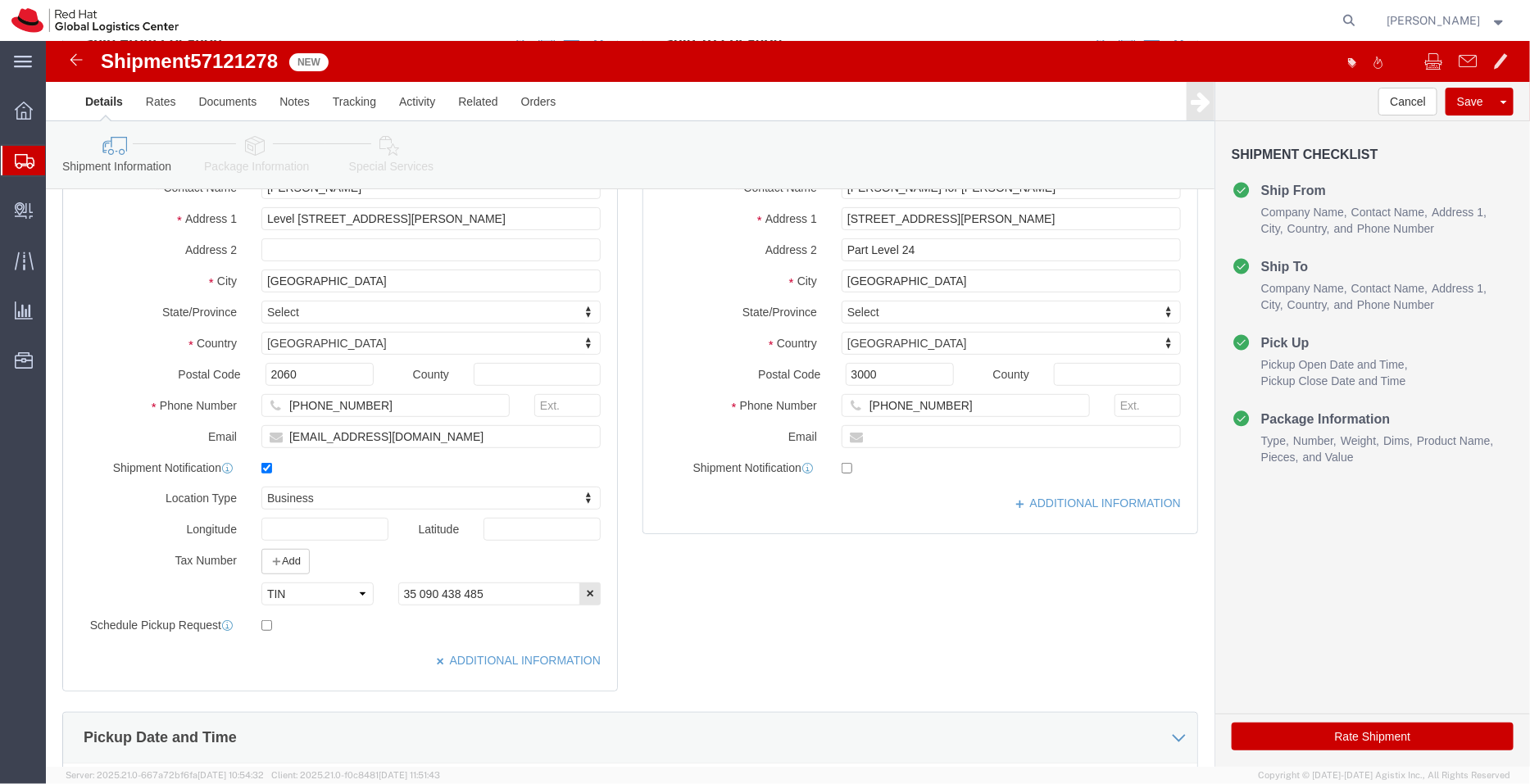
scroll to position [119, 0]
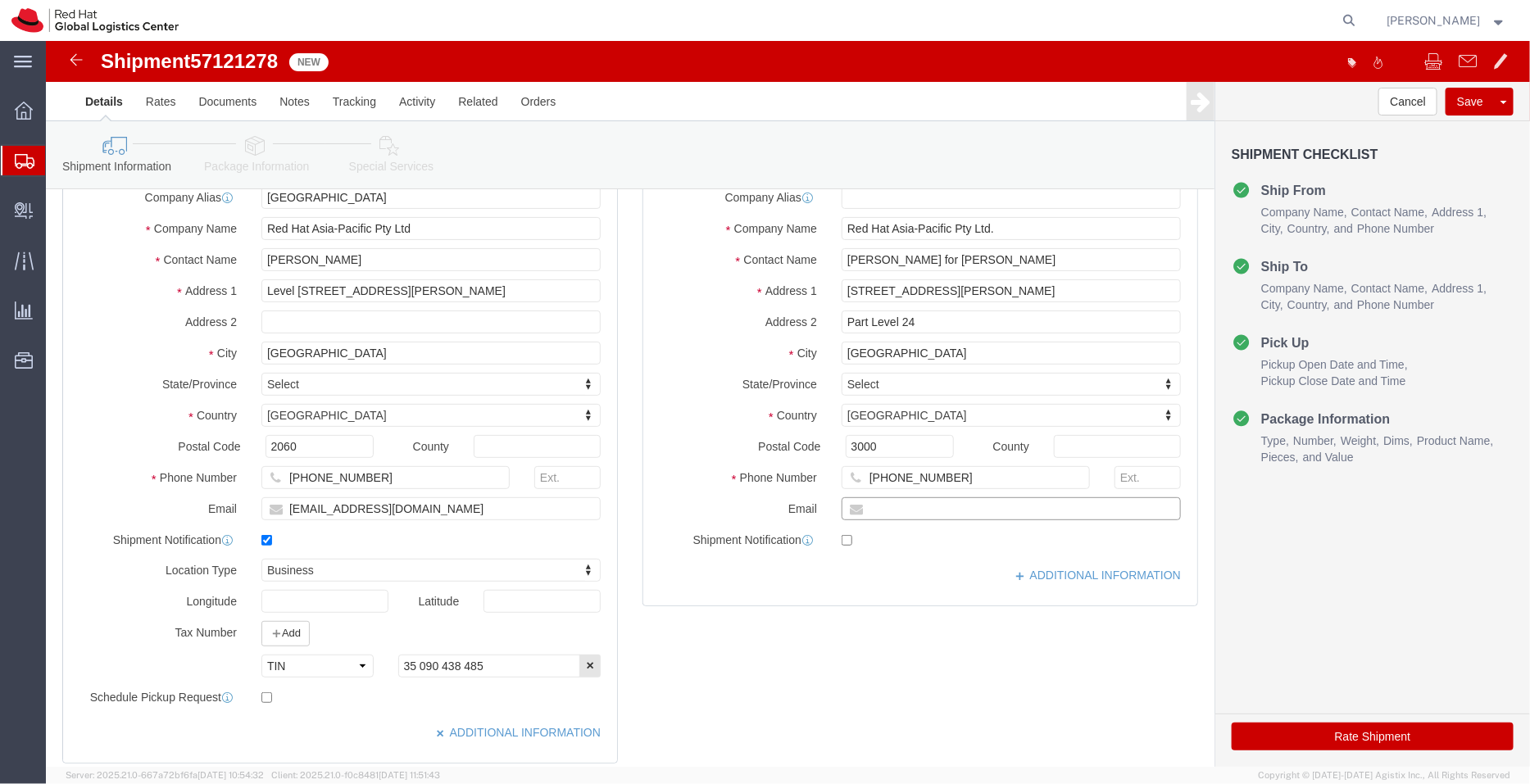
click input "text"
paste input "[EMAIL_ADDRESS][DOMAIN_NAME]"
type input "[EMAIL_ADDRESS][DOMAIN_NAME]"
click input "checkbox"
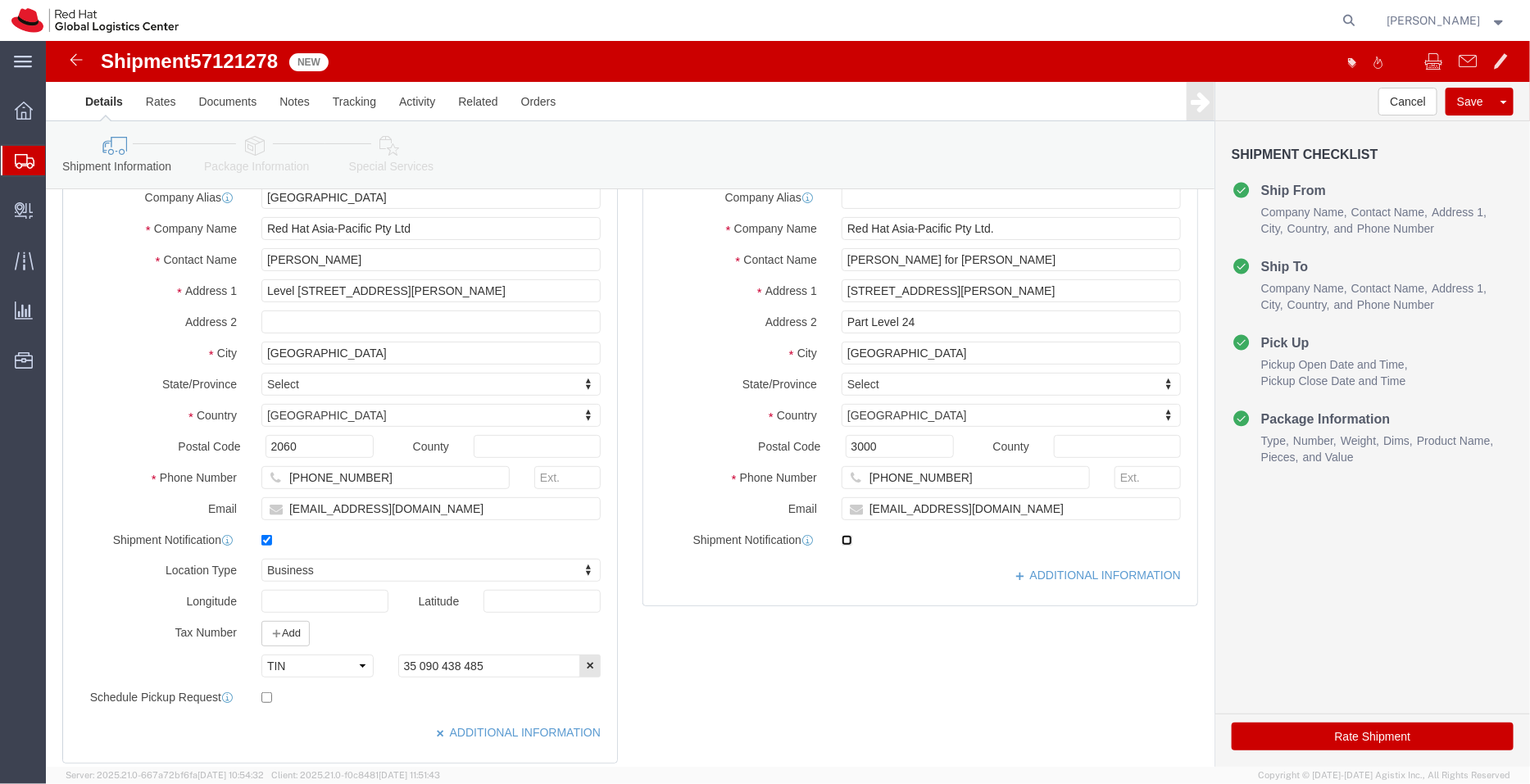
checkbox input "true"
click link "ADDITIONAL INFORMATION"
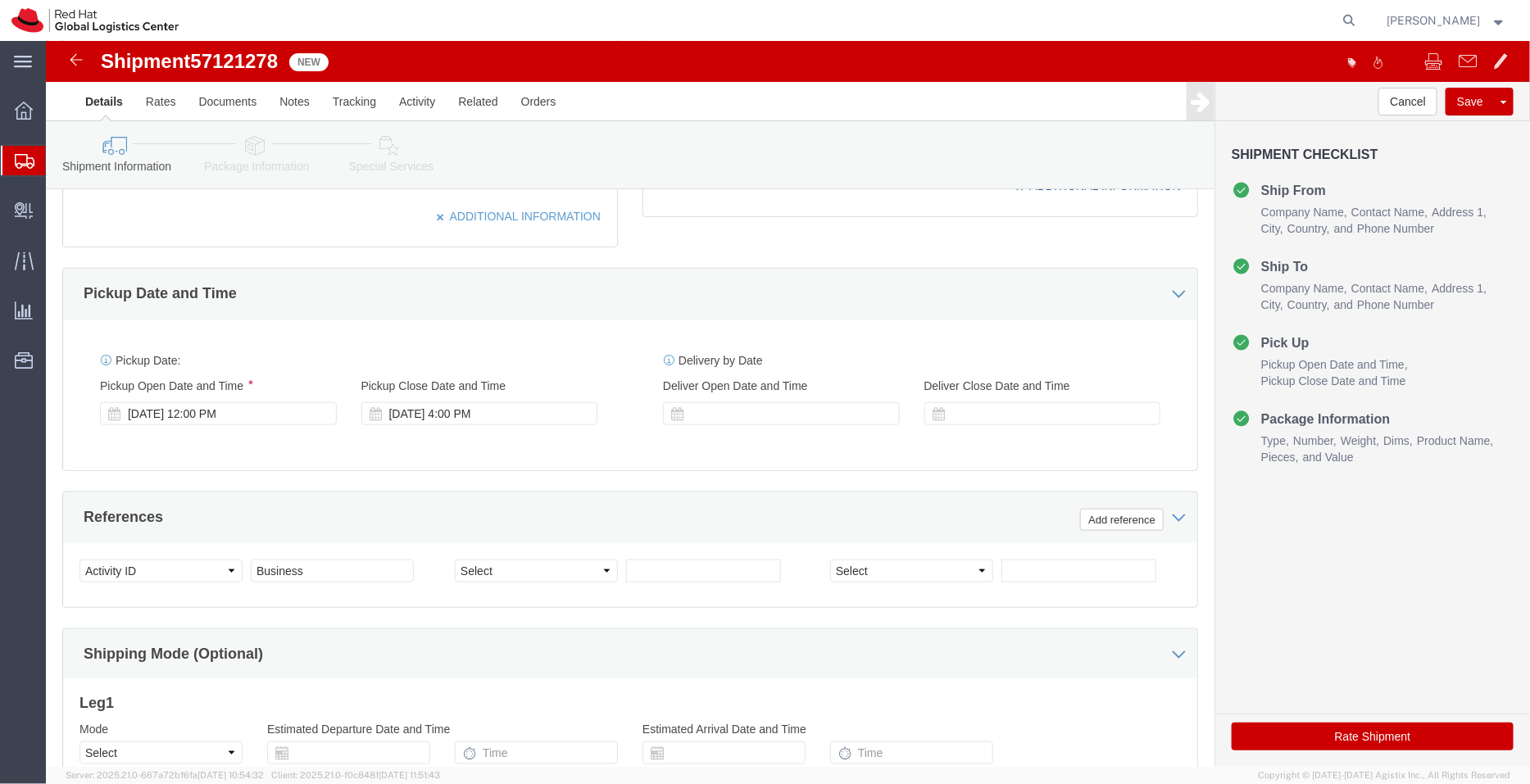
scroll to position [643, 0]
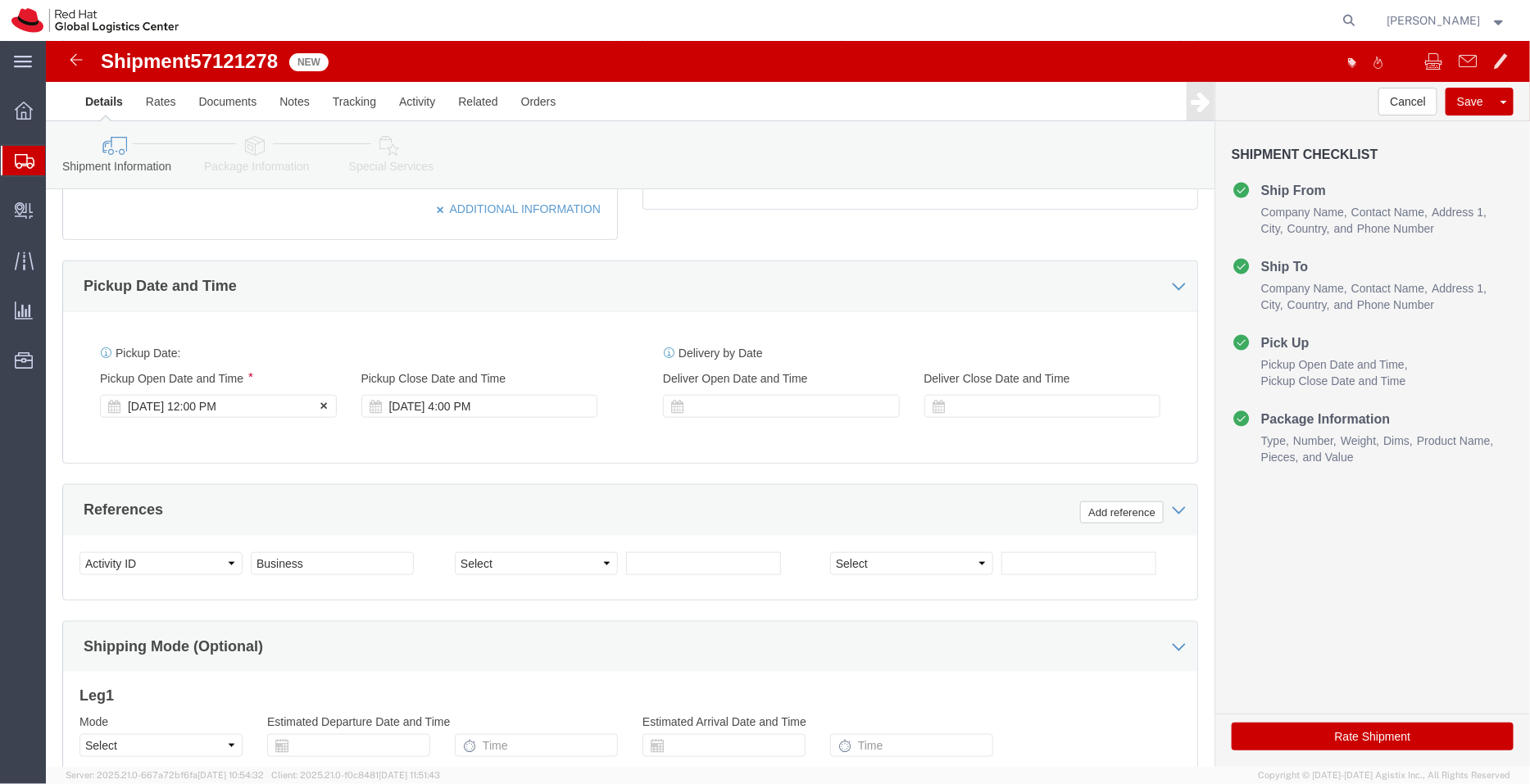
click div "[DATE] 12:00 PM"
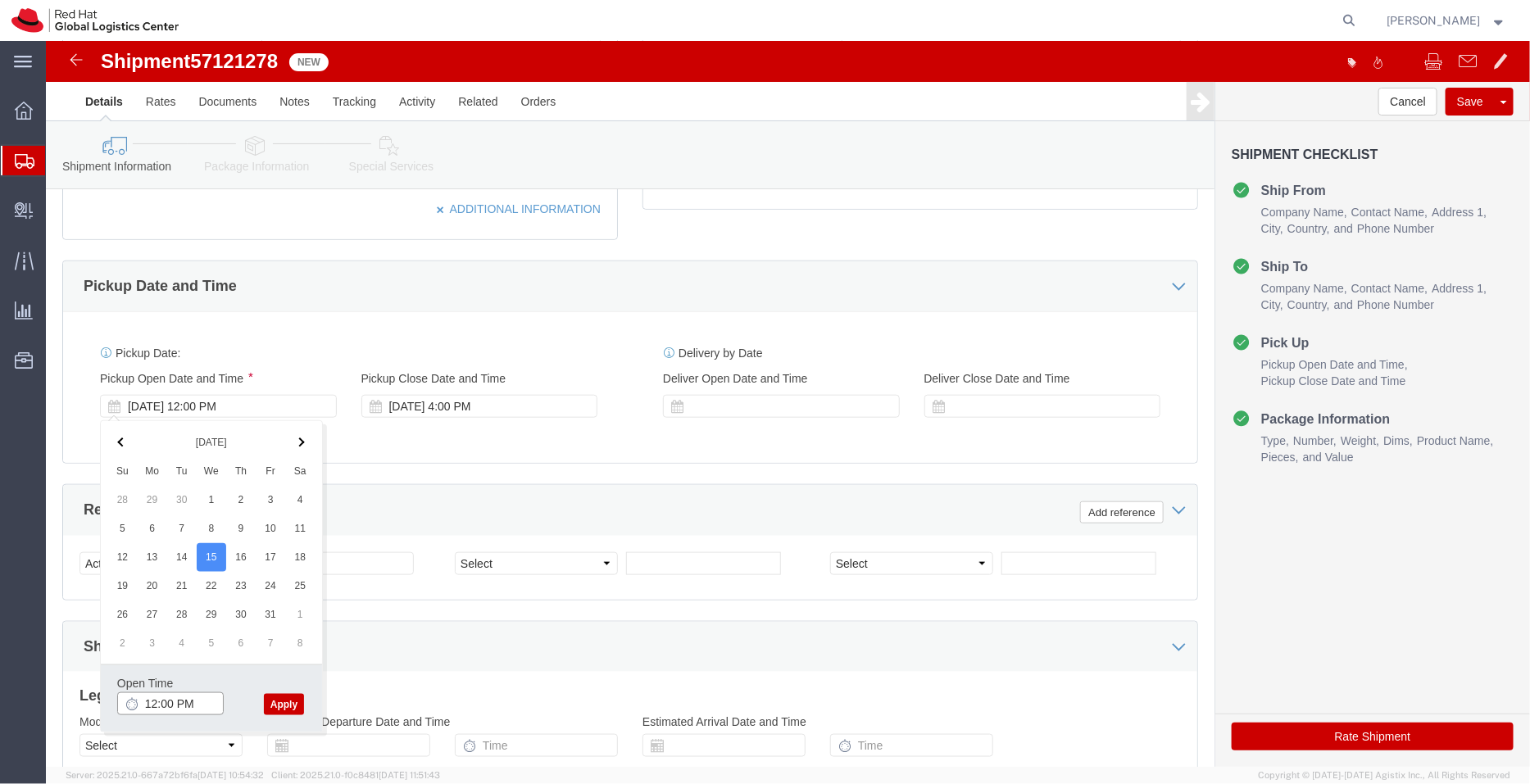
click input "12:00 PM"
type input "3:00 PM"
click button "Apply"
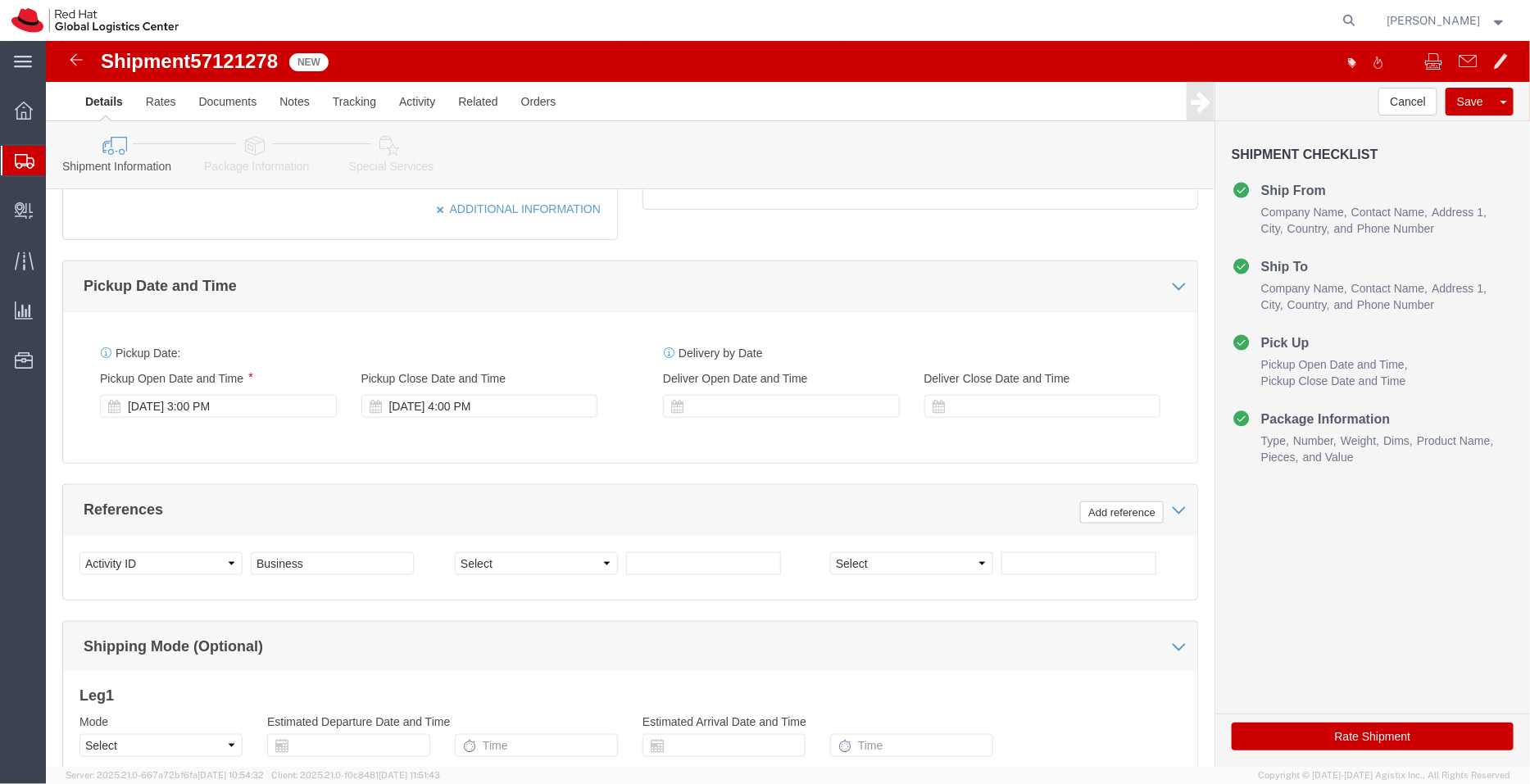
click icon
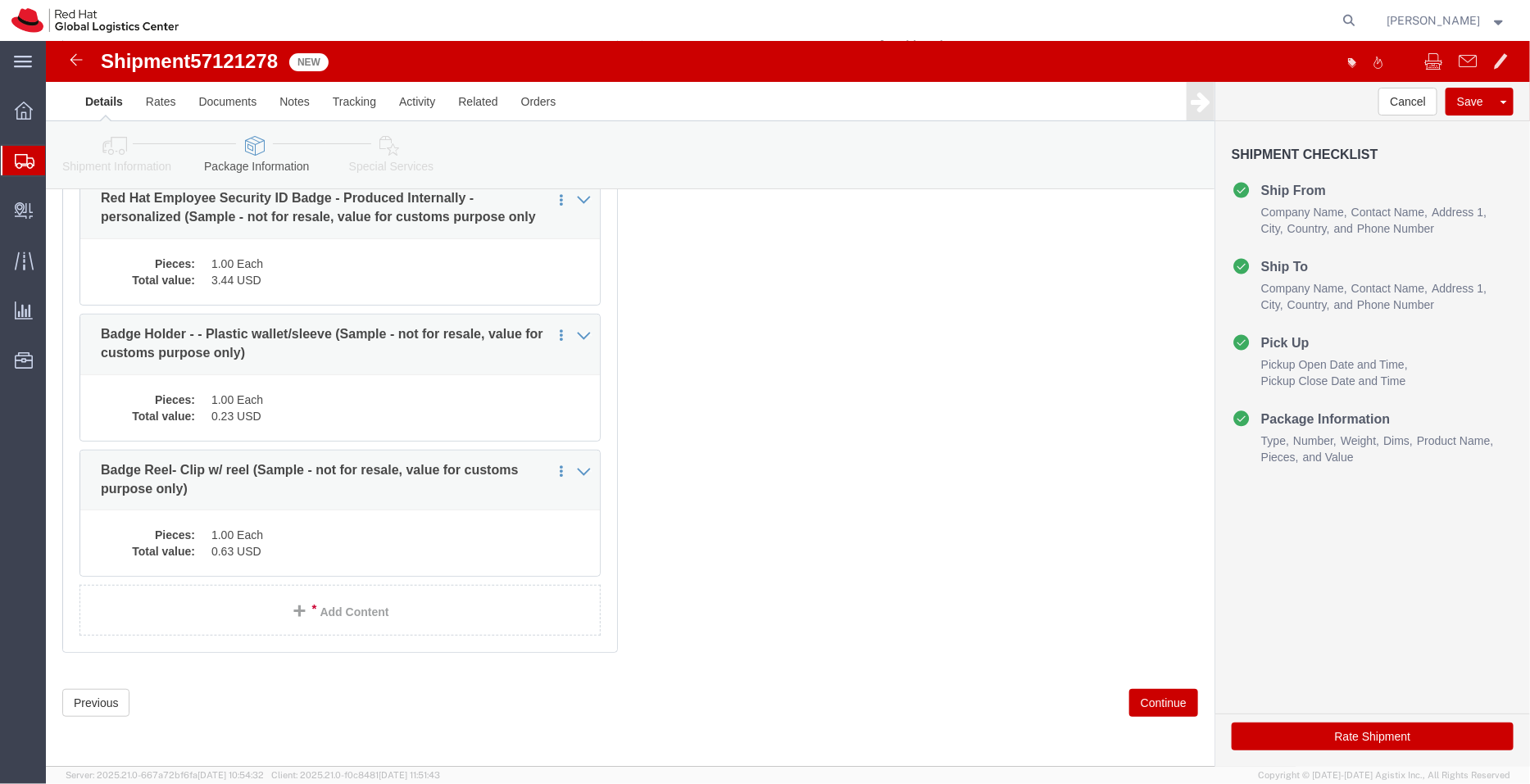
scroll to position [166, 0]
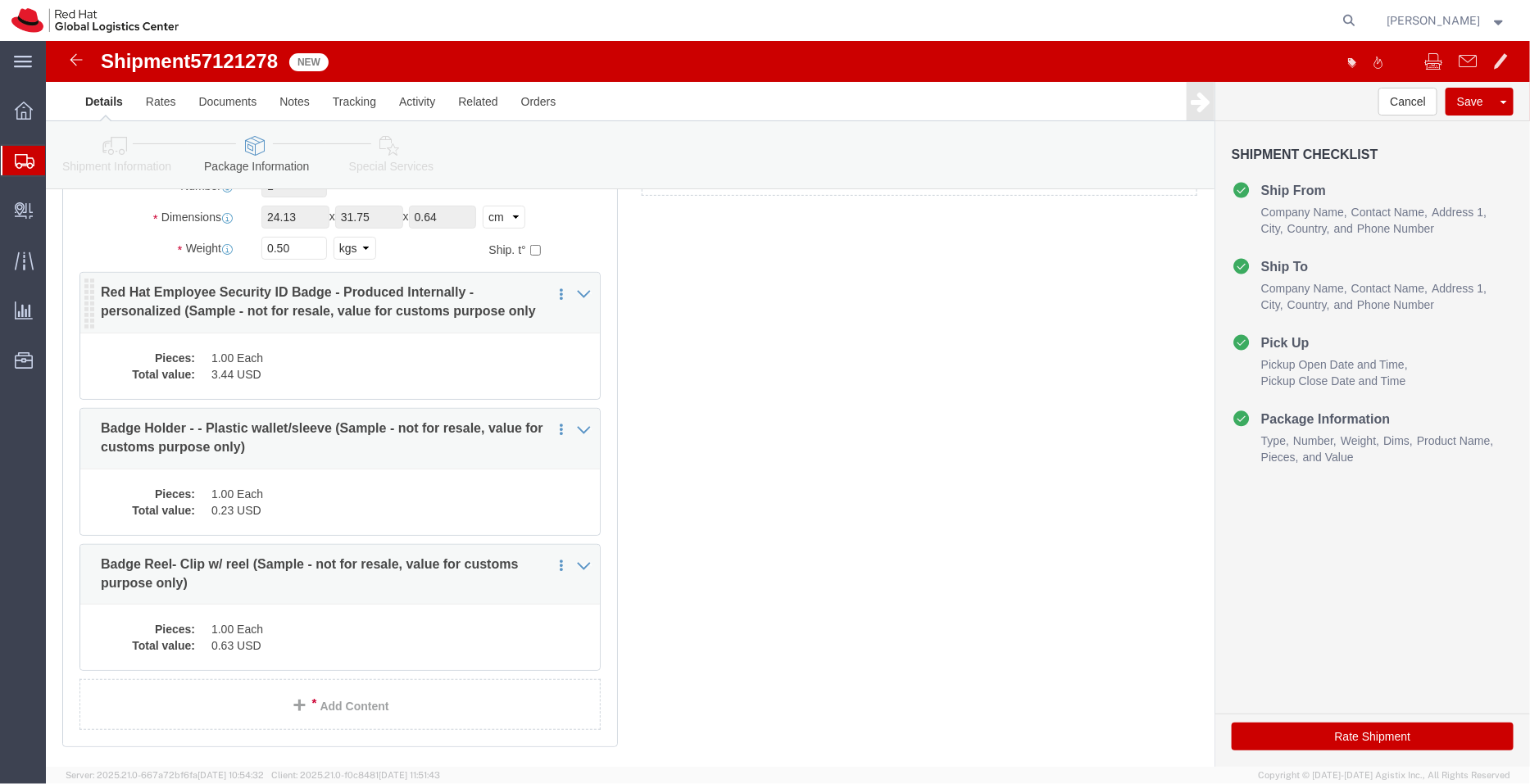
click dd "1.00 Each"
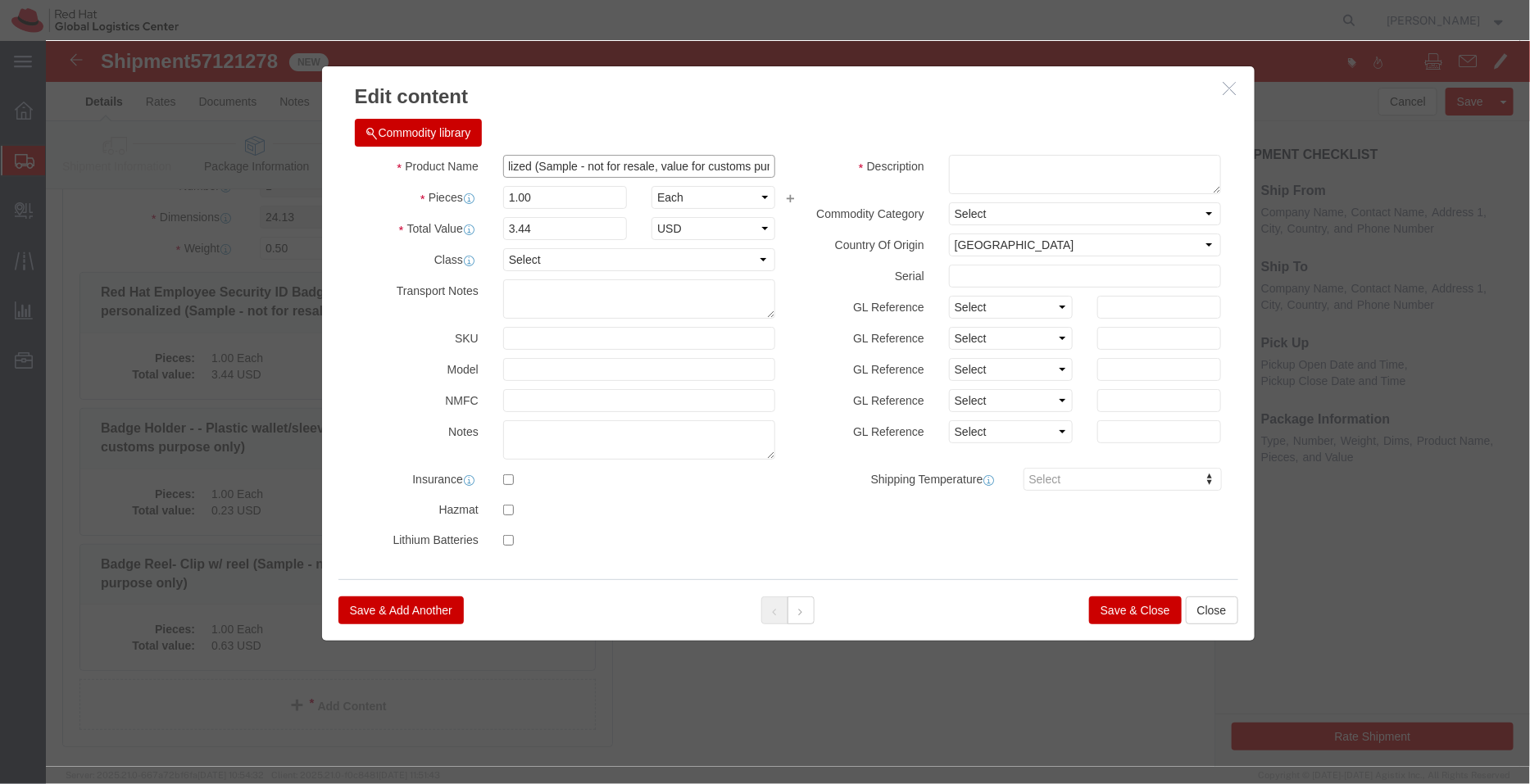
scroll to position [0, 403]
drag, startPoint x: 651, startPoint y: 127, endPoint x: 794, endPoint y: 134, distance: 143.2
click div "Product Name Red Hat Employee Security ID Badge - Produced Internally - persona…"
type input "Red Hat Employee Security ID Badge"
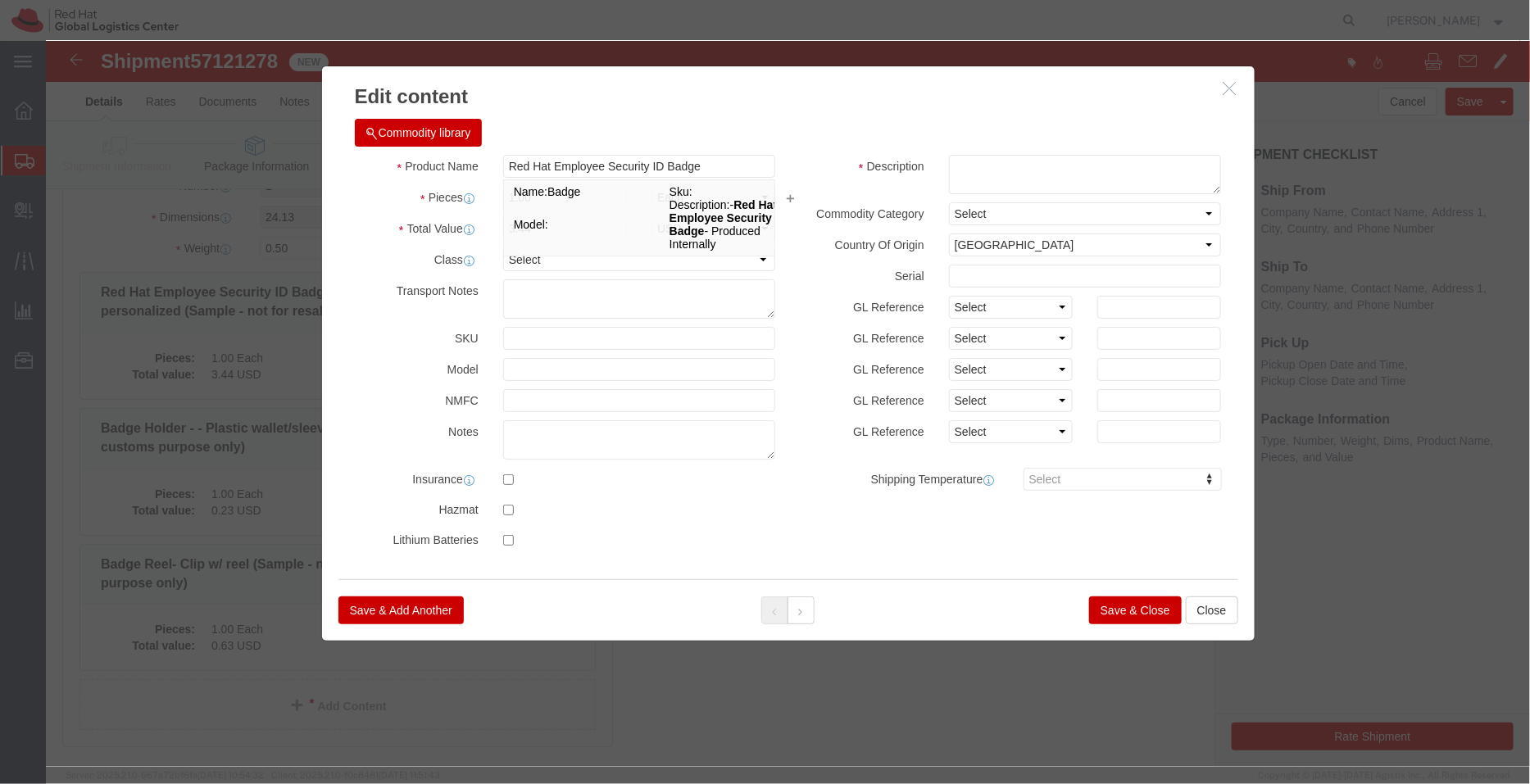
click h3 "Edit content"
click select "Select [GEOGRAPHIC_DATA] [GEOGRAPHIC_DATA] [GEOGRAPHIC_DATA] [GEOGRAPHIC_DATA] …"
select select "US"
click select "Select [GEOGRAPHIC_DATA] [GEOGRAPHIC_DATA] [GEOGRAPHIC_DATA] [GEOGRAPHIC_DATA] …"
drag, startPoint x: 499, startPoint y: 182, endPoint x: 404, endPoint y: 181, distance: 95.0
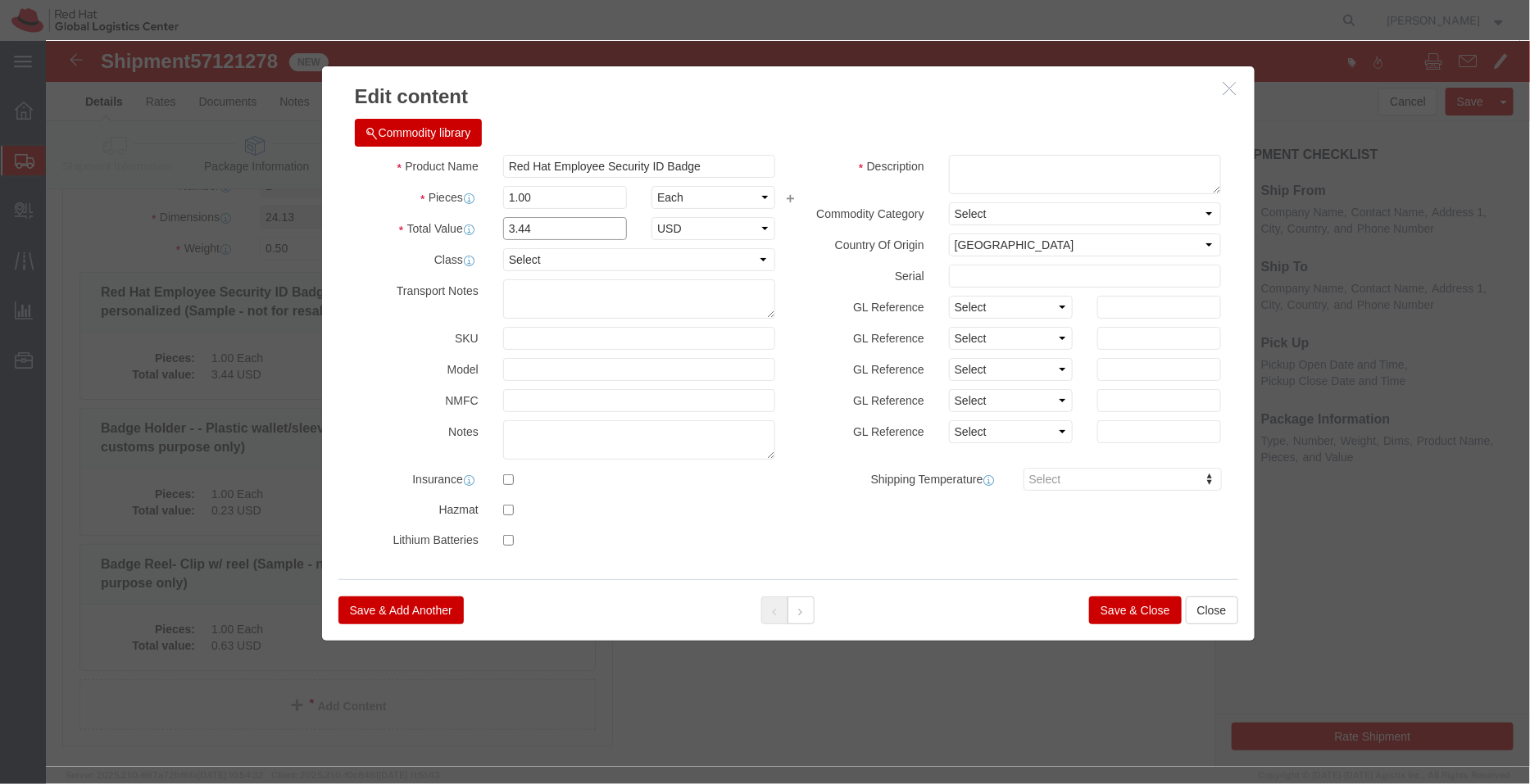
click div "Total Value 3.44 Select ADP AED AFN ALL AMD AOA ARS ATS AUD AWG AZN BAM BBD BDT…"
type input "5.7"
click select "Select ADP AED AFN ALL AMD AOA ARS ATS AUD AWG AZN BAM BBD BDT BGL BGN BHD BIF …"
select select "AUD"
click select "Select ADP AED AFN ALL AMD AOA ARS ATS AUD AWG AZN BAM BBD BDT BGL BGN BHD BIF …"
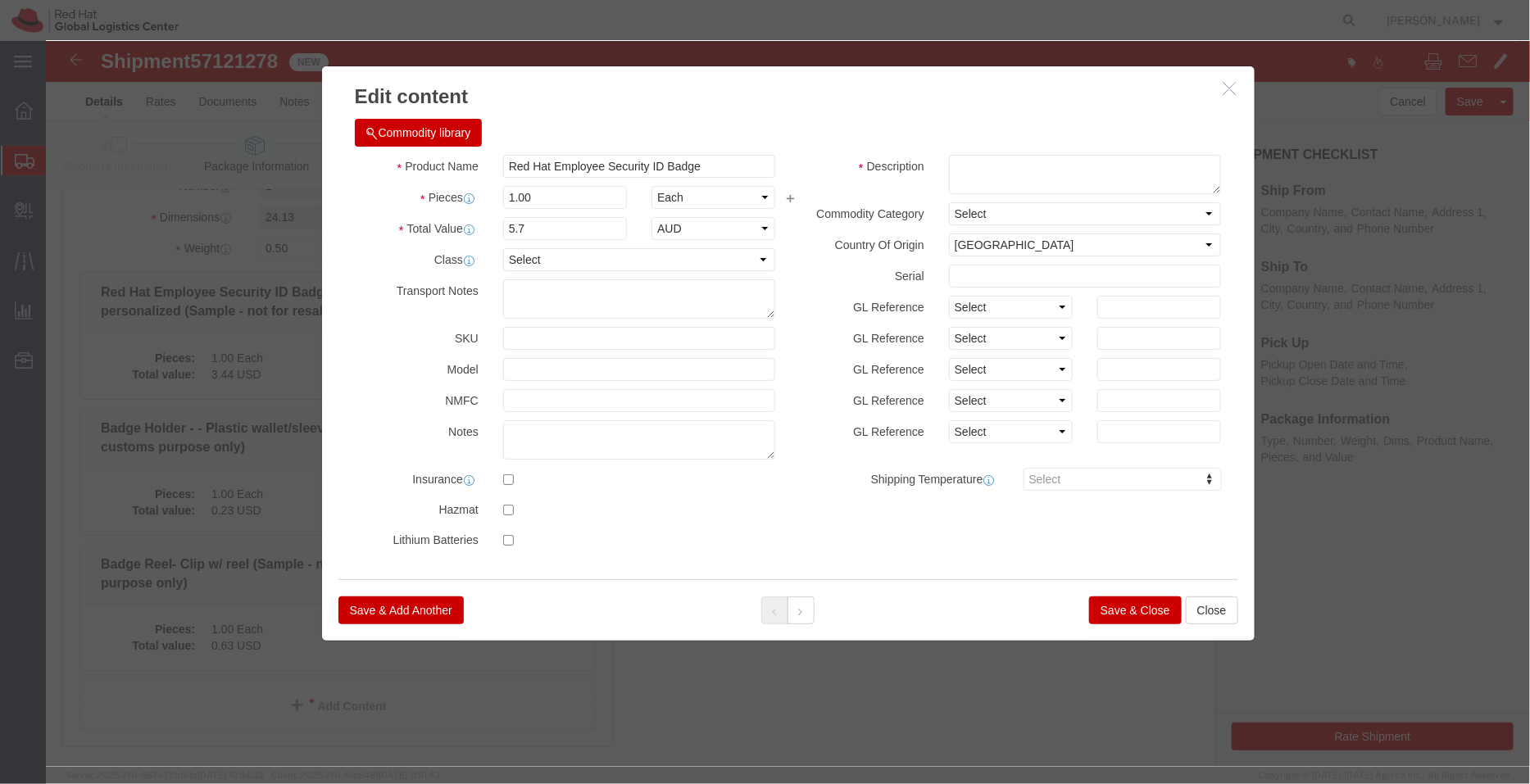
click button "Save & Close"
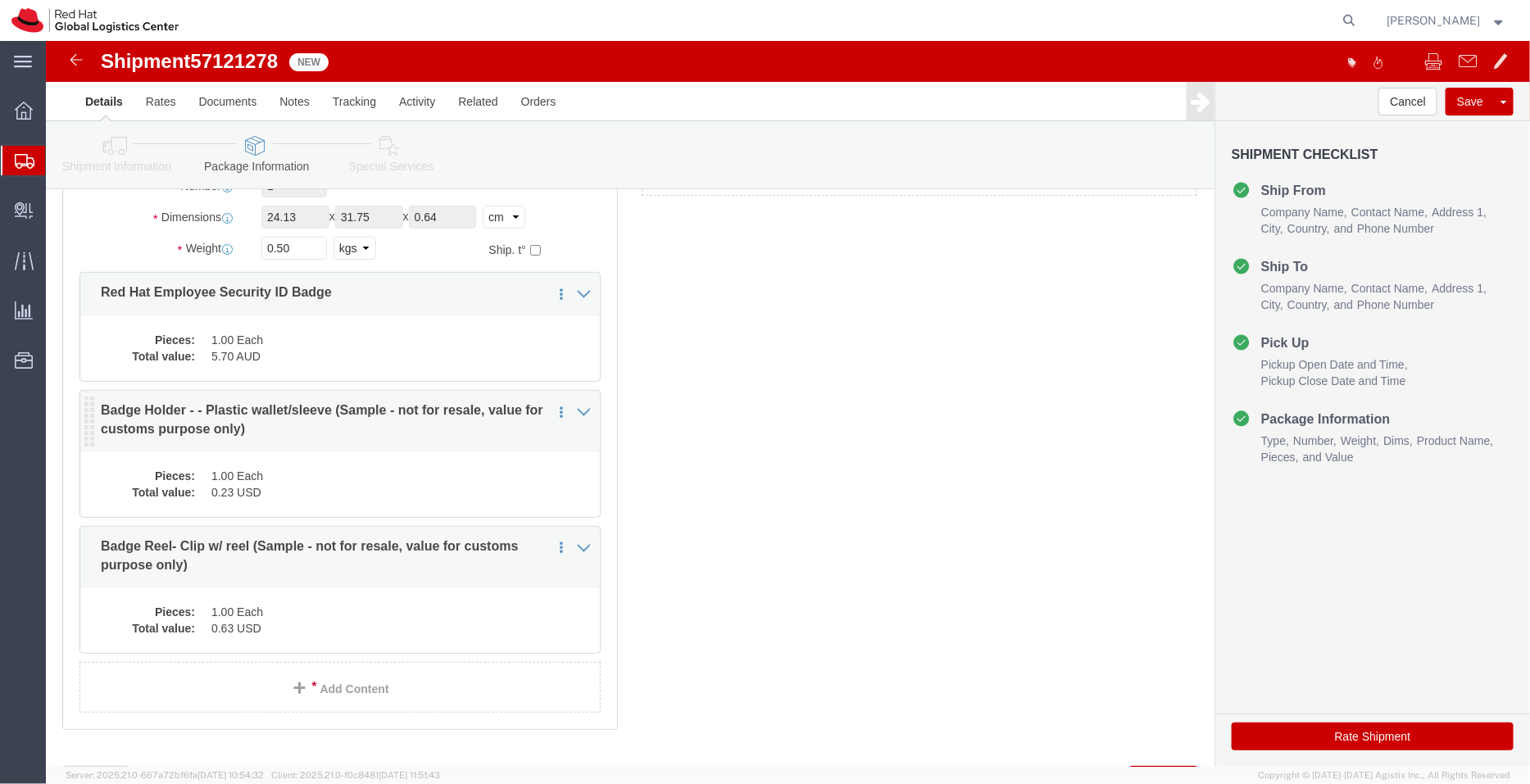
click dd "0.23 USD"
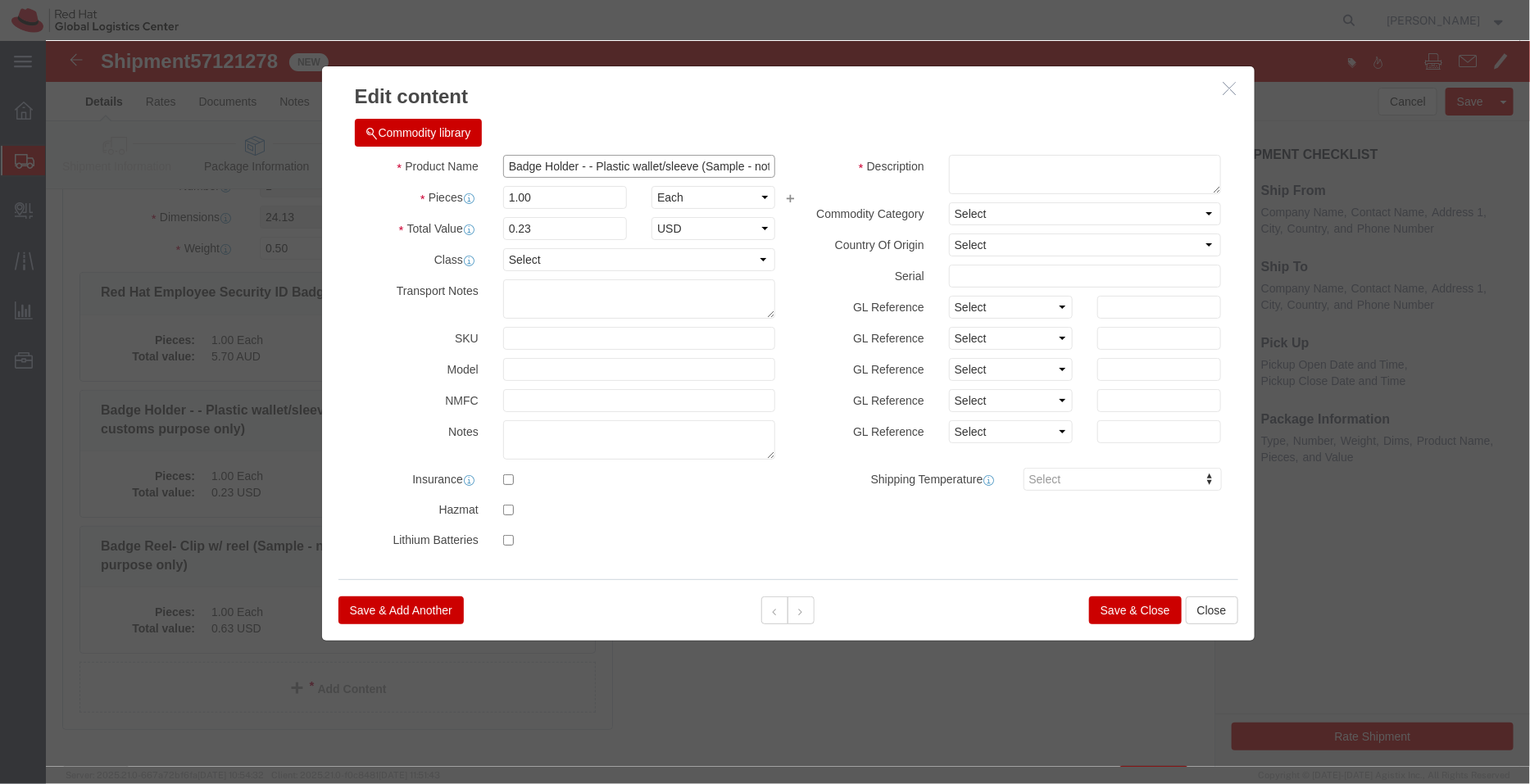
drag, startPoint x: 530, startPoint y: 125, endPoint x: 1053, endPoint y: 161, distance: 524.2
click div "Product Name Badge Holder - - Plastic wallet/sleeve (Sample - not for resale, v…"
drag, startPoint x: 529, startPoint y: 124, endPoint x: 991, endPoint y: 177, distance: 465.0
click div "Product Name Badge Holder - - Plastic wallet/sleeve (Sample - not for resale, v…"
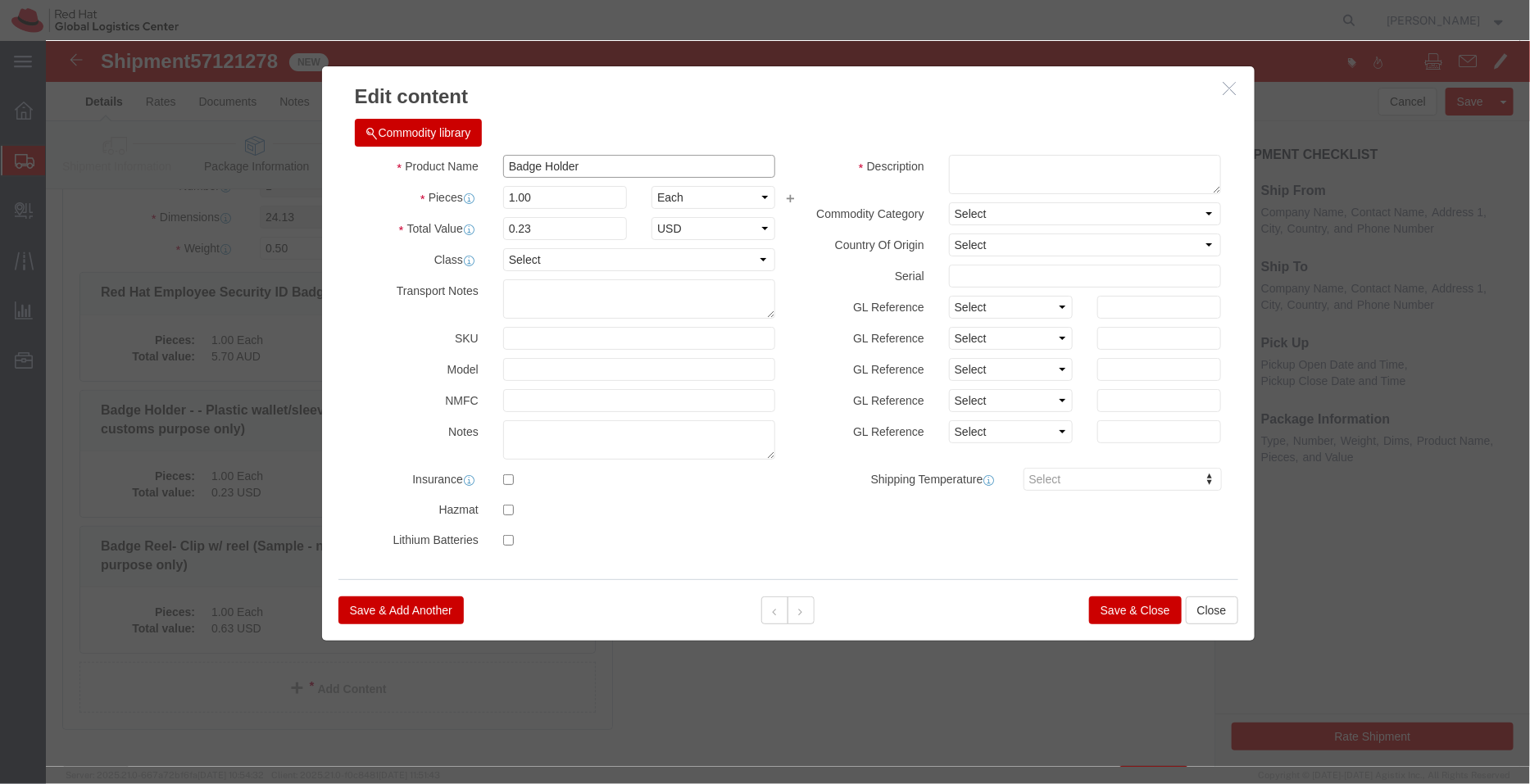
scroll to position [0, 0]
type input "Badge Holder"
click div "Commodity library Product Name Badge Holder Badge Holder Pieces 1.00 Select Bag…"
click select "Select [GEOGRAPHIC_DATA] [GEOGRAPHIC_DATA] [GEOGRAPHIC_DATA] [GEOGRAPHIC_DATA] …"
select select "CN"
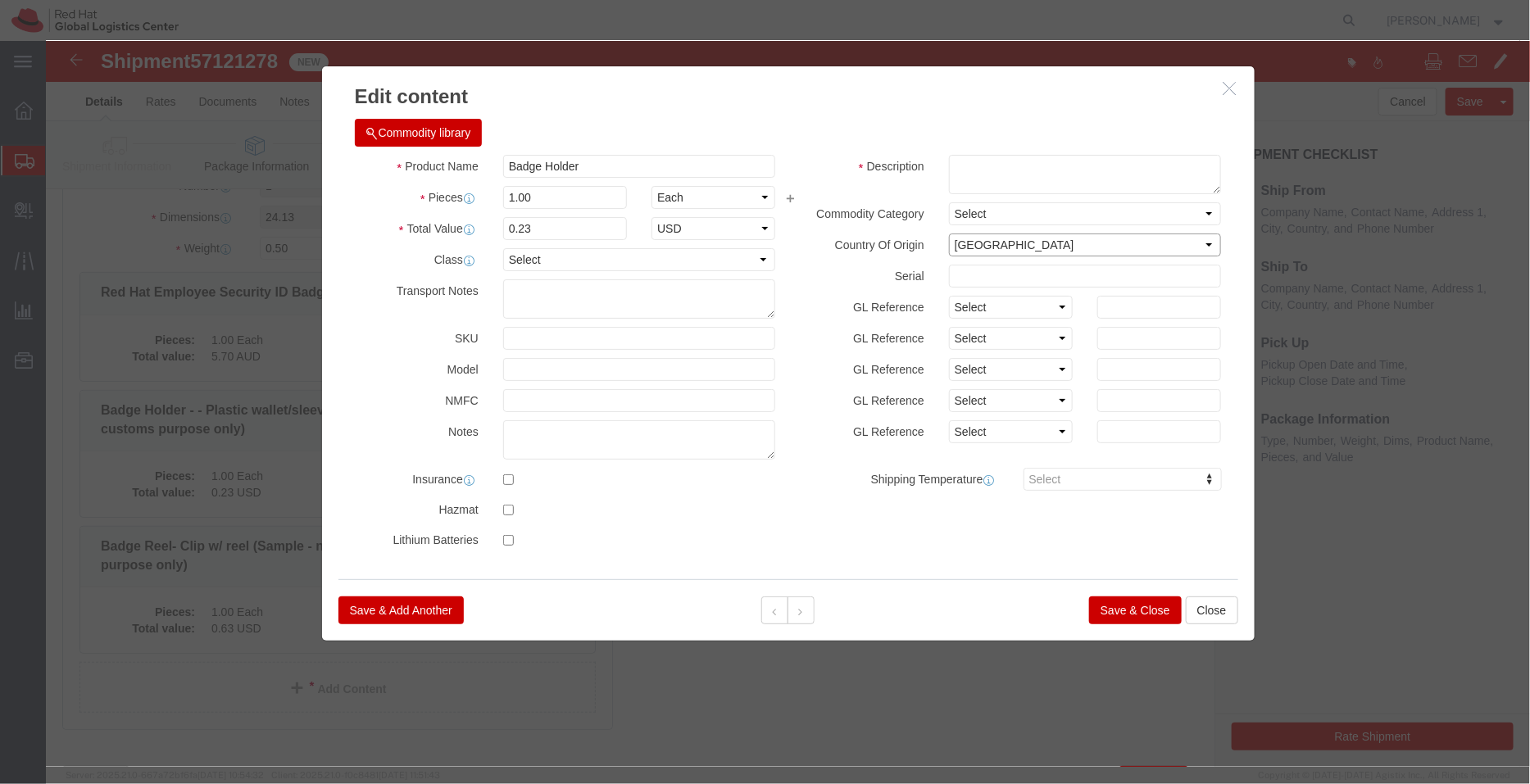
click select "Select [GEOGRAPHIC_DATA] [GEOGRAPHIC_DATA] [GEOGRAPHIC_DATA] [GEOGRAPHIC_DATA] …"
click input "0.23"
type input "0.63"
click select "Select ADP AED AFN ALL AMD AOA ARS ATS AUD AWG AZN BAM BBD BDT BGL BGN BHD BIF …"
select select "AUD"
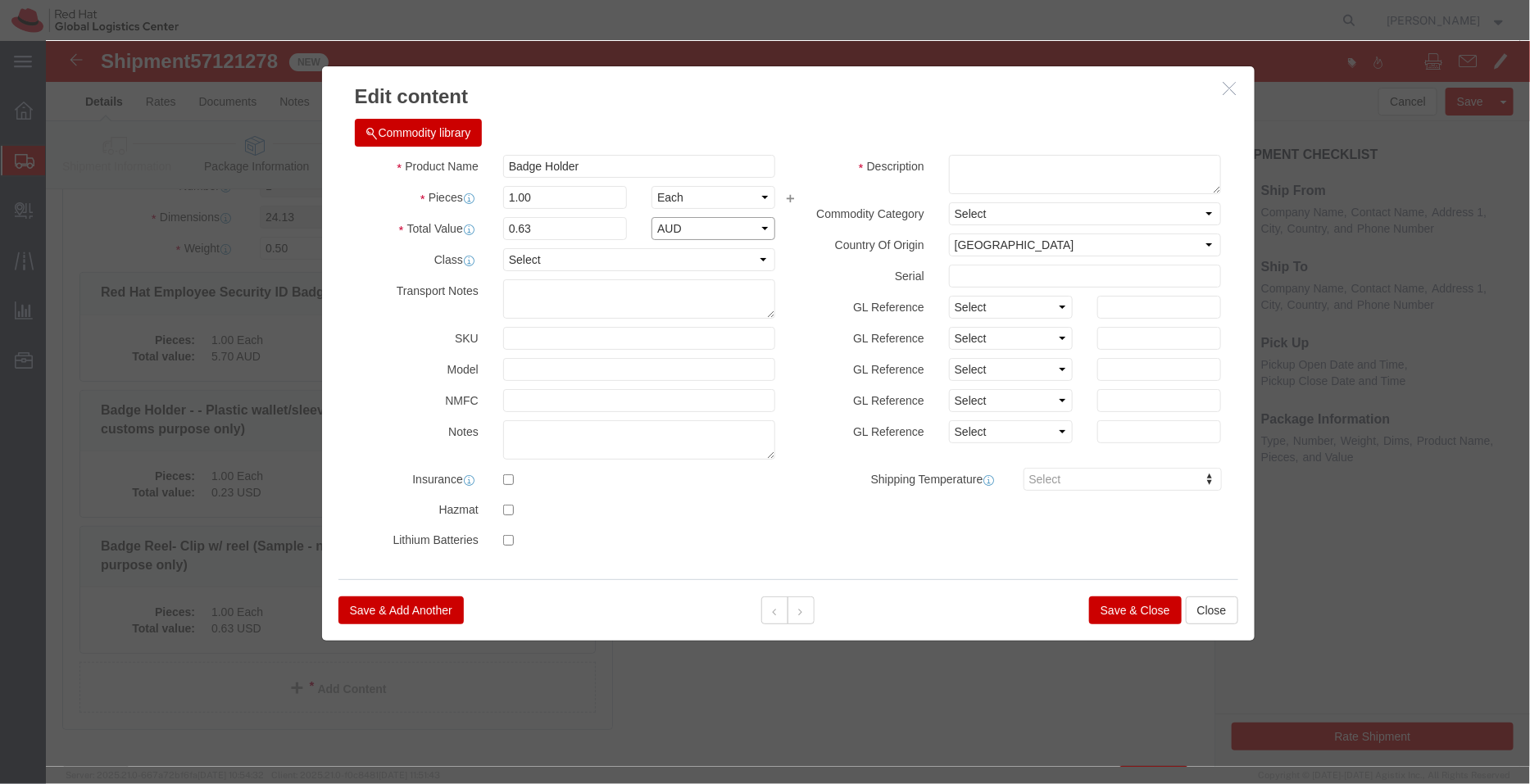
click select "Select ADP AED AFN ALL AMD AOA ARS ATS AUD AWG AZN BAM BBD BDT BGL BGN BHD BIF …"
click button "Save & Close"
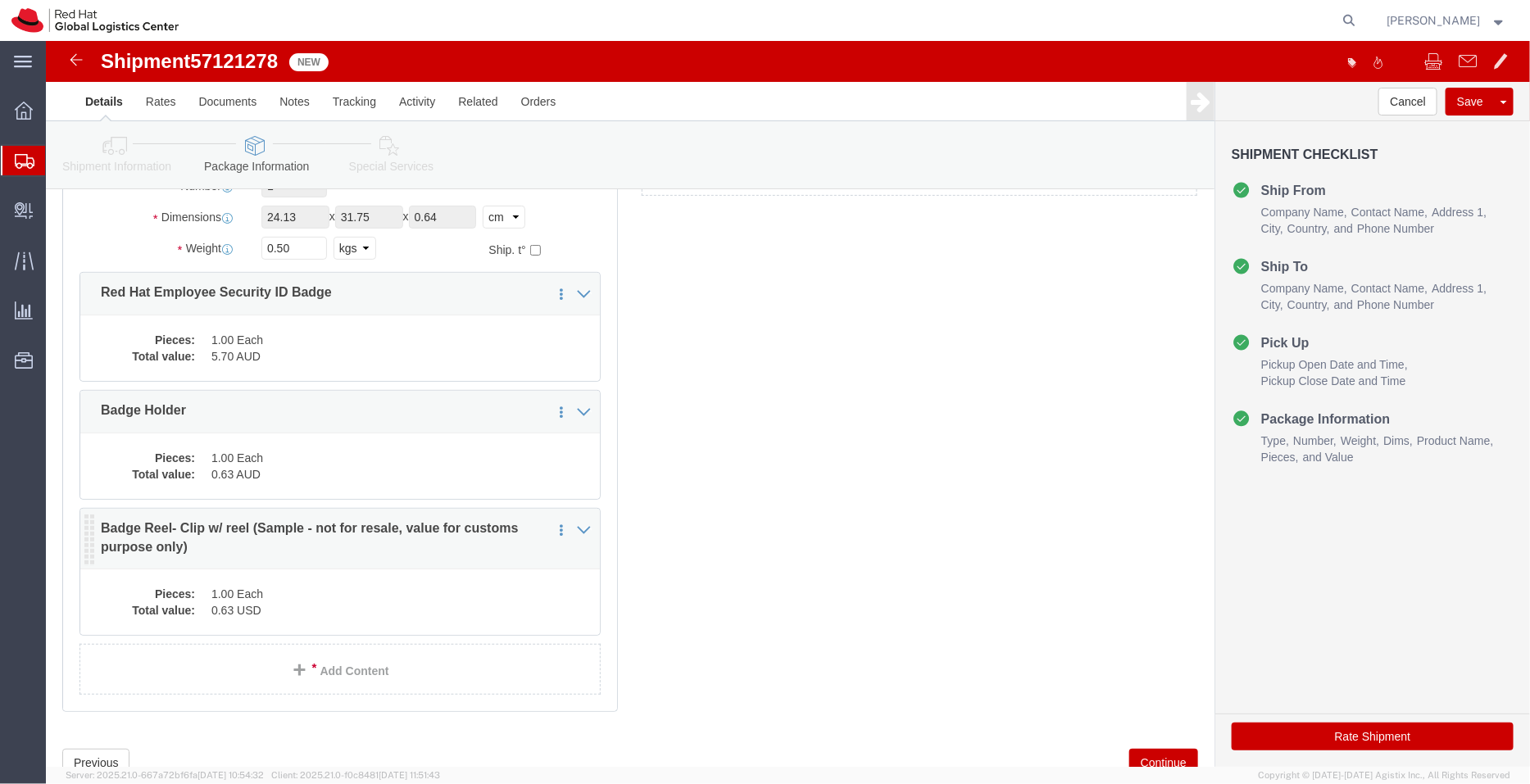
click div "Pieces: 1.00 Each Total value: 0.63 USD"
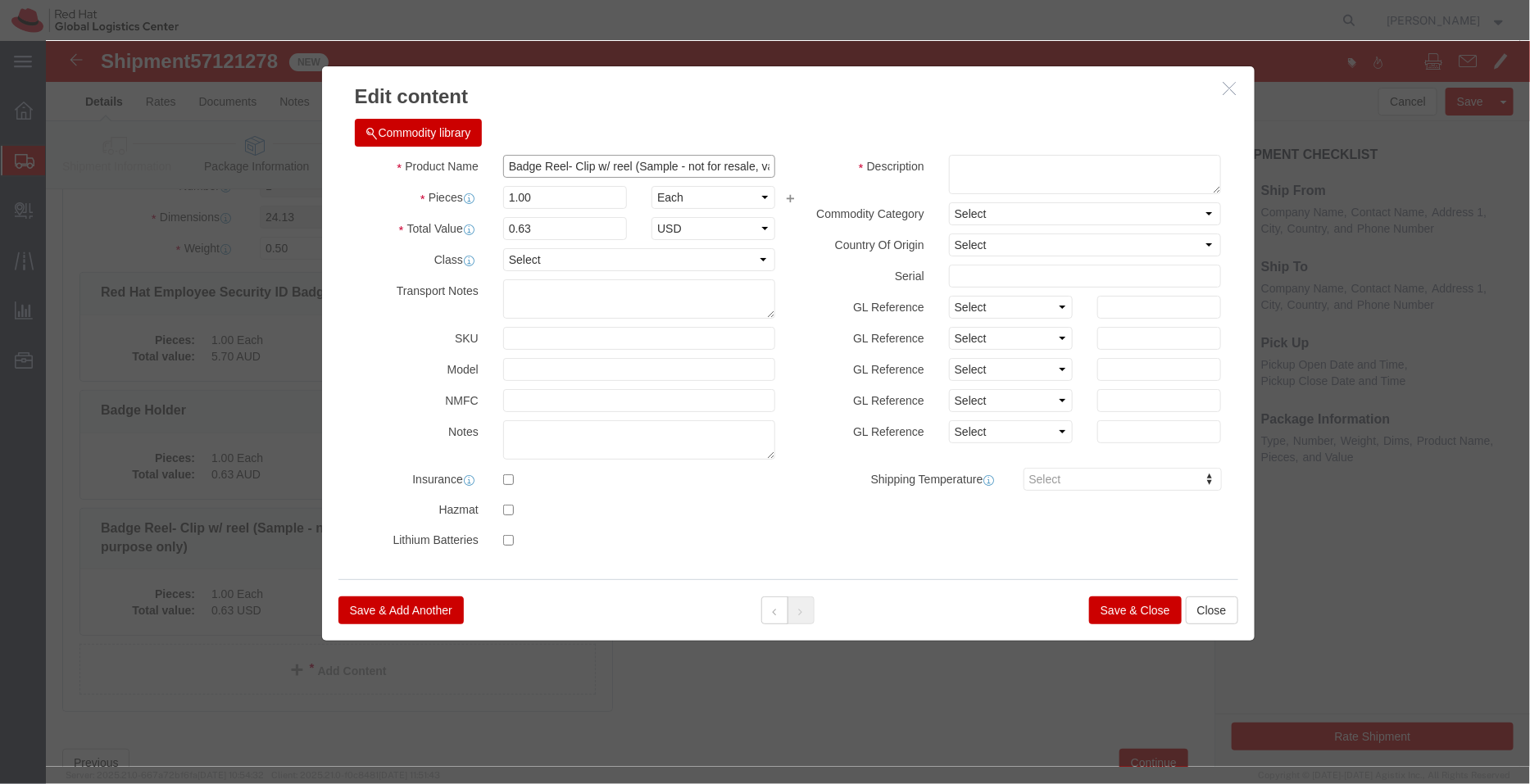
scroll to position [0, 155]
drag, startPoint x: 583, startPoint y: 133, endPoint x: 999, endPoint y: 237, distance: 428.8
click div "Product Name Badge Reel- Clip w/ reel (Sample - not for resale, value for custo…"
click input "Badge Reel- Clip w/ reel"
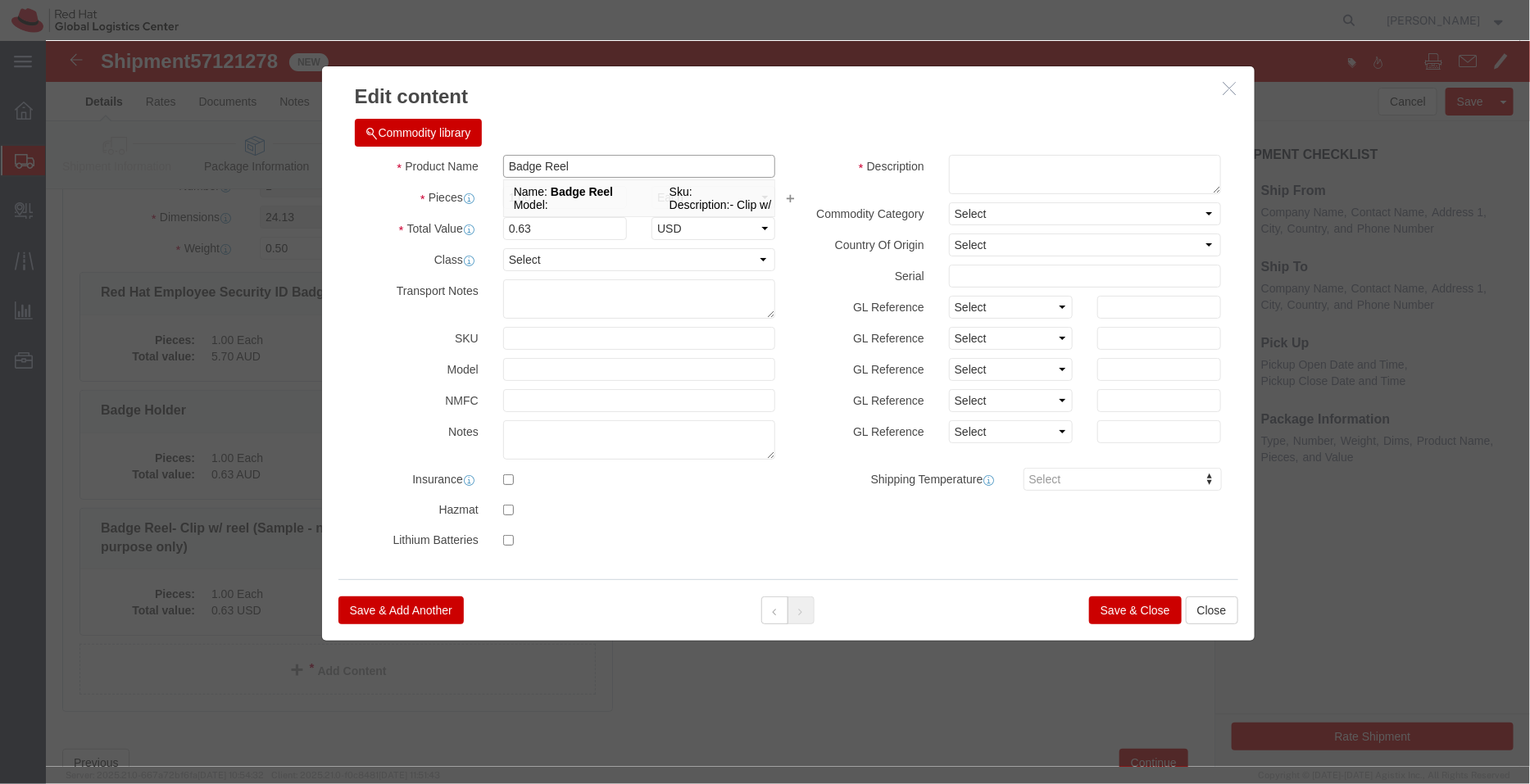
type input "Badge Reel"
click h3 "Edit content"
drag, startPoint x: 494, startPoint y: 187, endPoint x: 467, endPoint y: 186, distance: 27.0
click input "0.63"
type input "0.95"
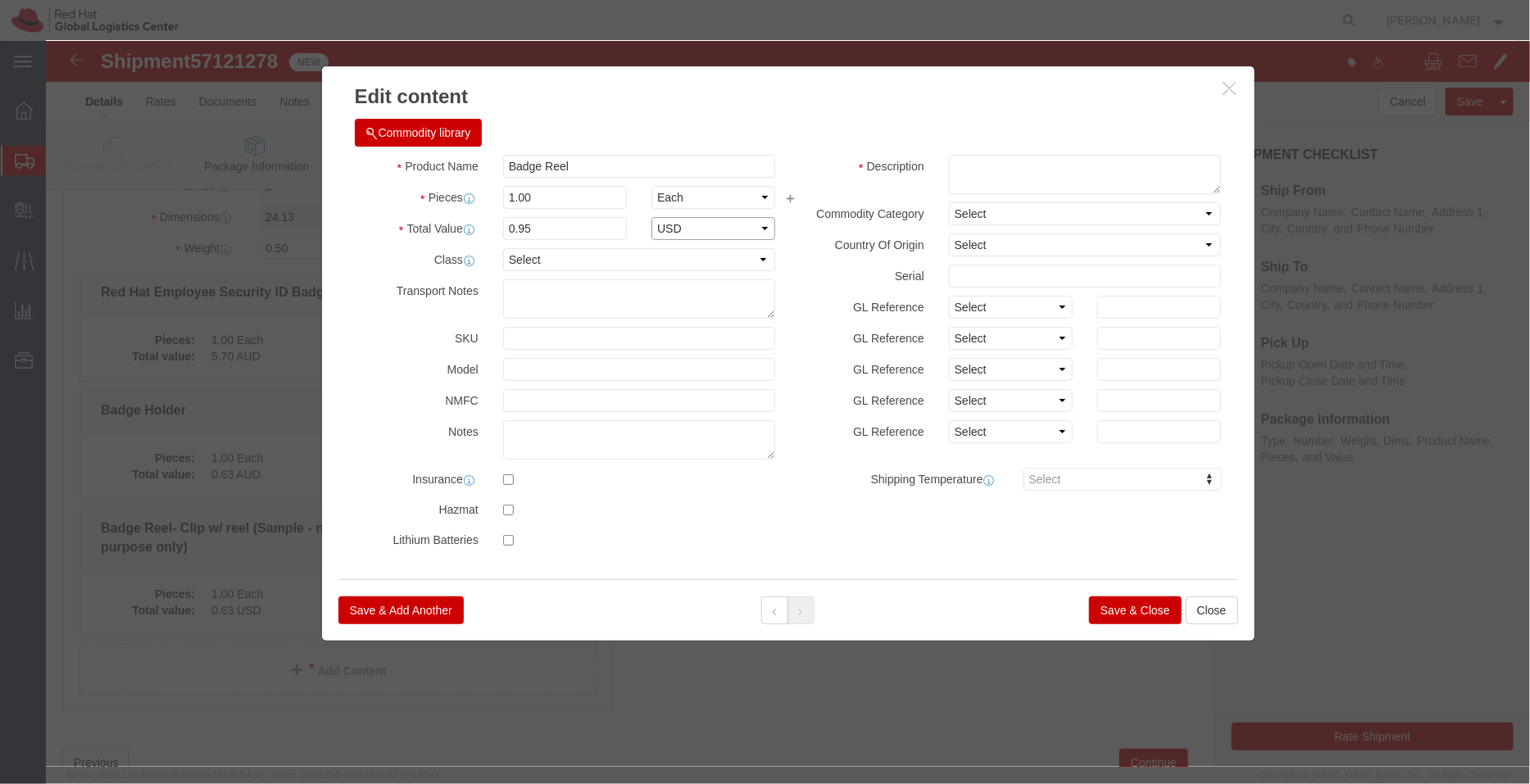
click select "Select ADP AED AFN ALL AMD AOA ARS ATS AUD AWG AZN BAM BBD BDT BGL BGN BHD BIF …"
select select "AUD"
click select "Select ADP AED AFN ALL AMD AOA ARS ATS AUD AWG AZN BAM BBD BDT BGL BGN BHD BIF …"
click button "Save & Close"
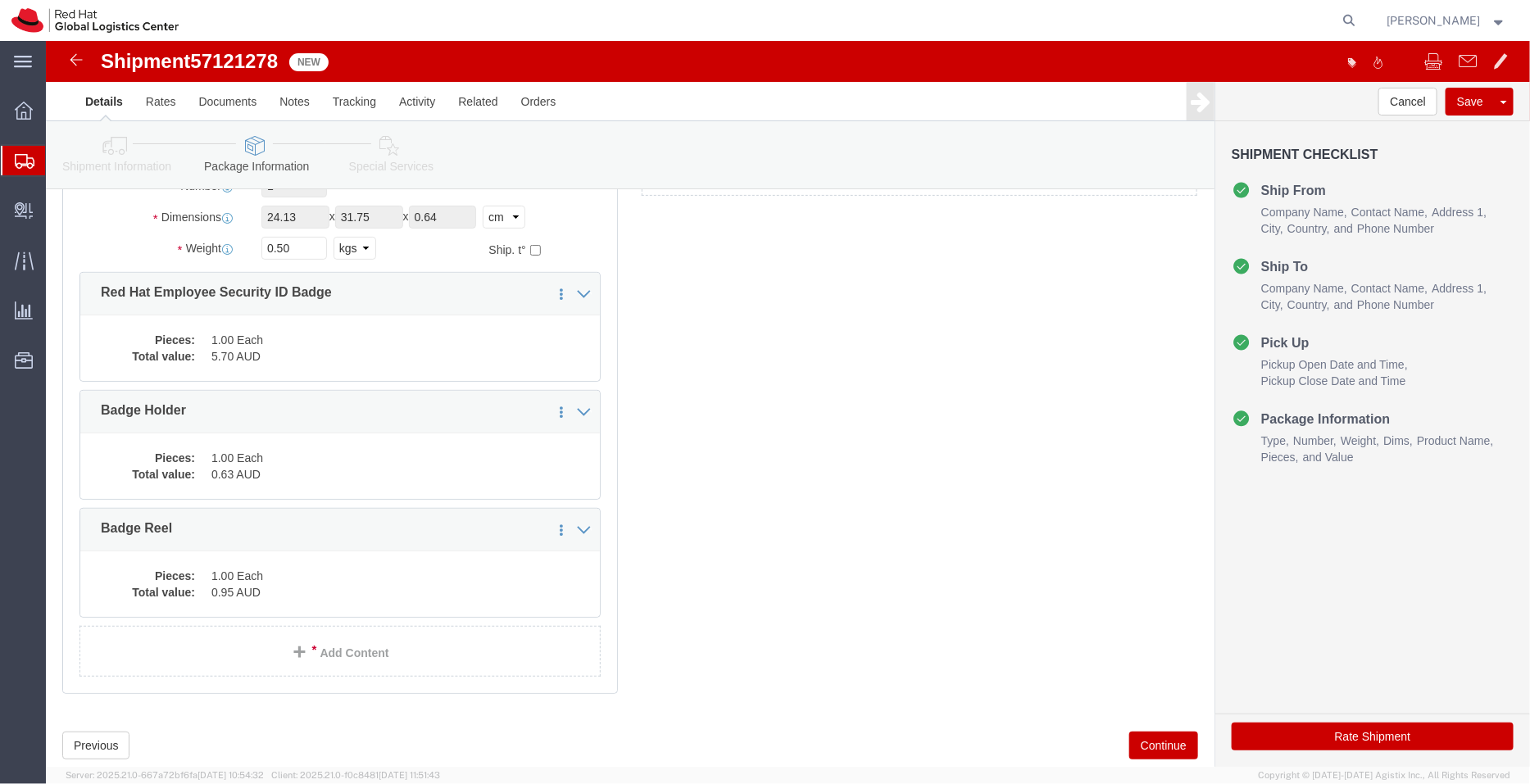
click icon
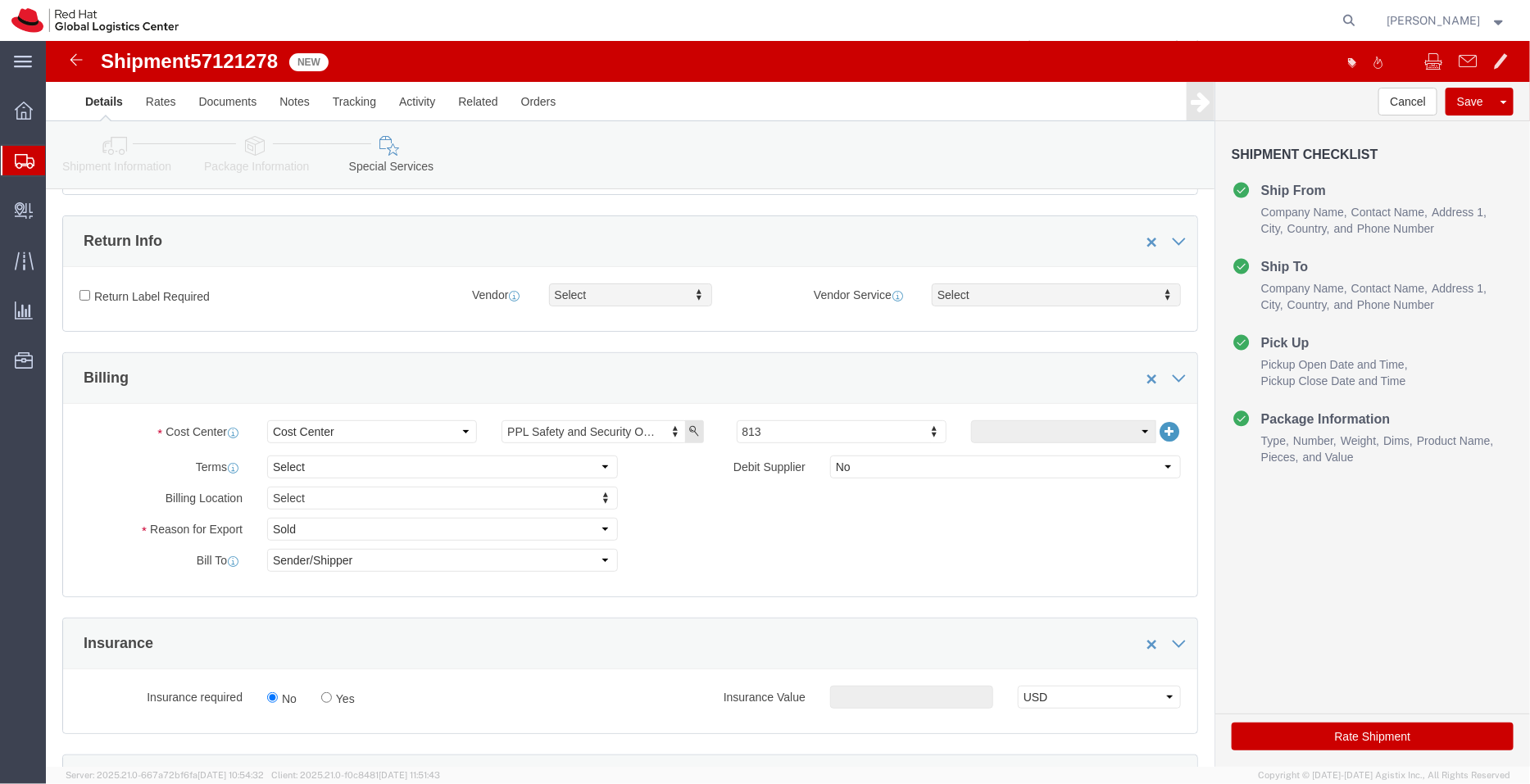
scroll to position [736, 0]
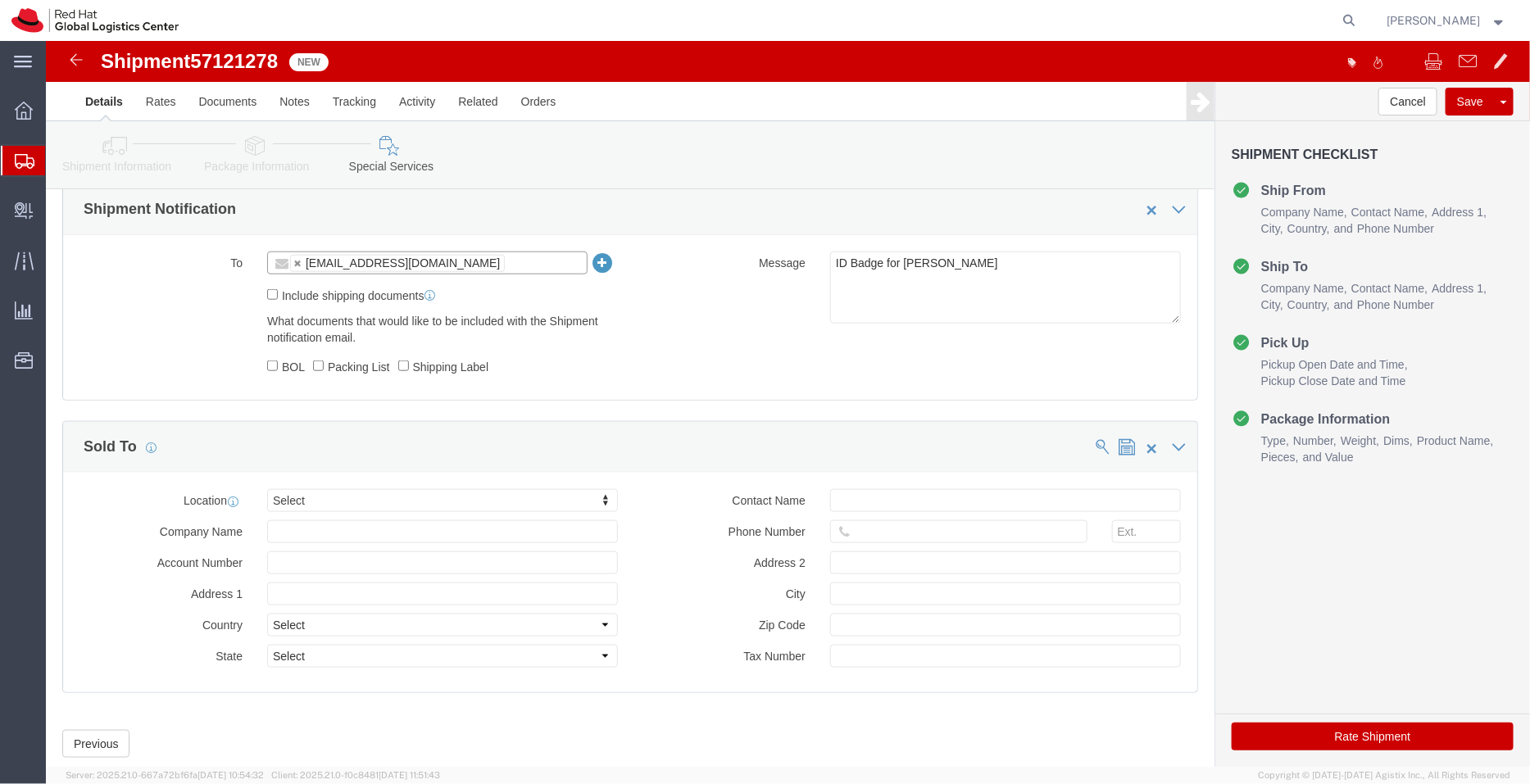
click input "text"
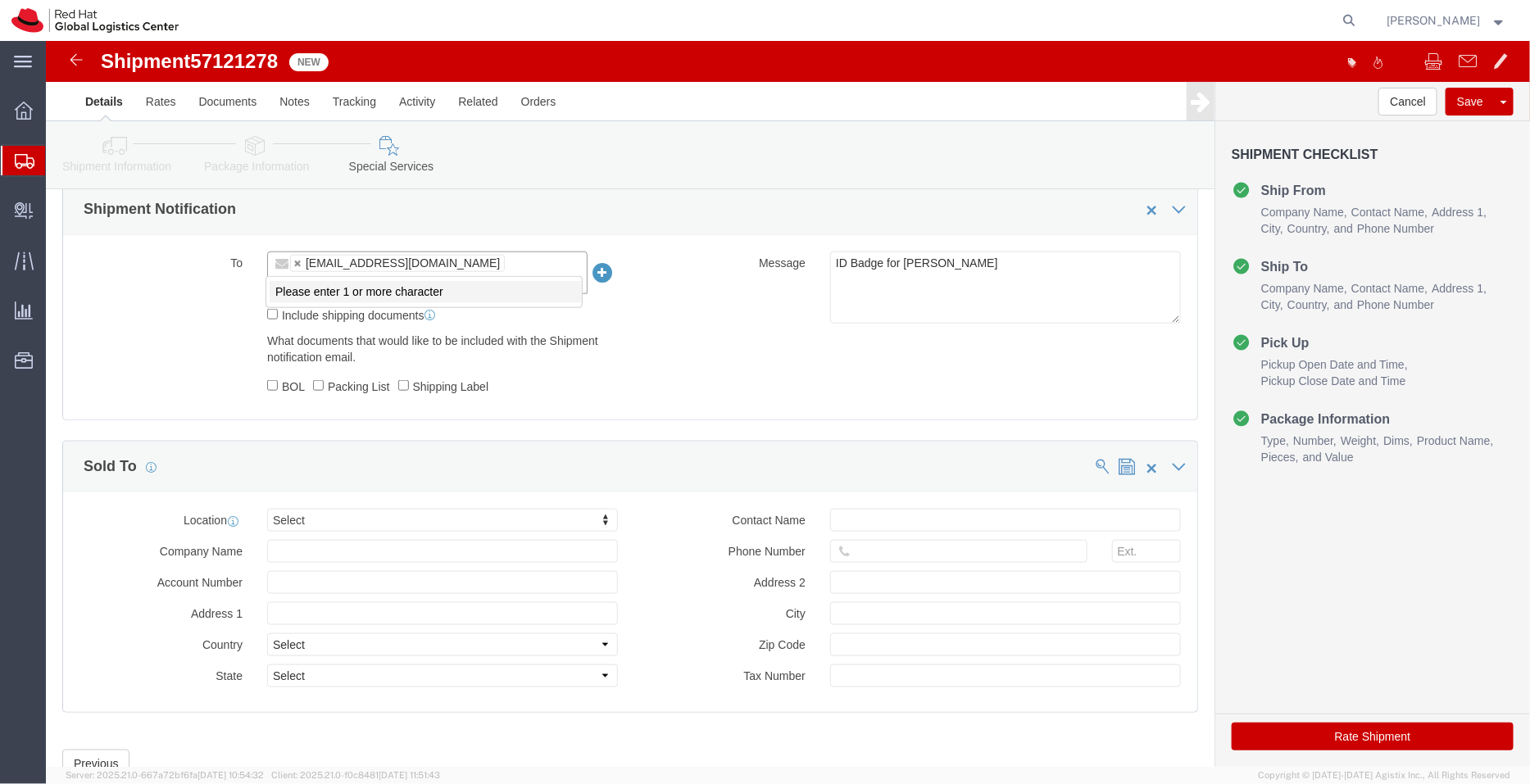
paste input "[EMAIL_ADDRESS][DOMAIN_NAME]"
type input "[EMAIL_ADDRESS][DOMAIN_NAME]"
type input "[EMAIL_ADDRESS][DOMAIN_NAME],[EMAIL_ADDRESS][DOMAIN_NAME]"
click textarea "ID Badge for [PERSON_NAME]"
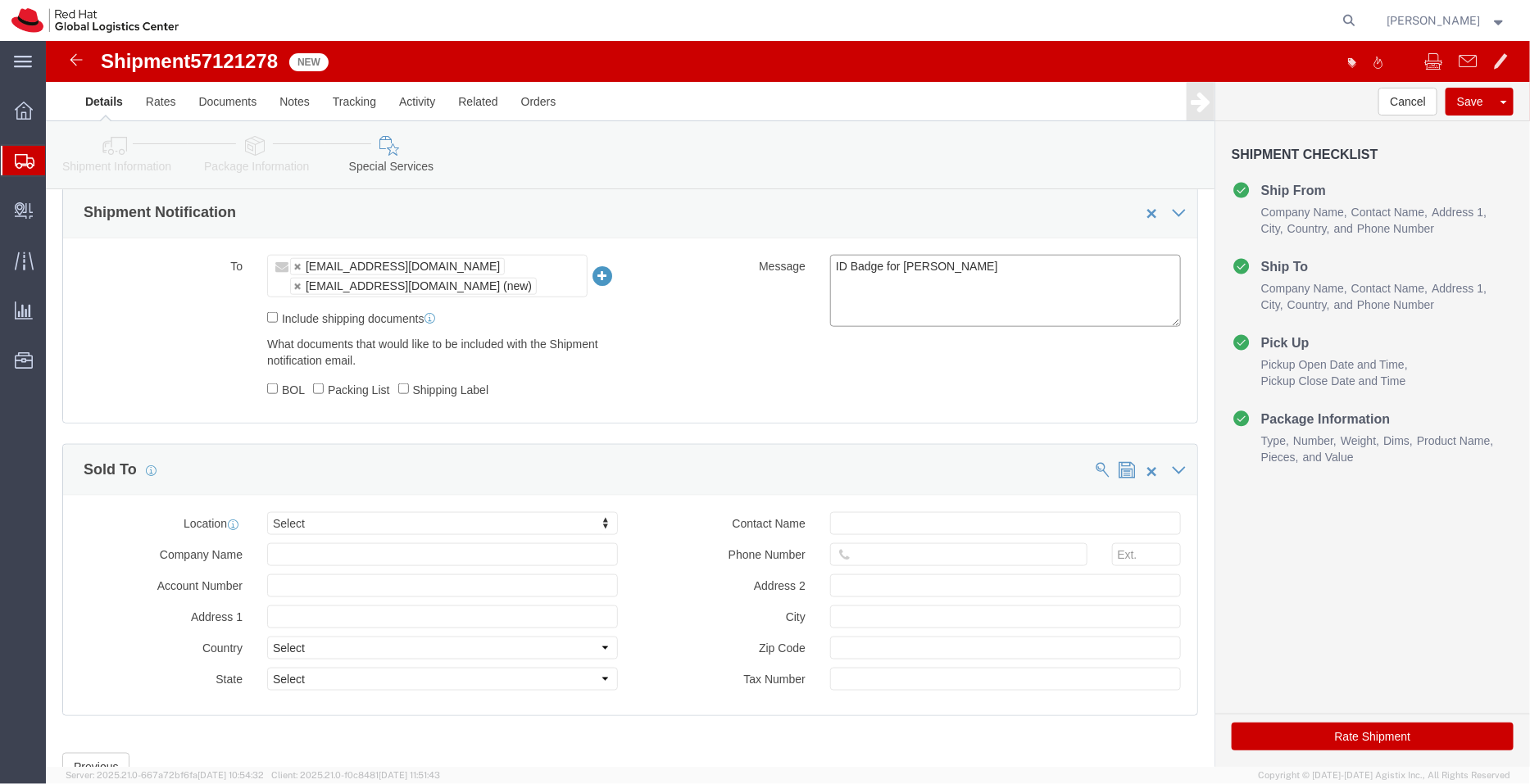
scroll to position [798, 0]
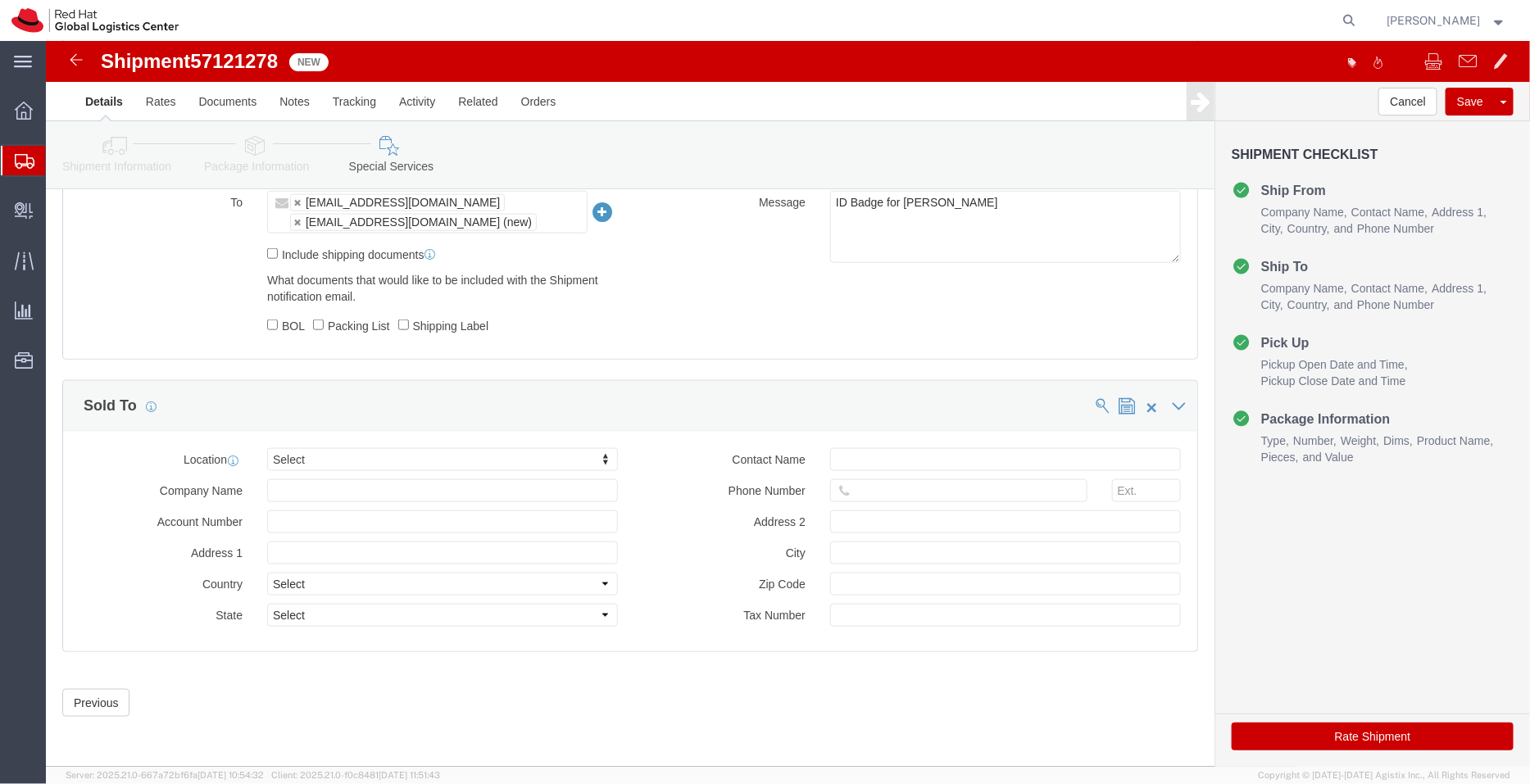
click button "Rate Shipment"
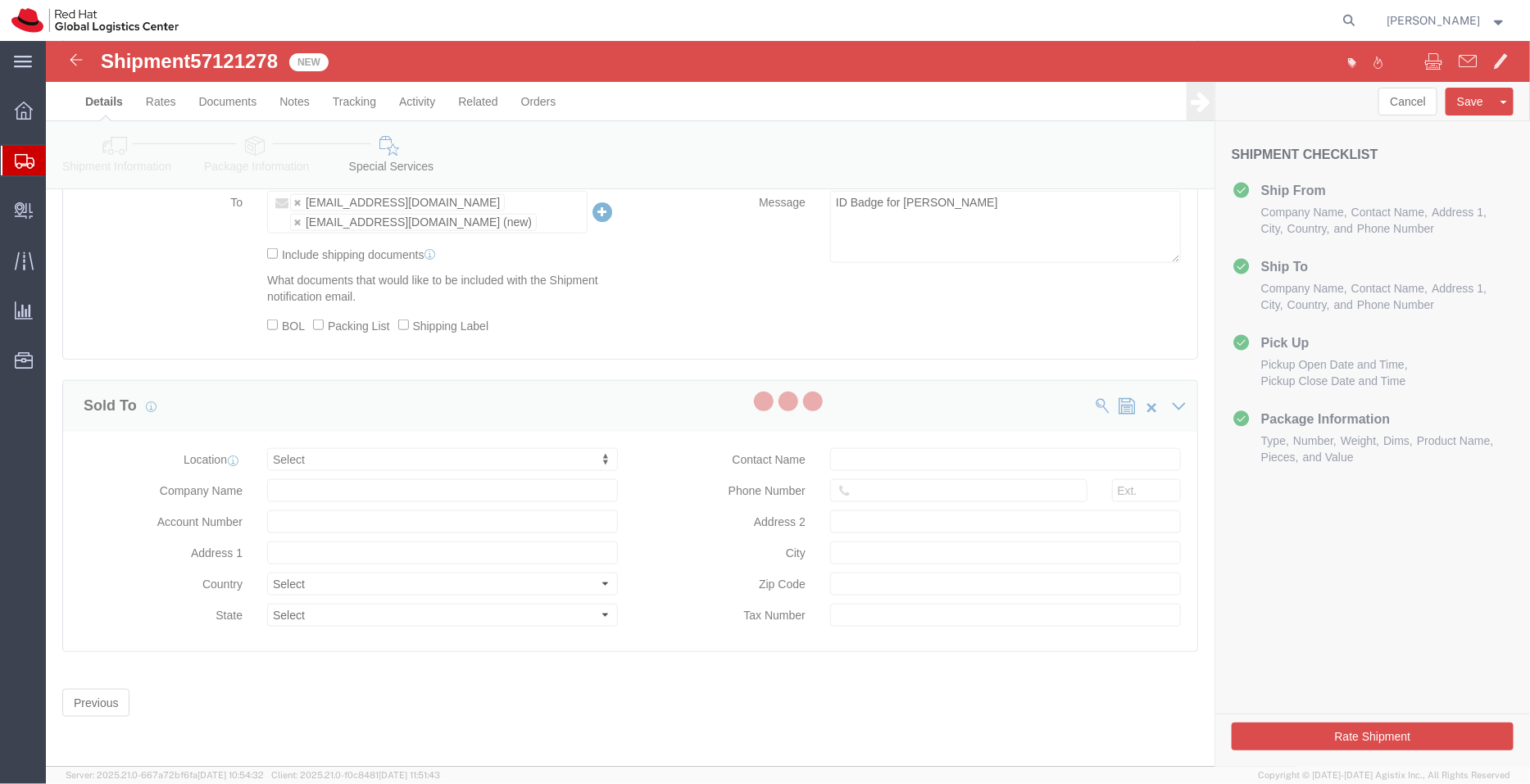
scroll to position [0, 0]
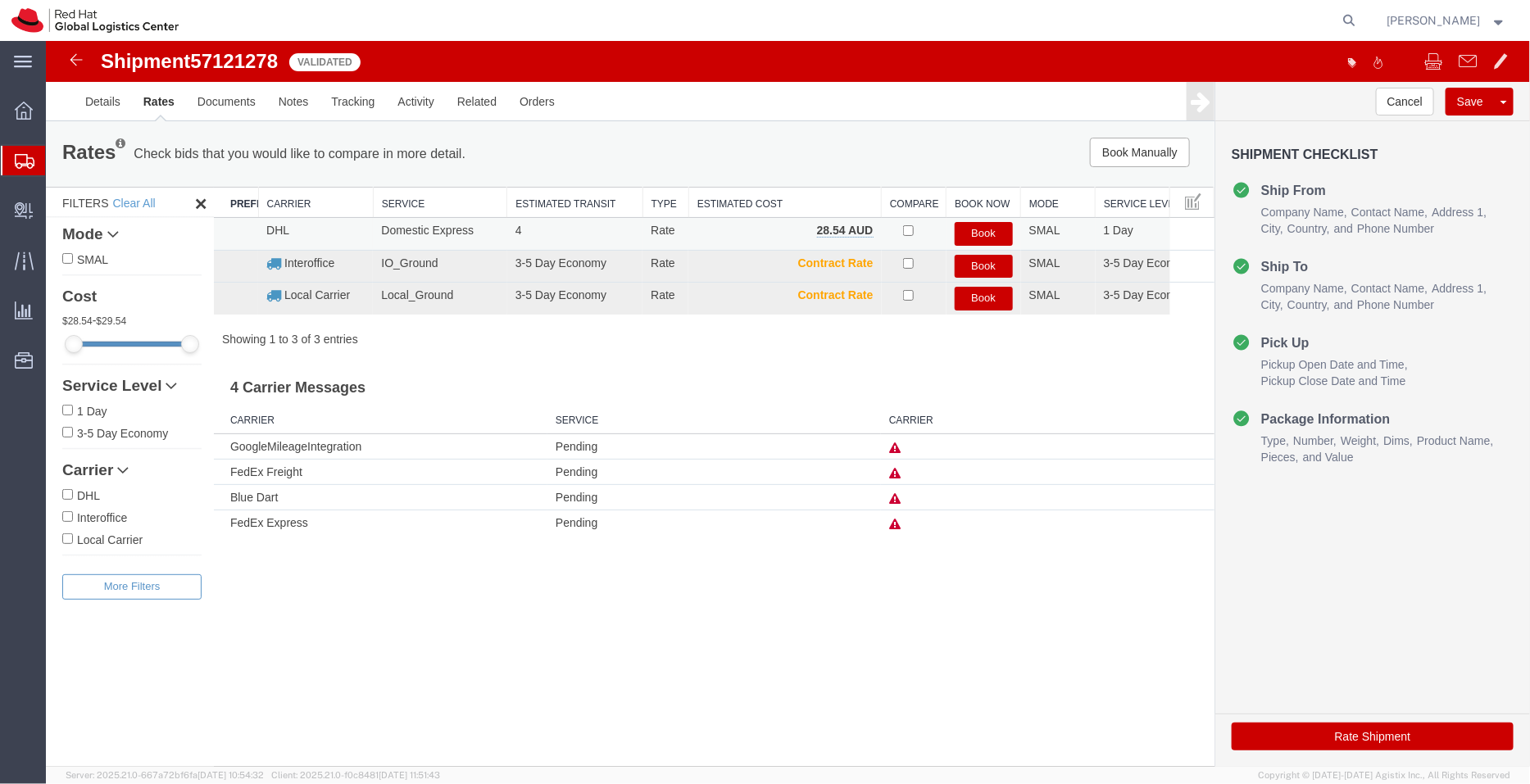
click at [962, 234] on button "Book" at bounding box center [982, 233] width 58 height 24
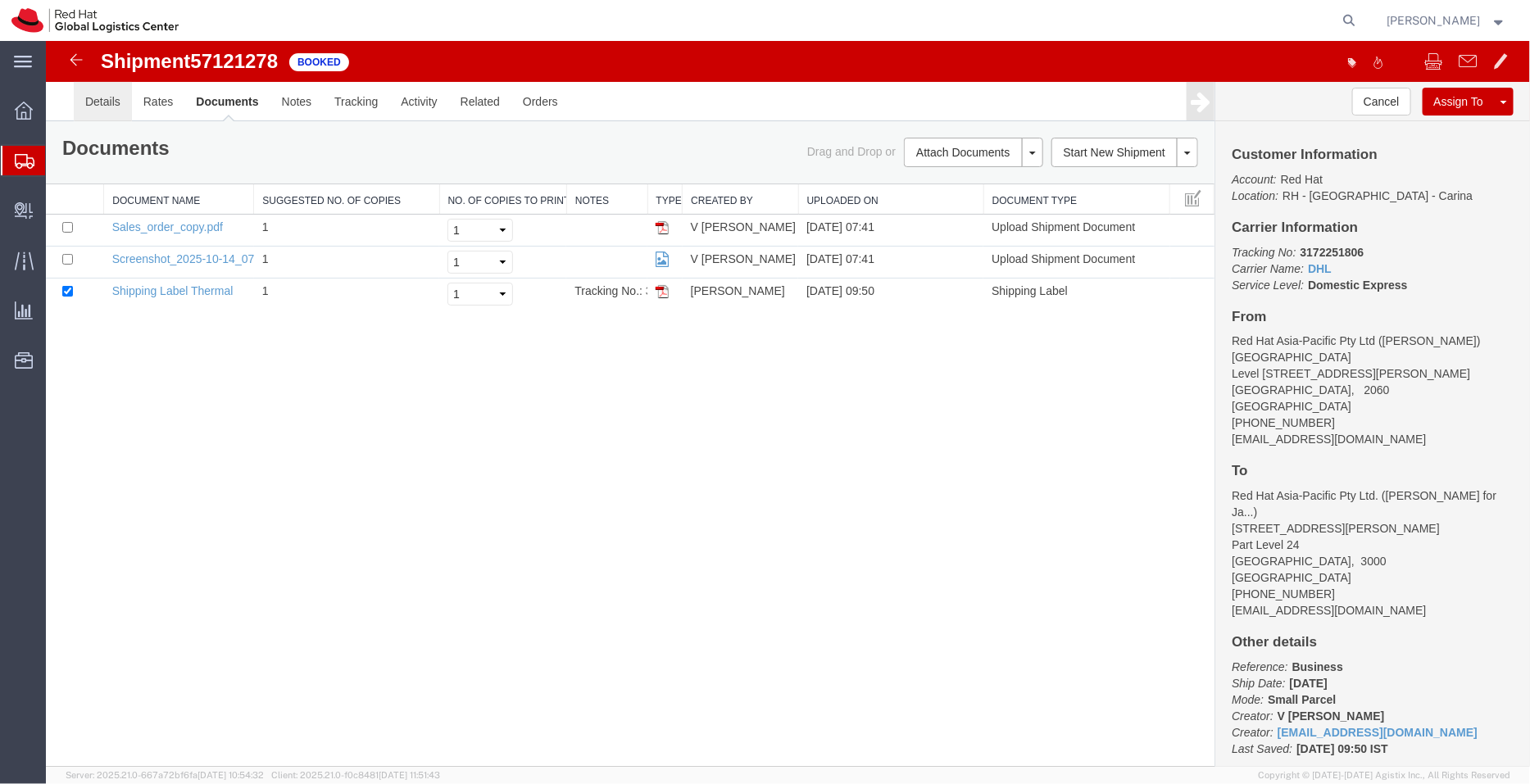
click at [111, 102] on link "Details" at bounding box center [101, 100] width 58 height 39
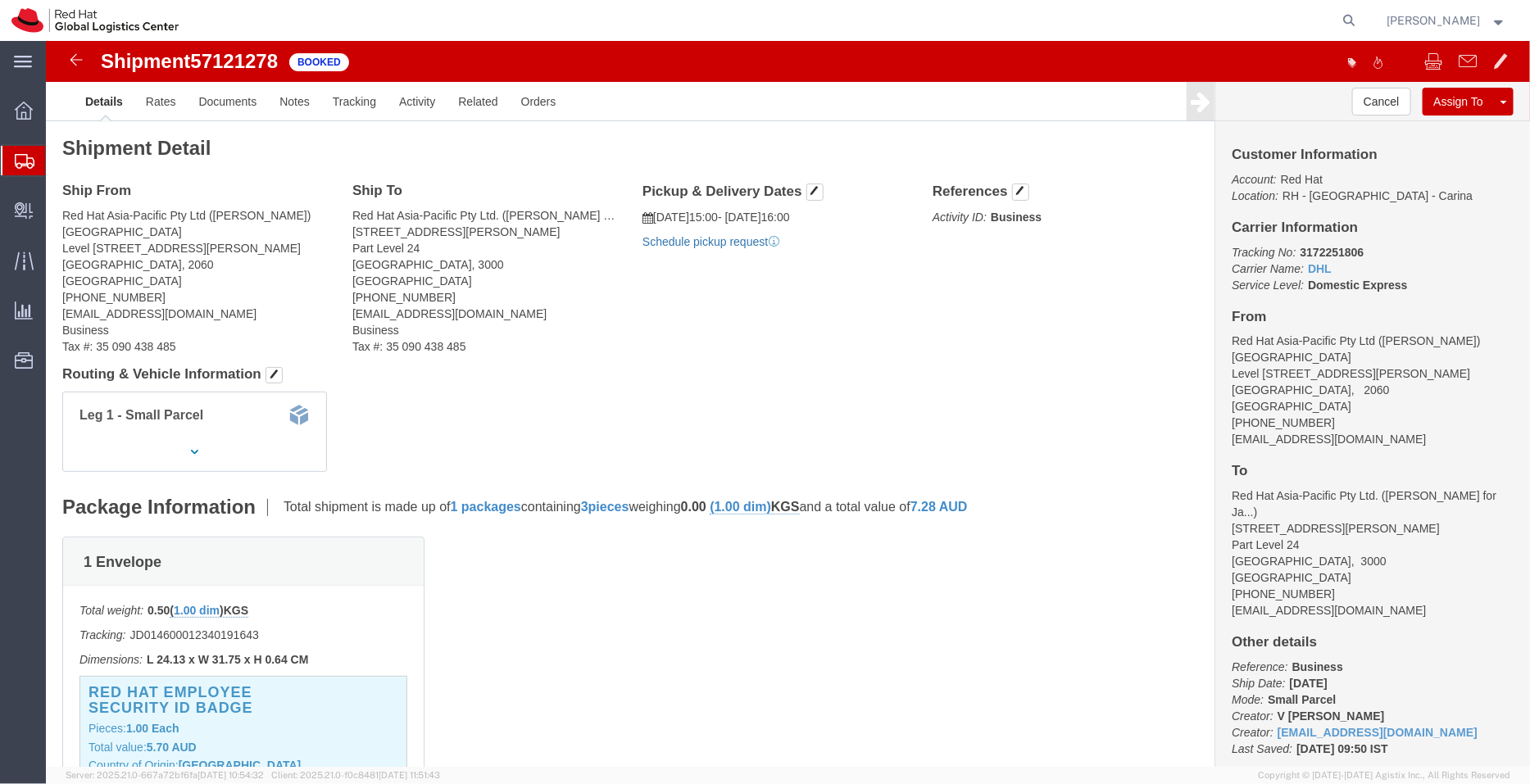
click link "Schedule pickup request"
drag, startPoint x: 830, startPoint y: 200, endPoint x: 609, endPoint y: 170, distance: 223.0
click div "Pickup & Delivery Dates [DATE] 15:00 - [DATE] 16:00 Pickup request number : CBJ…"
copy div "[DATE] 15:00 - [DATE] 16:00 Pickup request number : CBJ251015011906"
click link "Documents"
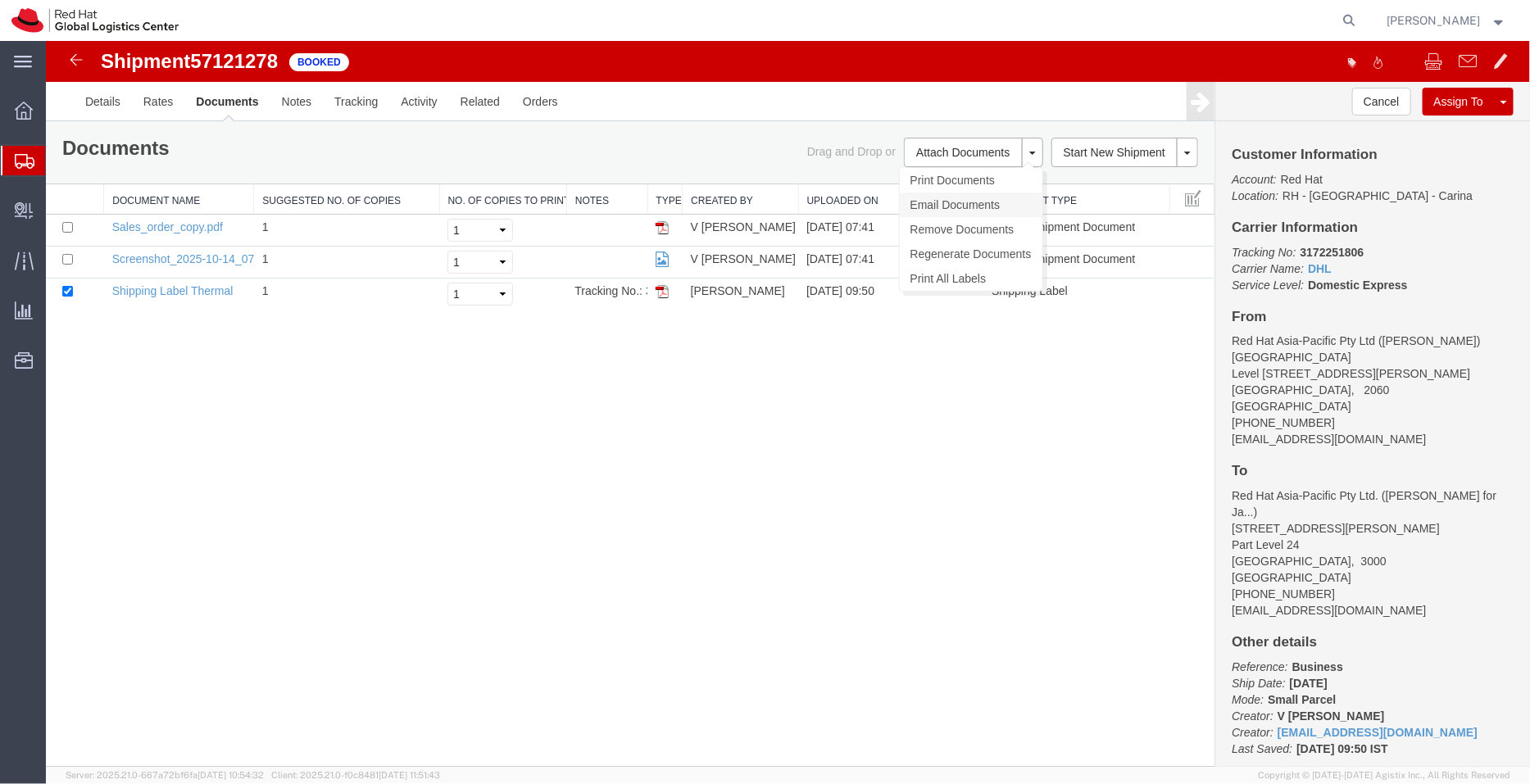
click at [954, 192] on link "Email Documents" at bounding box center [969, 204] width 142 height 25
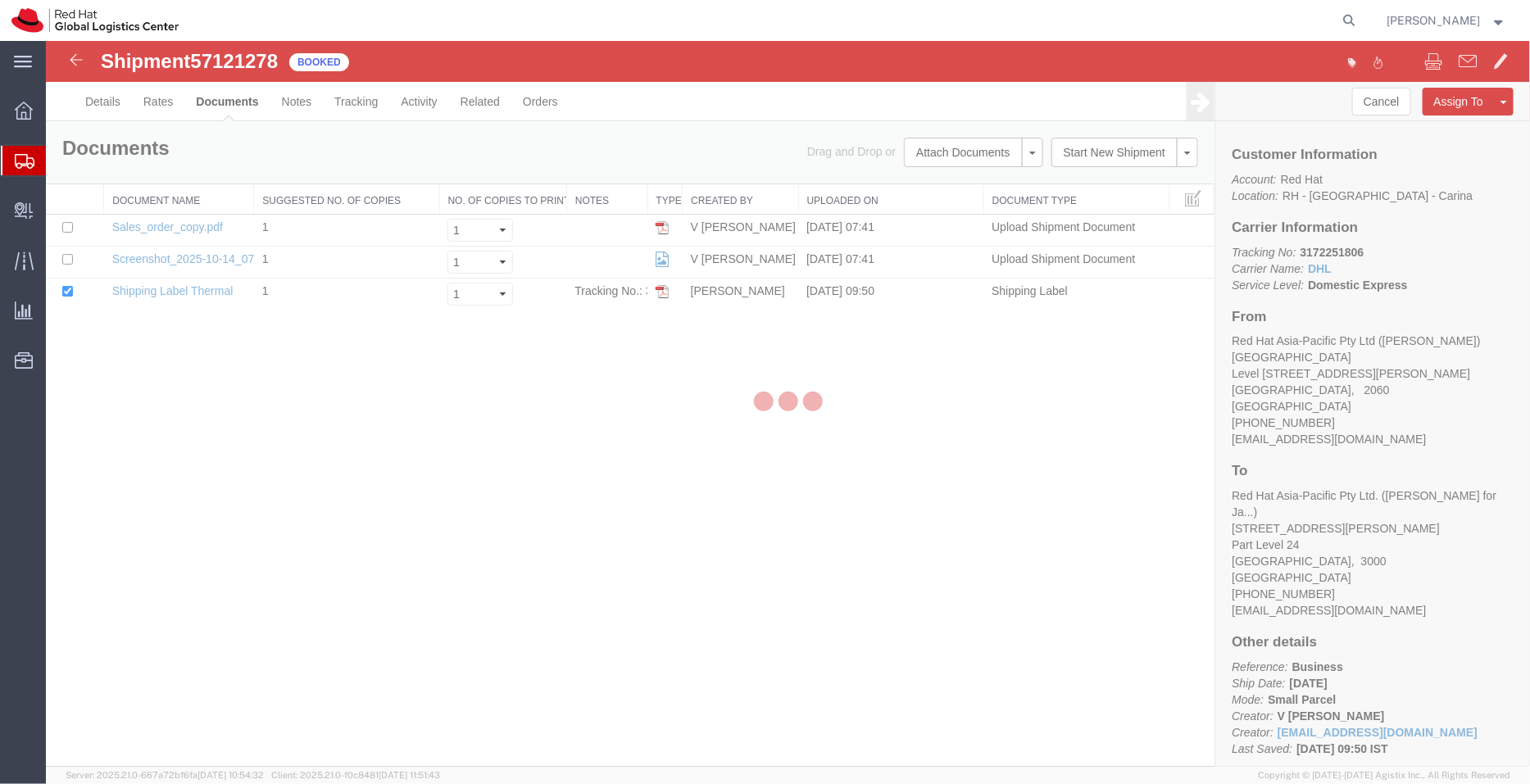
checkbox input "true"
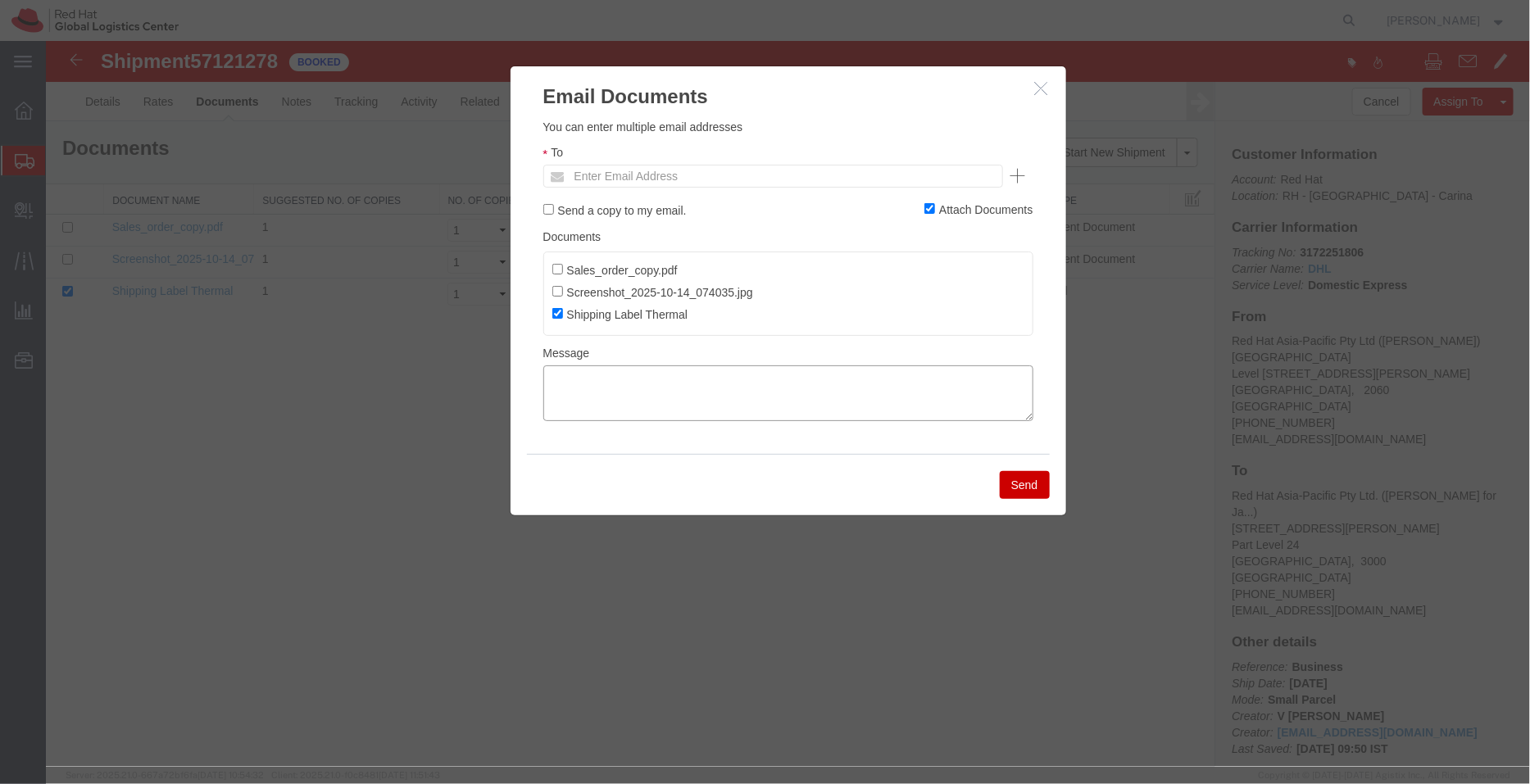
click at [701, 377] on textarea at bounding box center [788, 392] width 490 height 55
paste textarea "[DATE] 15:00 - [DATE] 16:00 Pickup request number: CBJ251015011906"
click at [549, 404] on textarea "[DATE] 15:00 - [DATE] 16:00 Pickup request number: CBJ251015011906" at bounding box center [788, 392] width 490 height 55
click at [549, 375] on textarea "[DATE] 15:00 - [DATE] 16:00 DHL Pickup request number: CBJ251015011906" at bounding box center [788, 392] width 490 height 55
type textarea "Pickup date/time -10/15/2025 15:00 [DATE] 16:00 DHL Pickup request number: CBJ2…"
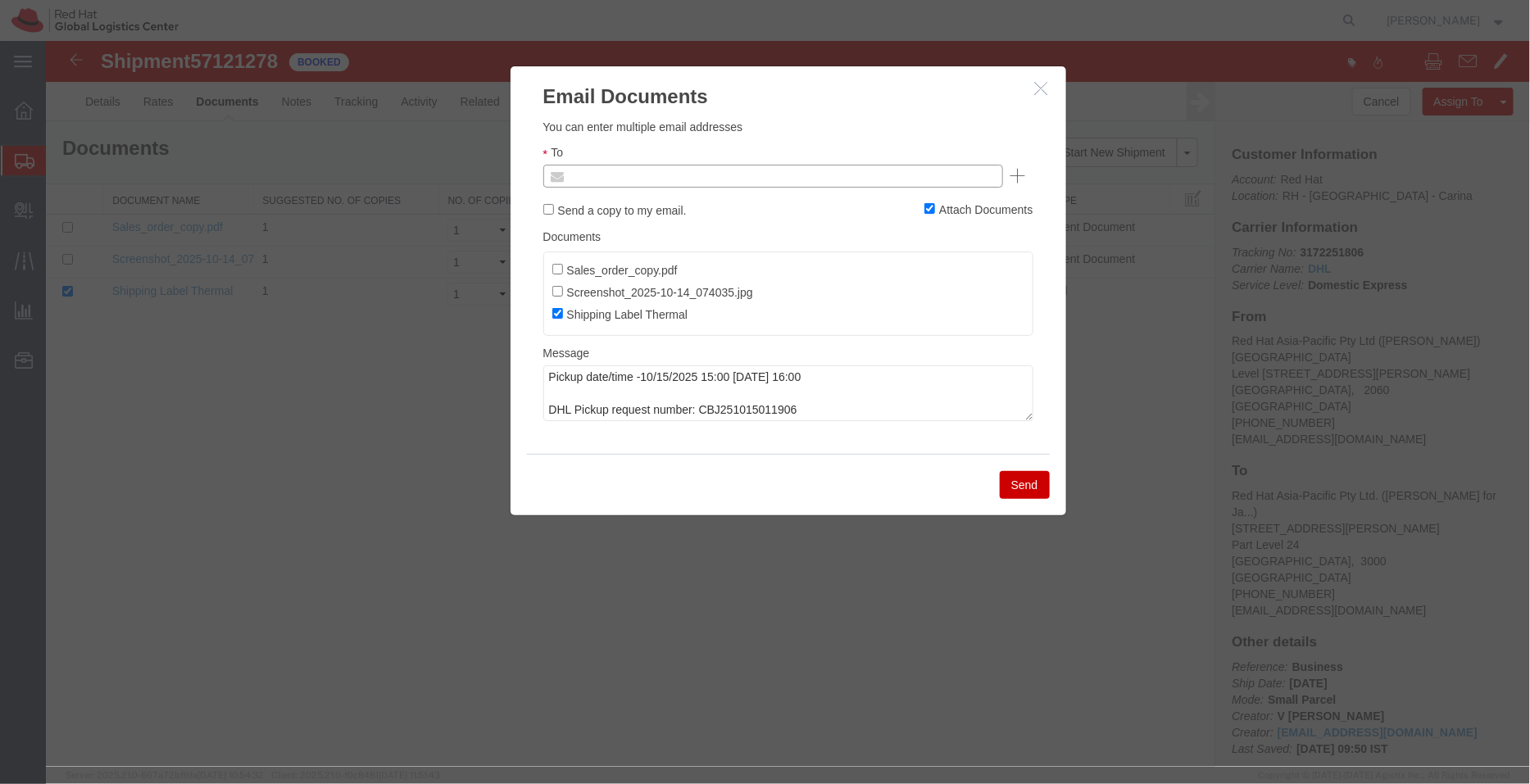
click at [601, 172] on input "text" at bounding box center [661, 175] width 192 height 21
type input "aarthur"
type input "[EMAIL_ADDRESS][DOMAIN_NAME]"
click at [1032, 483] on button "Send" at bounding box center [1023, 484] width 50 height 28
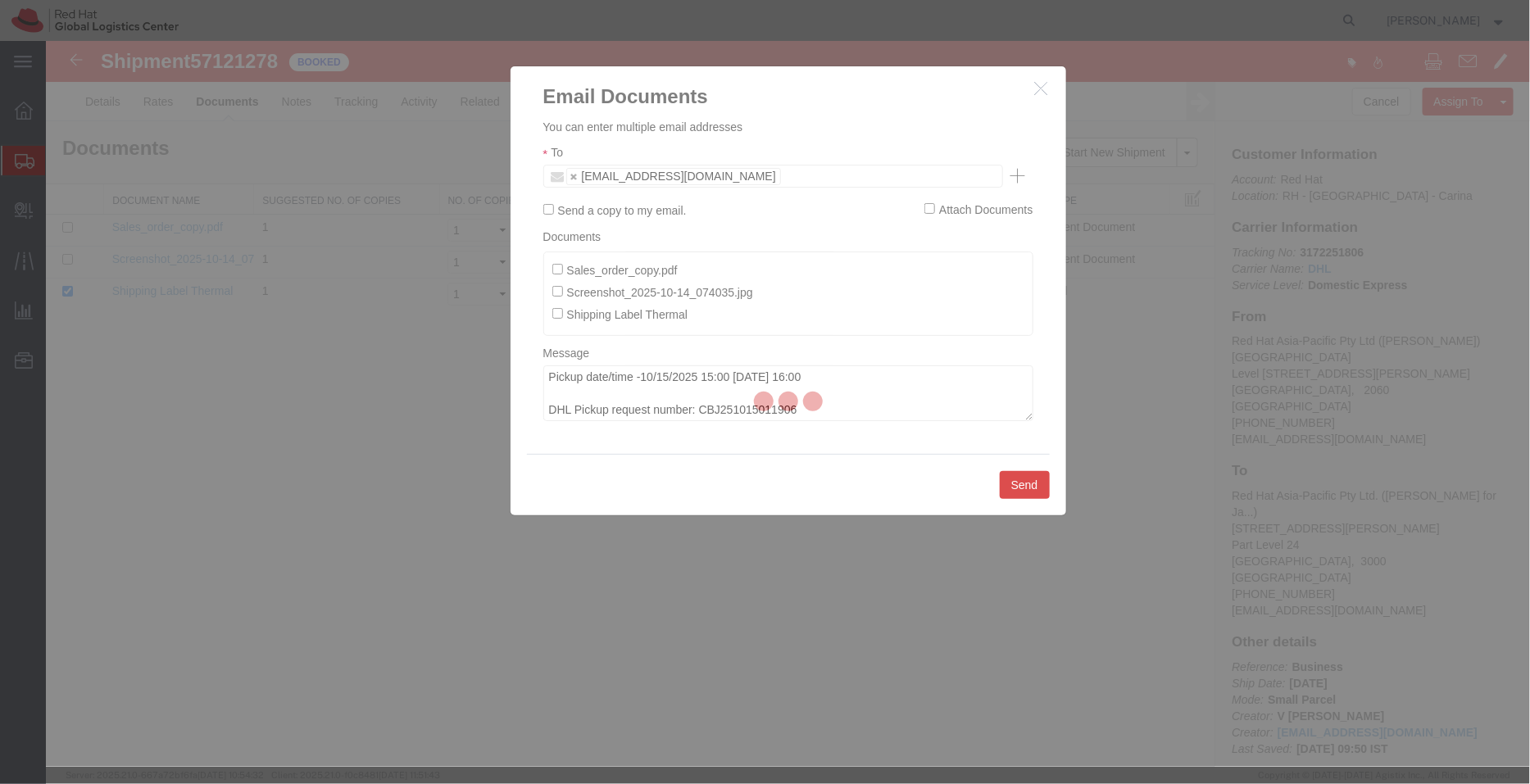
checkbox input "false"
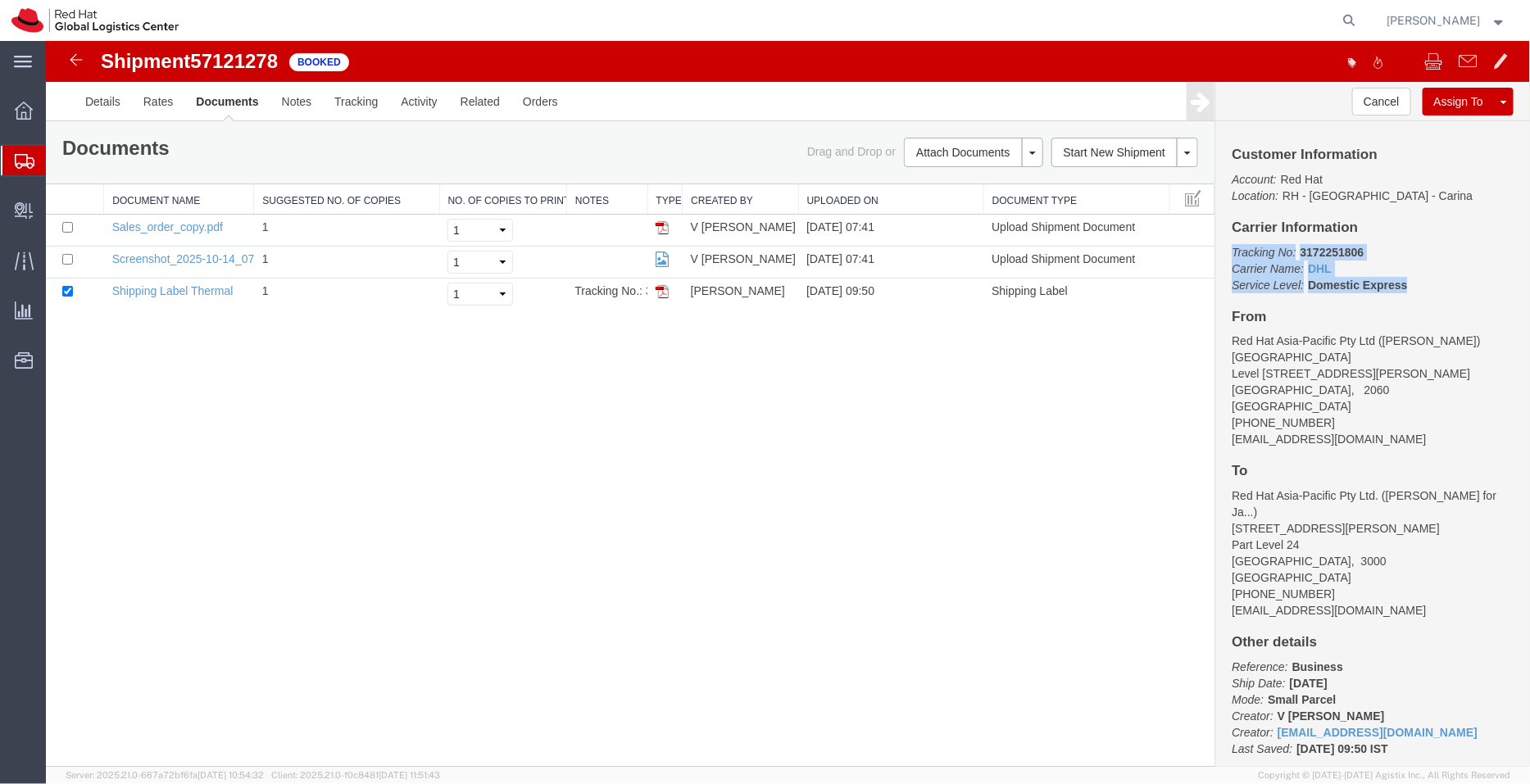
drag, startPoint x: 1416, startPoint y: 279, endPoint x: 1226, endPoint y: 253, distance: 191.8
click at [1226, 253] on div "Customer Information Account: Red Hat Location: [GEOGRAPHIC_DATA] - [GEOGRAPHIC…" at bounding box center [1372, 443] width 315 height 646
copy p "Tracking No: 3172251806 Carrier Name: DHL DHL Service Level: Domestic Express"
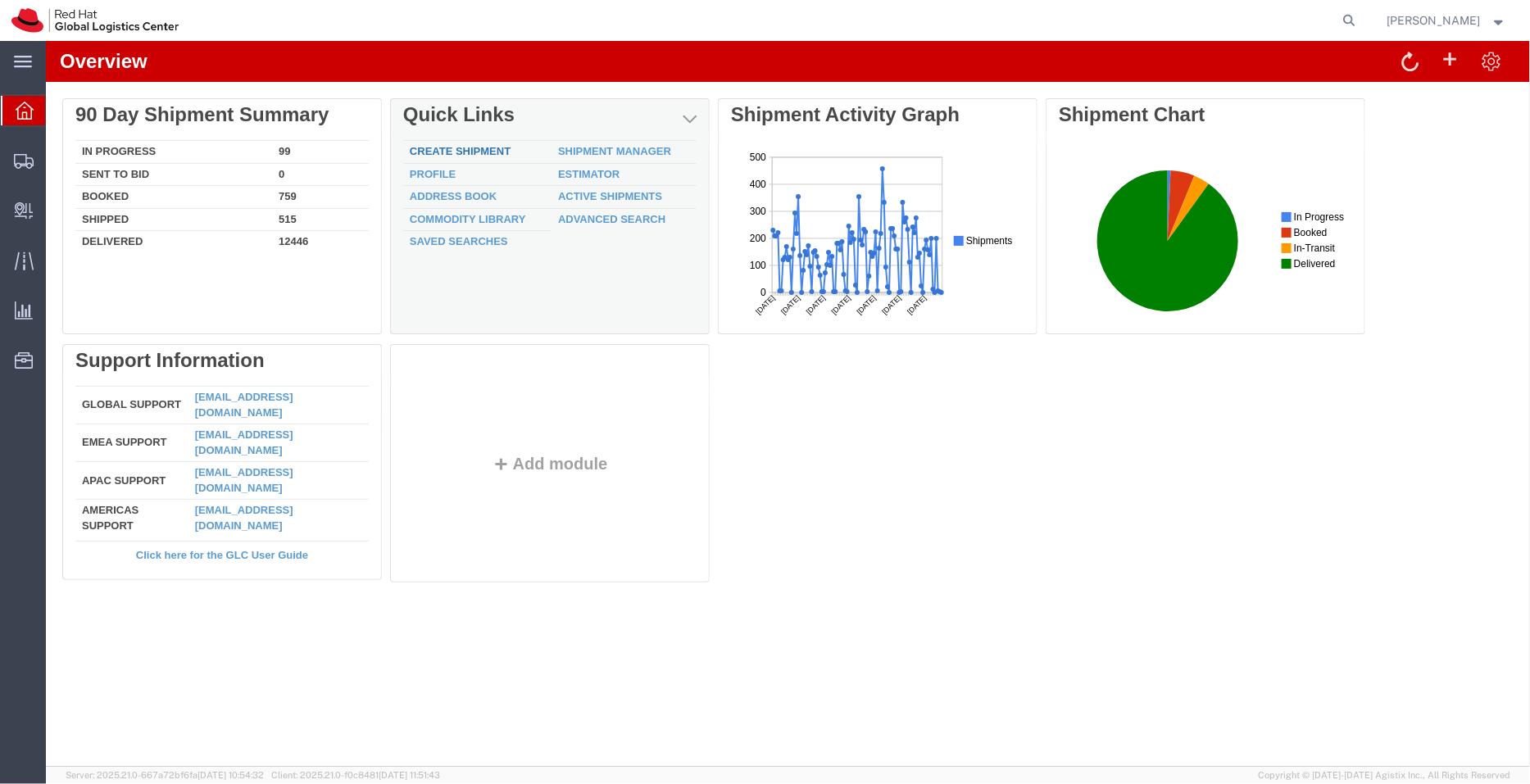
click at [495, 150] on link "Create Shipment" at bounding box center [460, 150] width 101 height 12
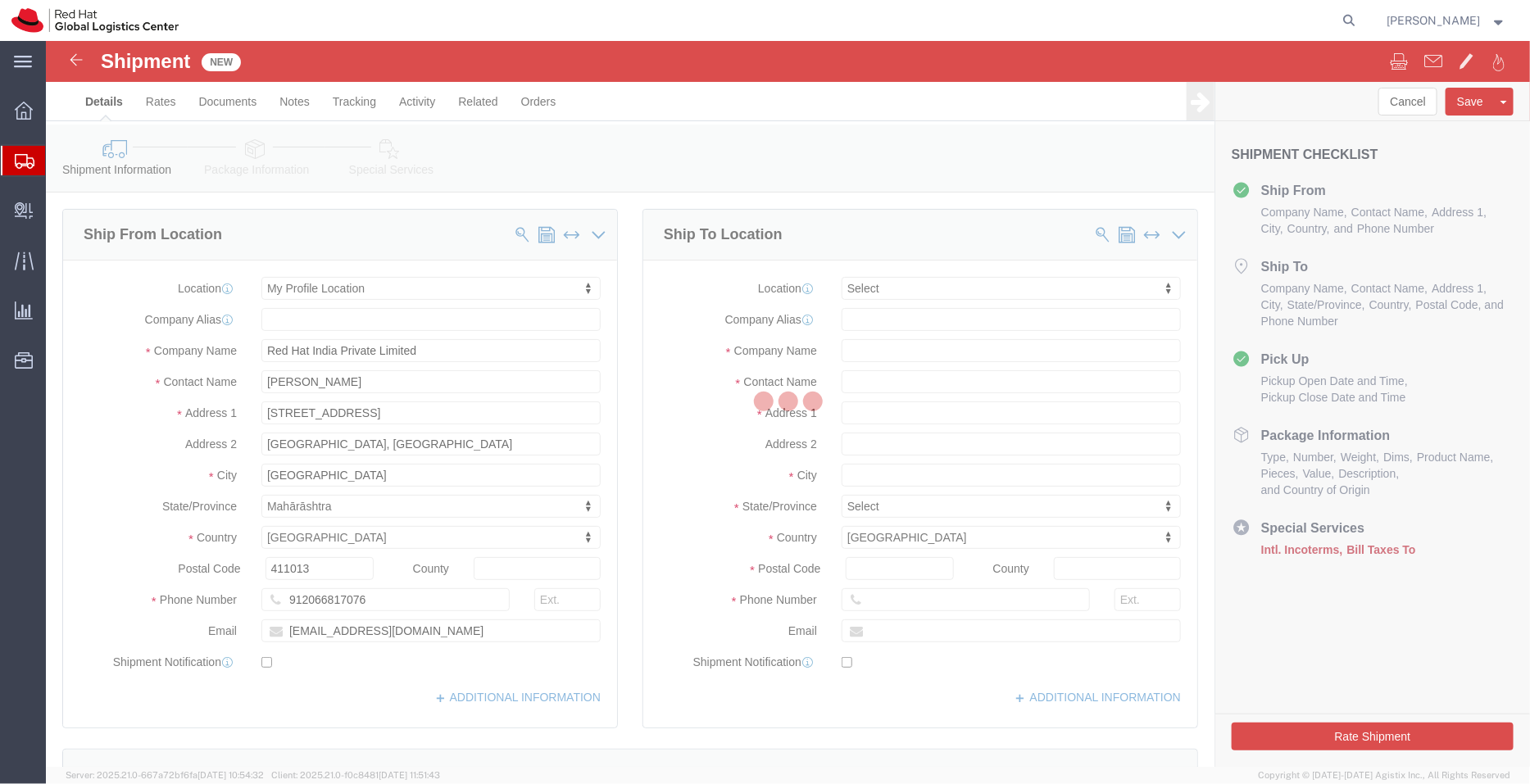
select select
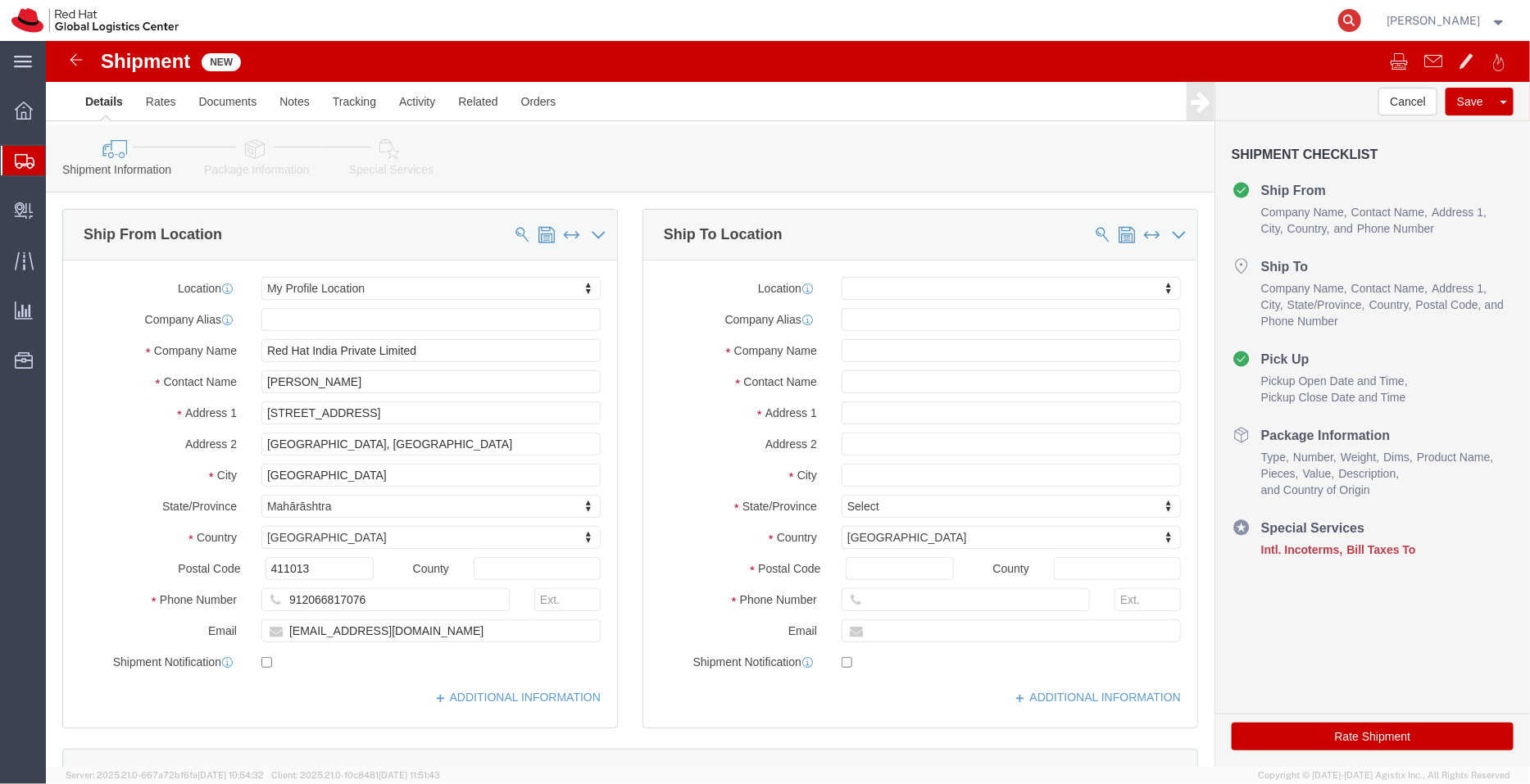
click at [1345, 12] on icon at bounding box center [1350, 20] width 23 height 23
paste input "393921533861"
type input "393921533861"
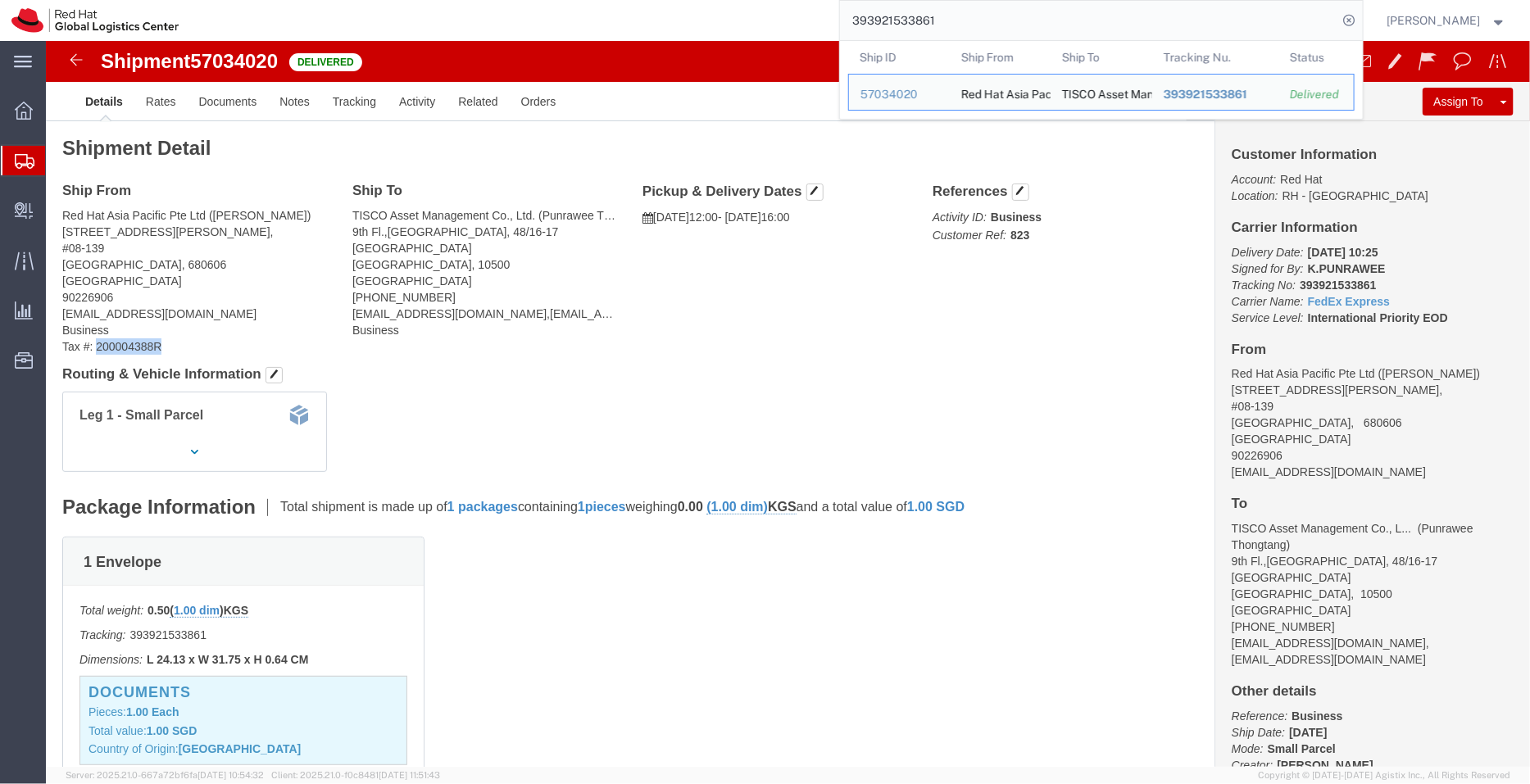
drag, startPoint x: 101, startPoint y: 297, endPoint x: 52, endPoint y: 308, distance: 50.2
click address "Red Hat Asia Pacific Pte Ltd (Linda Tan) 606 Choa Chu Kang St 62, #08-139 SINGA…"
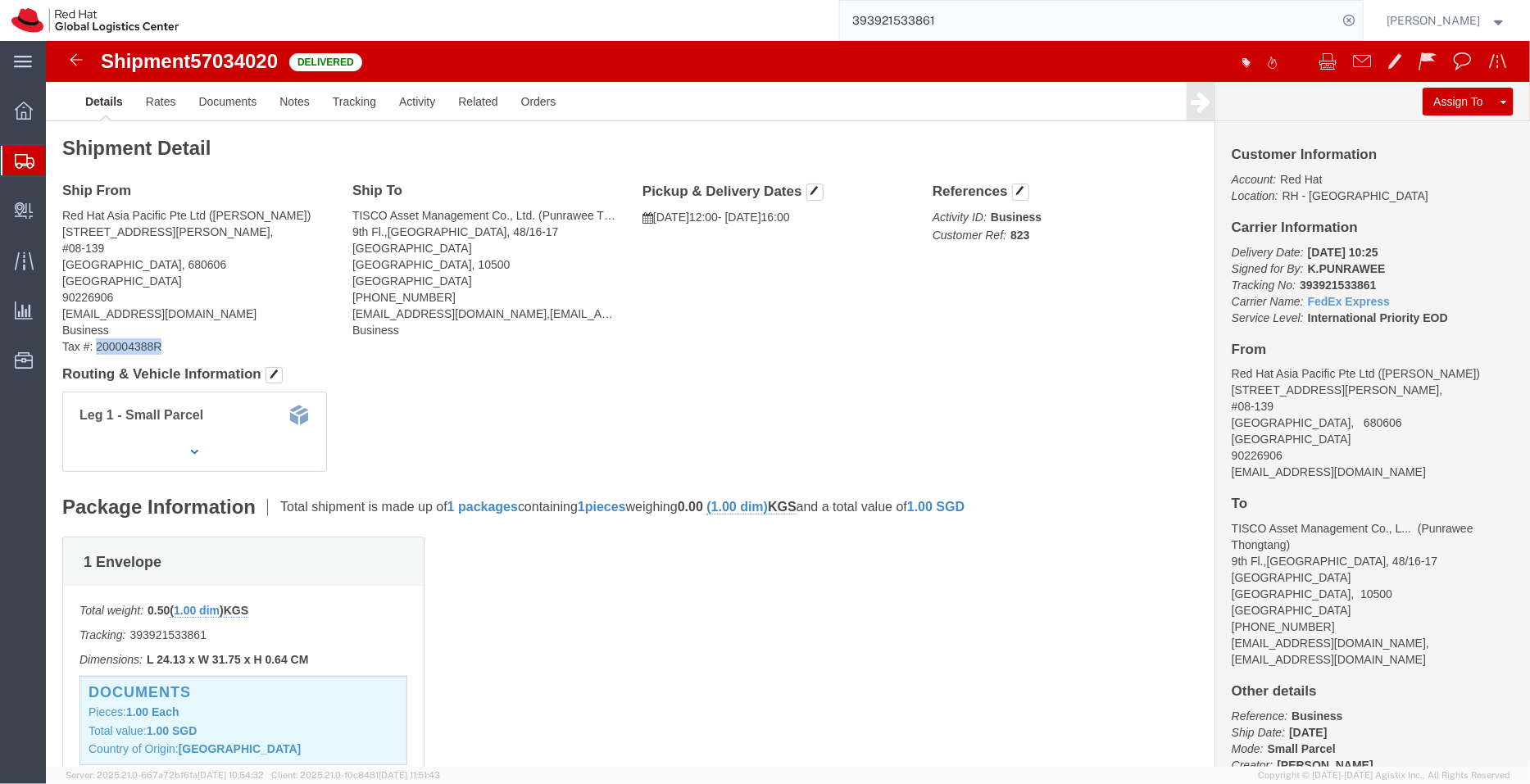
copy address "200004388R"
